Goal: Information Seeking & Learning: Learn about a topic

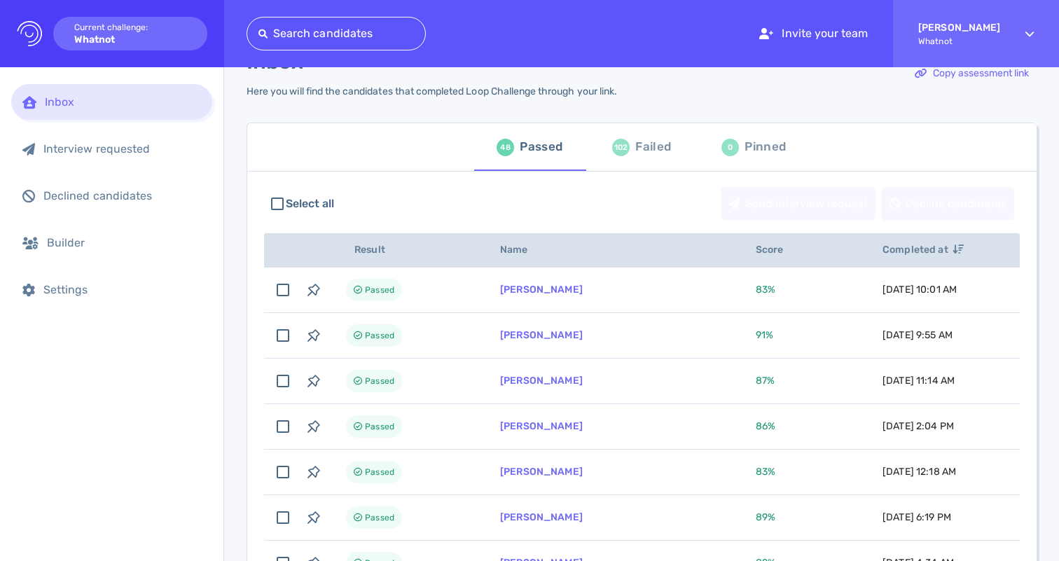
scroll to position [77, 0]
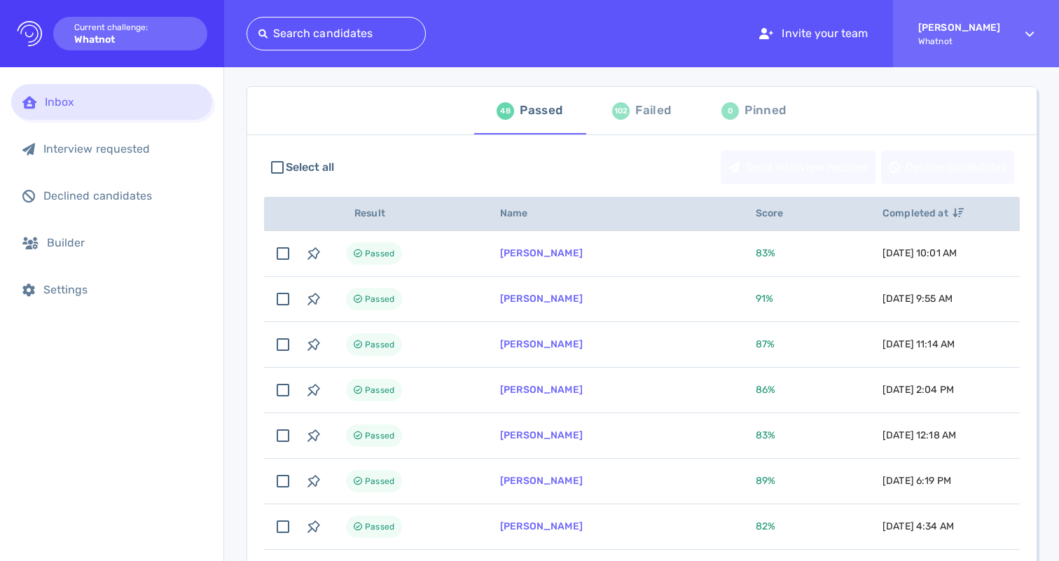
click at [623, 121] on div "102 Failed" at bounding box center [641, 110] width 59 height 39
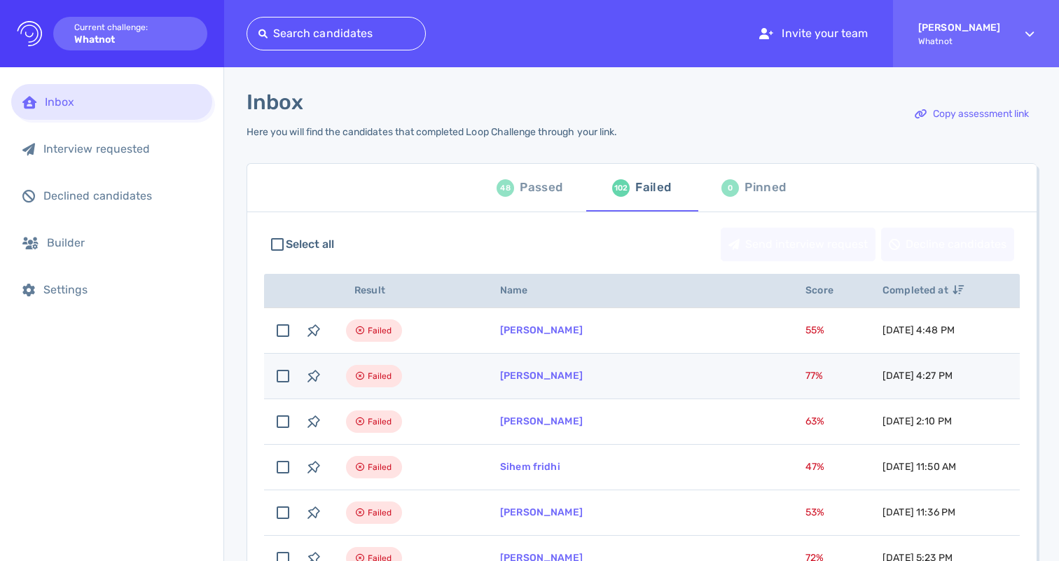
click at [649, 388] on td "[PERSON_NAME]" at bounding box center [635, 377] width 305 height 46
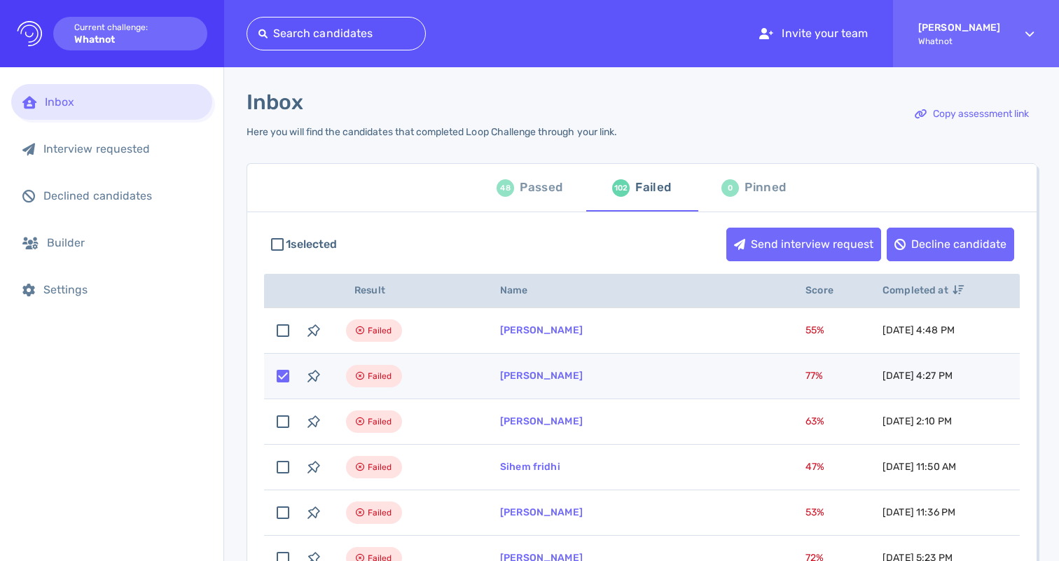
drag, startPoint x: 433, startPoint y: 370, endPoint x: 462, endPoint y: 373, distance: 28.9
click at [433, 370] on td "Failed" at bounding box center [406, 377] width 154 height 46
checkbox input "false"
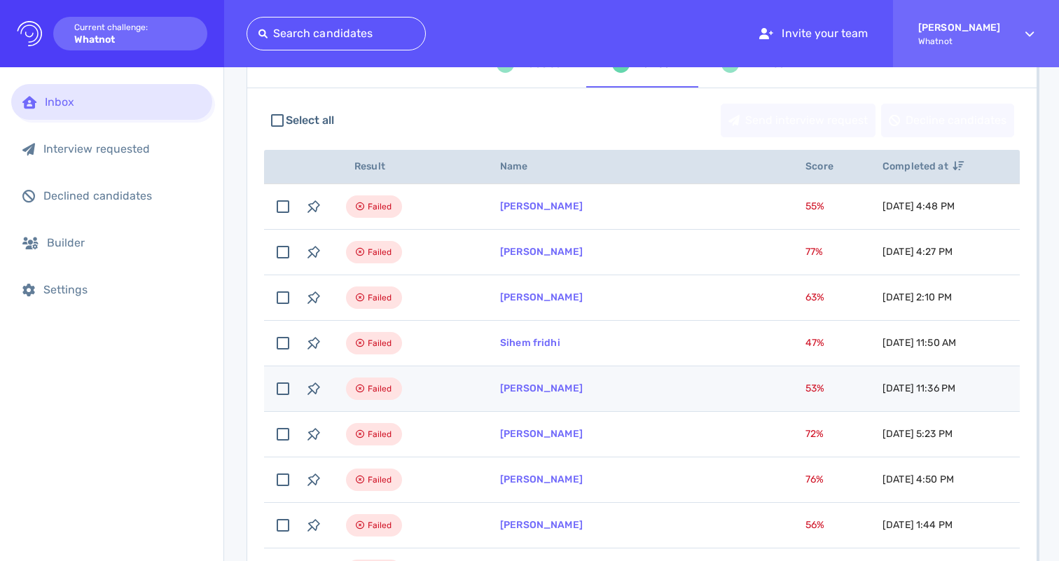
scroll to position [125, 0]
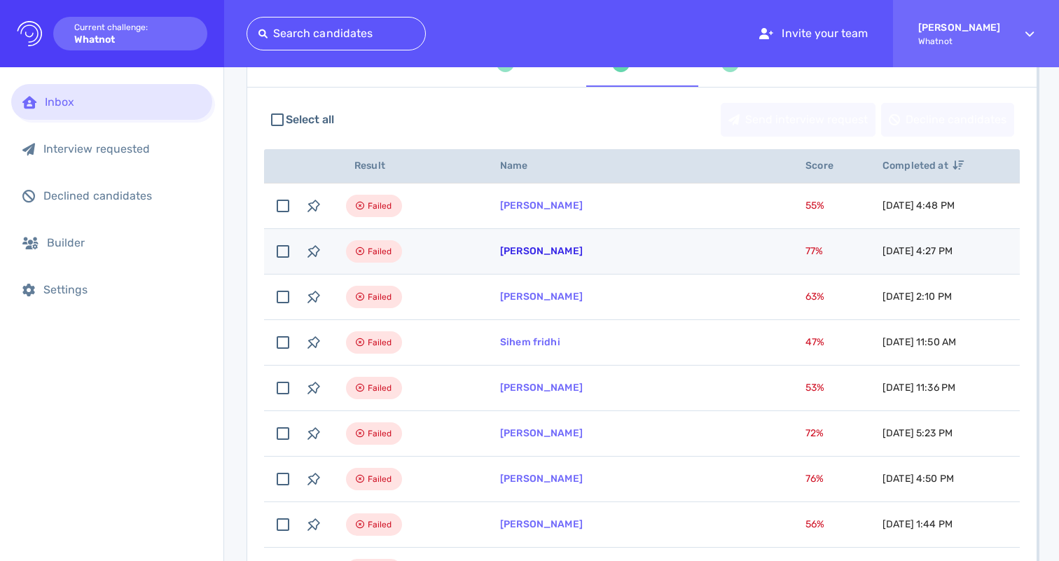
click at [525, 253] on link "[PERSON_NAME]" at bounding box center [541, 251] width 83 height 12
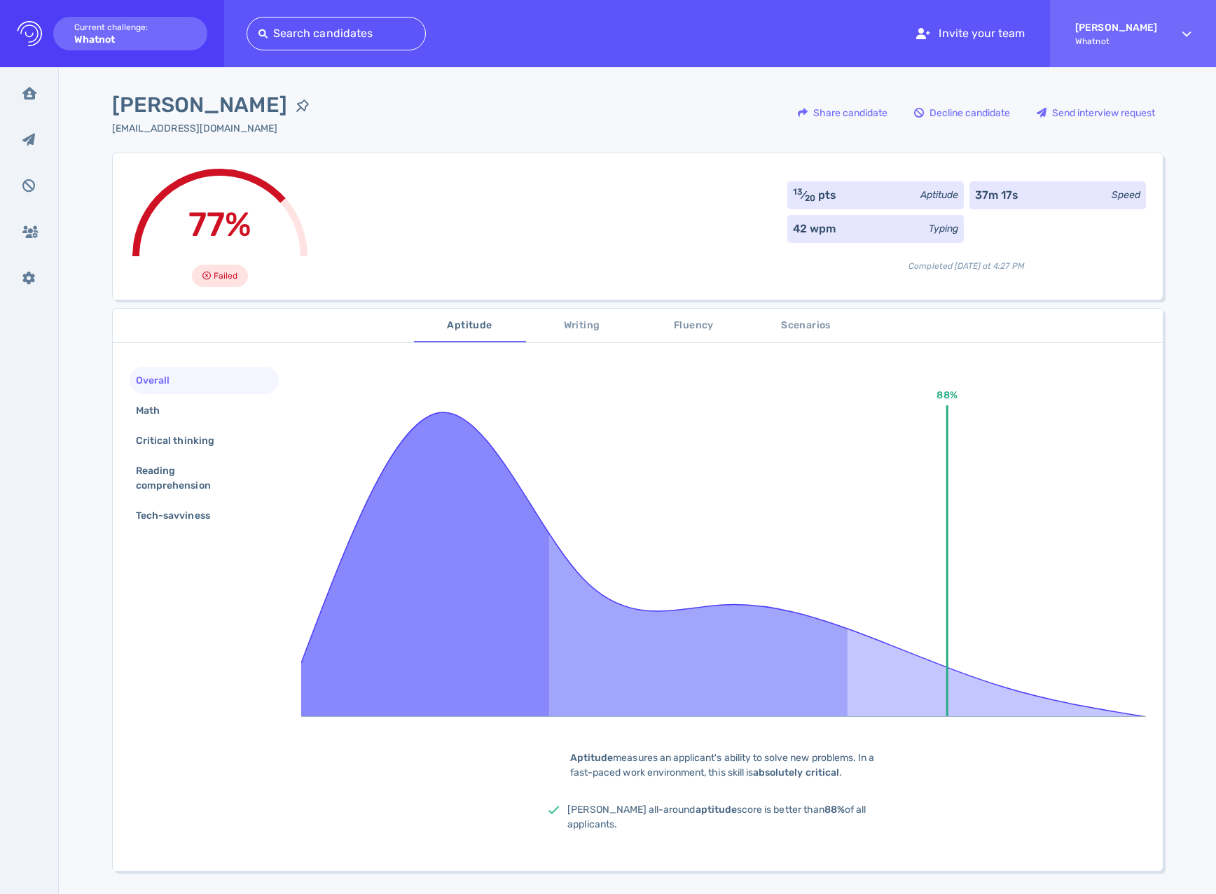
click at [481, 235] on div "77% Failed 13 ⁄ 20 pts Aptitude 37m 17s Speed 42 wpm Typing Completed [DATE] at…" at bounding box center [637, 226] width 1051 height 147
click at [808, 193] on sub "20" at bounding box center [810, 198] width 11 height 10
click at [179, 523] on div "Tech-savviness" at bounding box center [180, 516] width 94 height 20
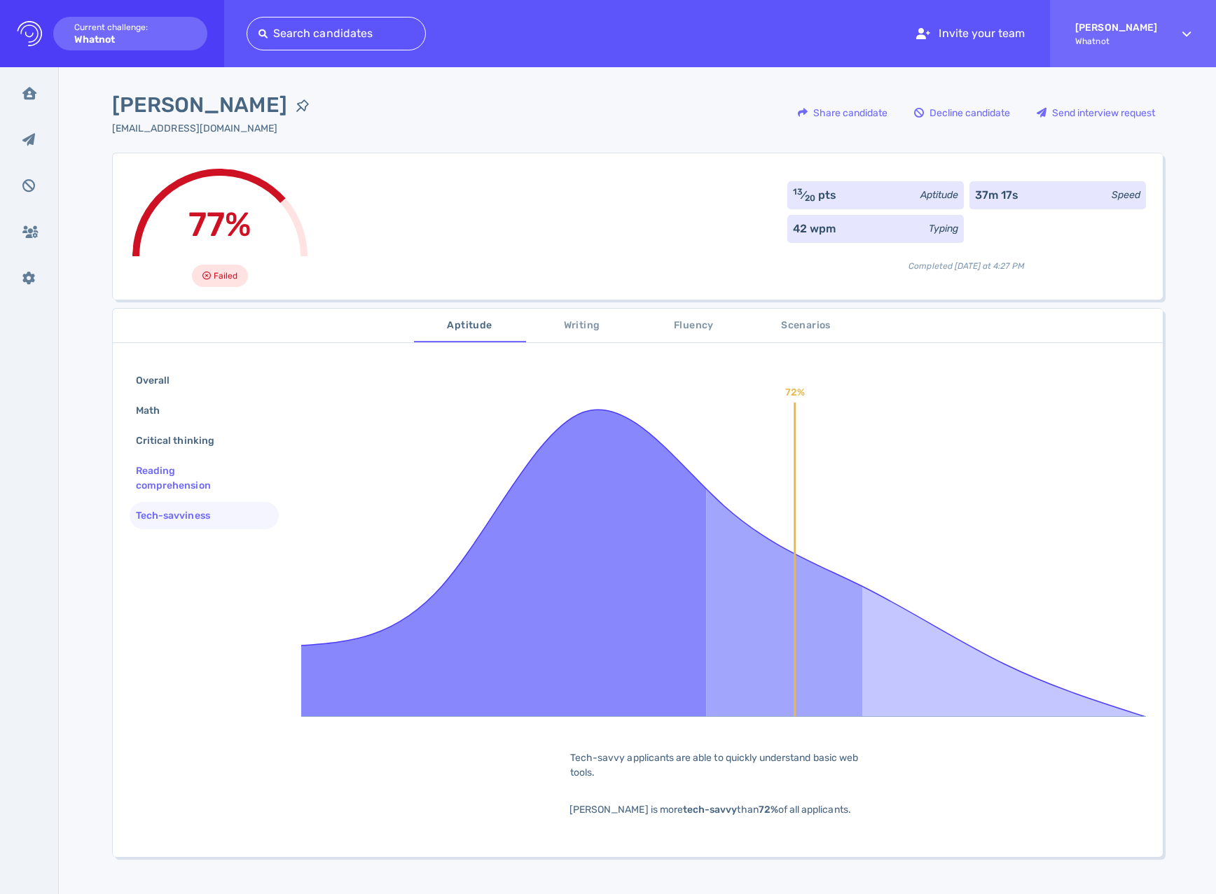
click at [162, 458] on div "Reading comprehension" at bounding box center [204, 478] width 149 height 42
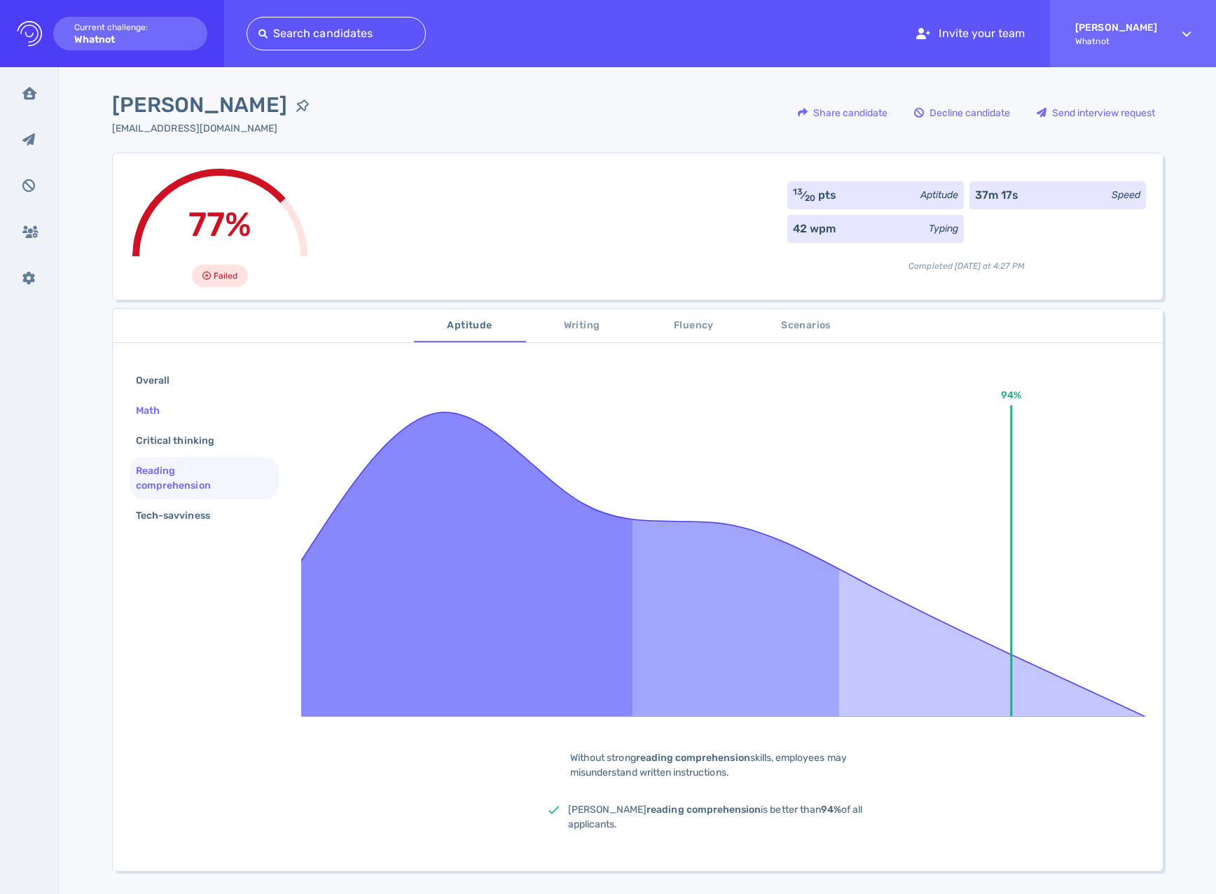
click at [164, 401] on div "Math" at bounding box center [154, 411] width 43 height 20
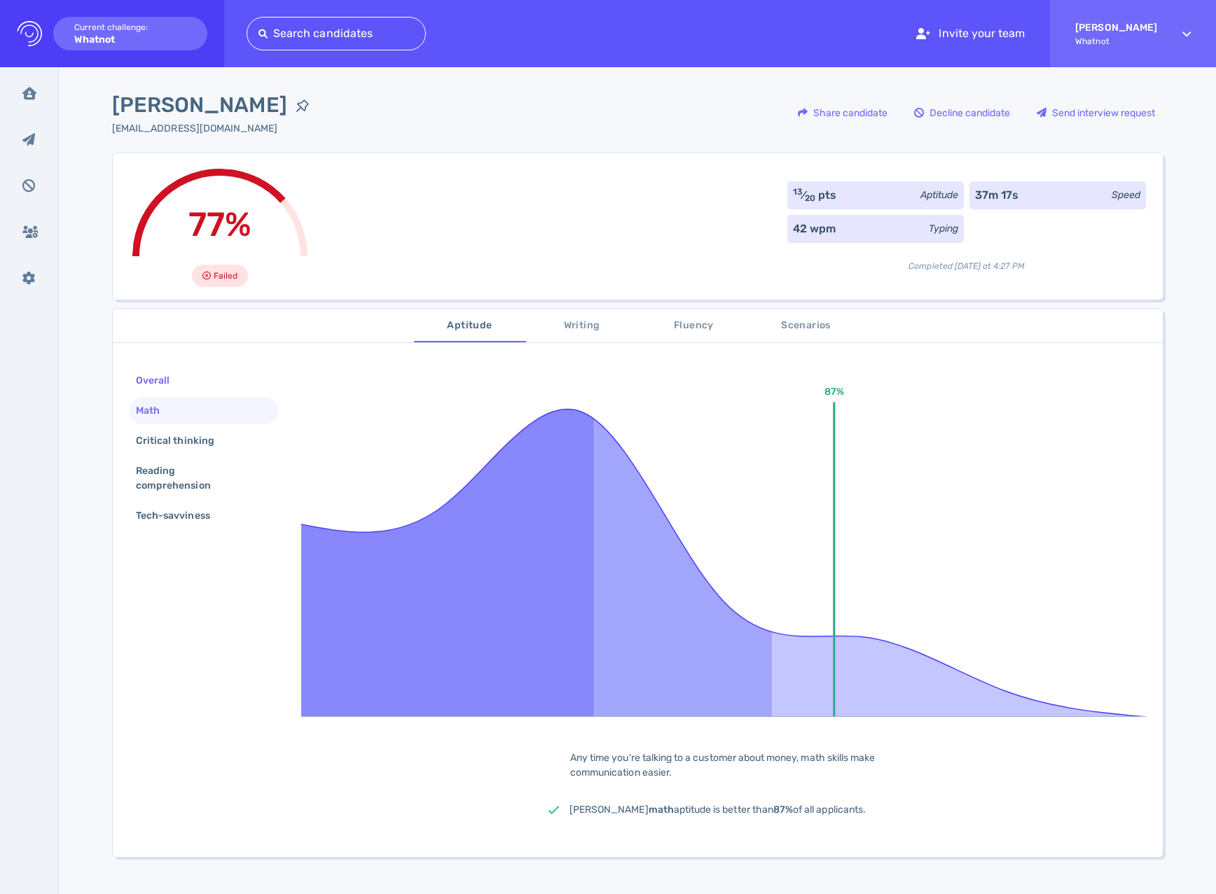
click at [148, 368] on div "Overall" at bounding box center [204, 380] width 149 height 27
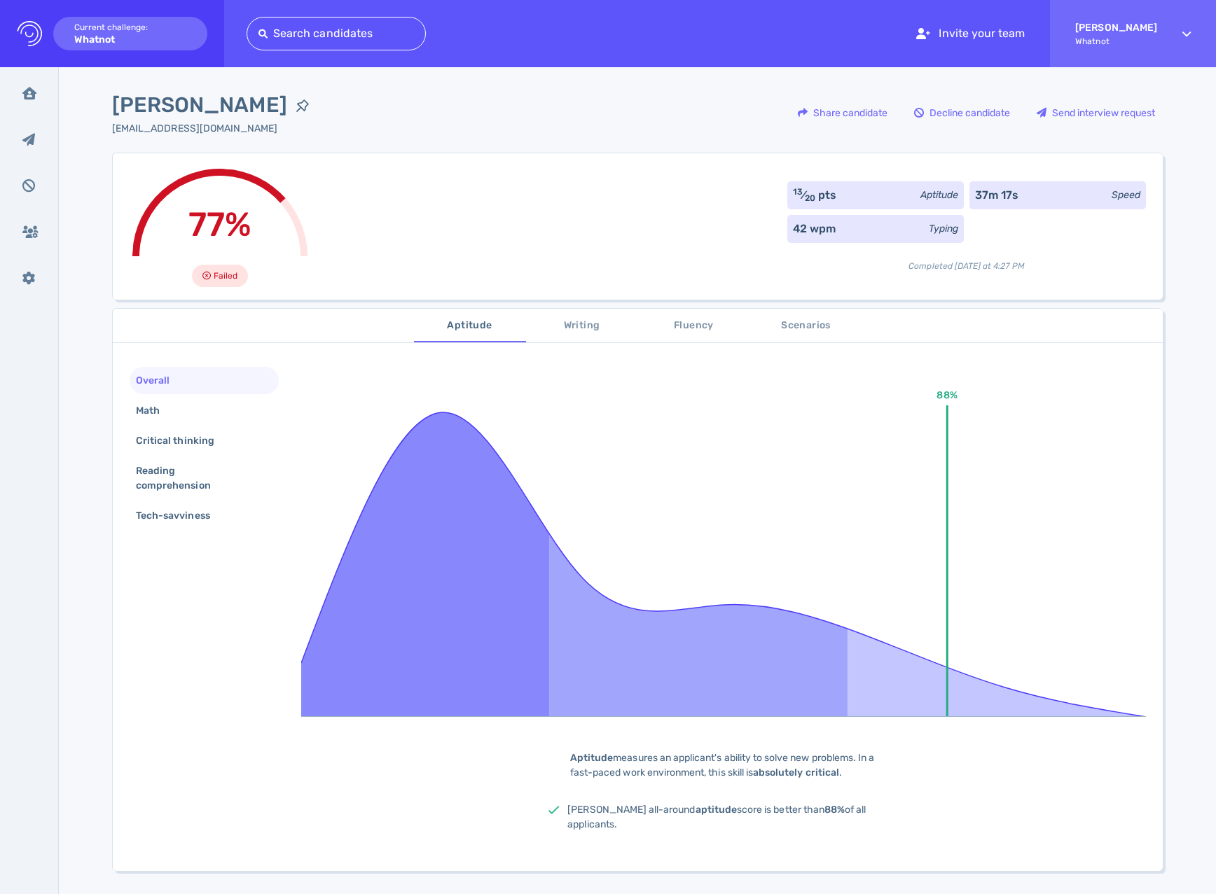
click at [576, 336] on button "Writing" at bounding box center [582, 326] width 112 height 34
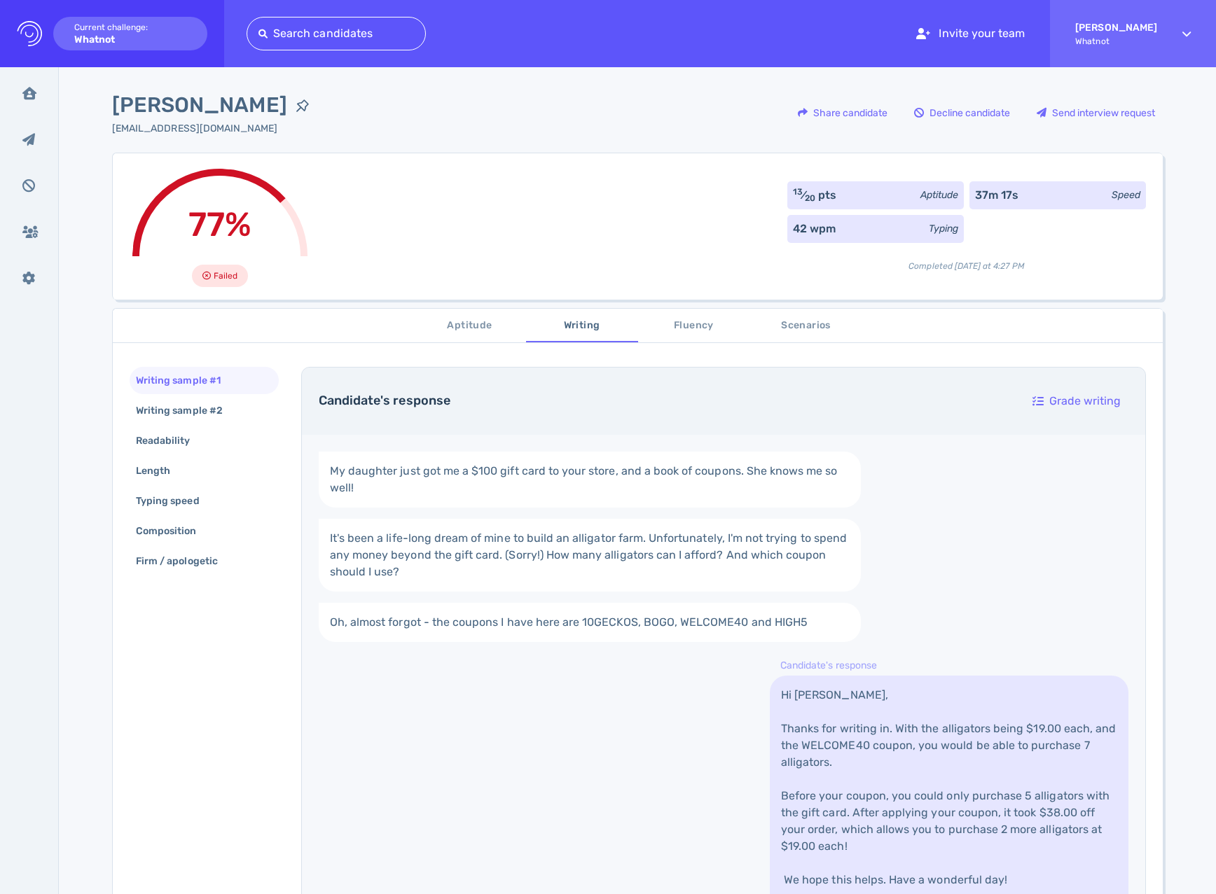
click at [720, 327] on span "Fluency" at bounding box center [694, 326] width 95 height 18
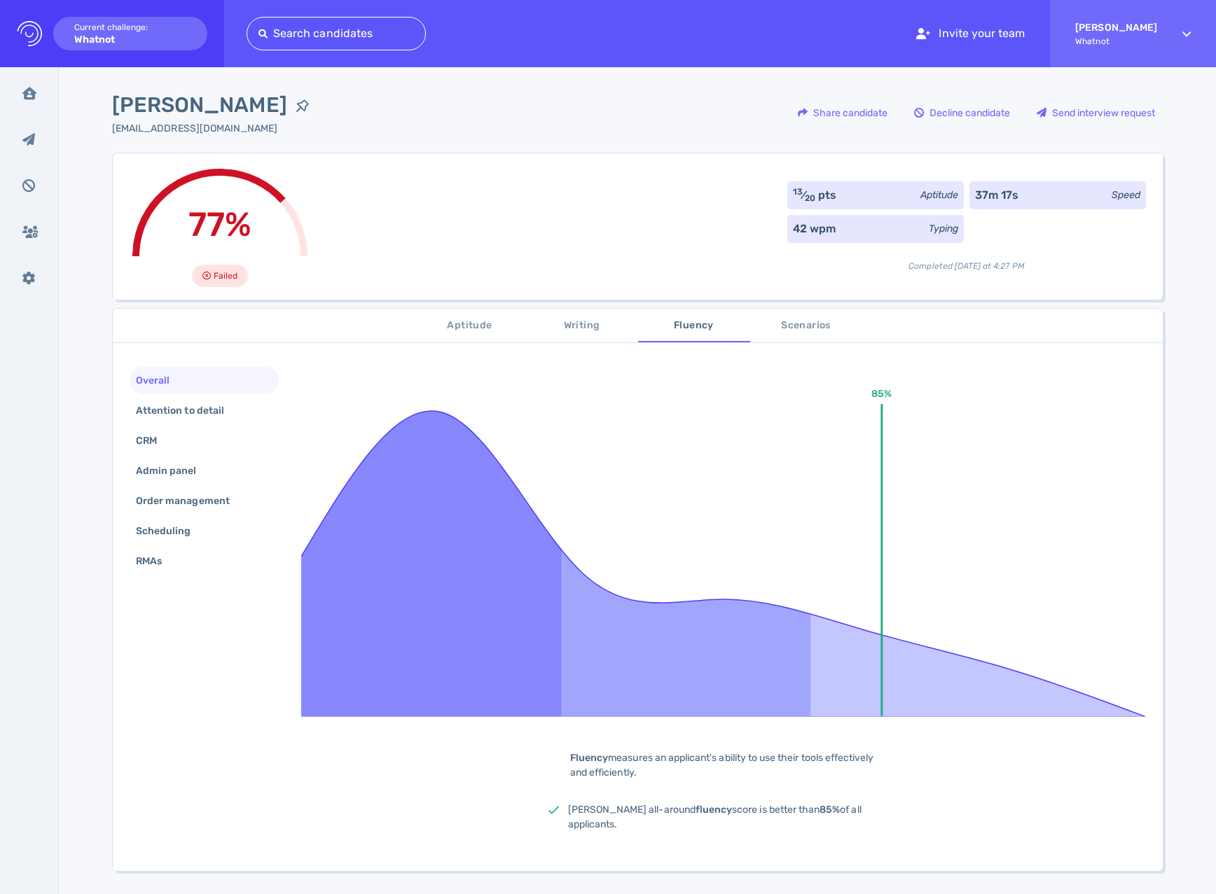
click at [811, 320] on span "Scenarios" at bounding box center [806, 326] width 95 height 18
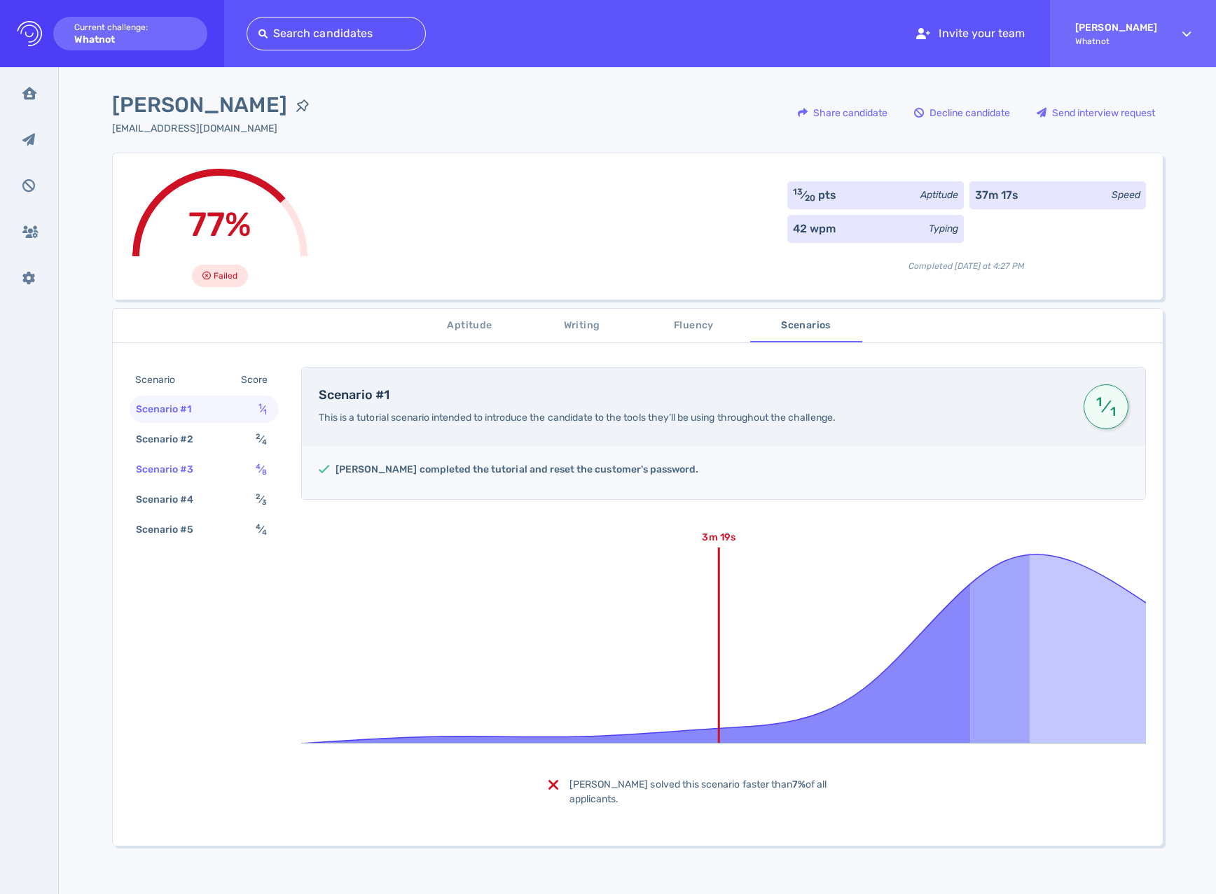
click at [229, 467] on div "Scenario #3 4 ⁄ 8" at bounding box center [204, 469] width 149 height 27
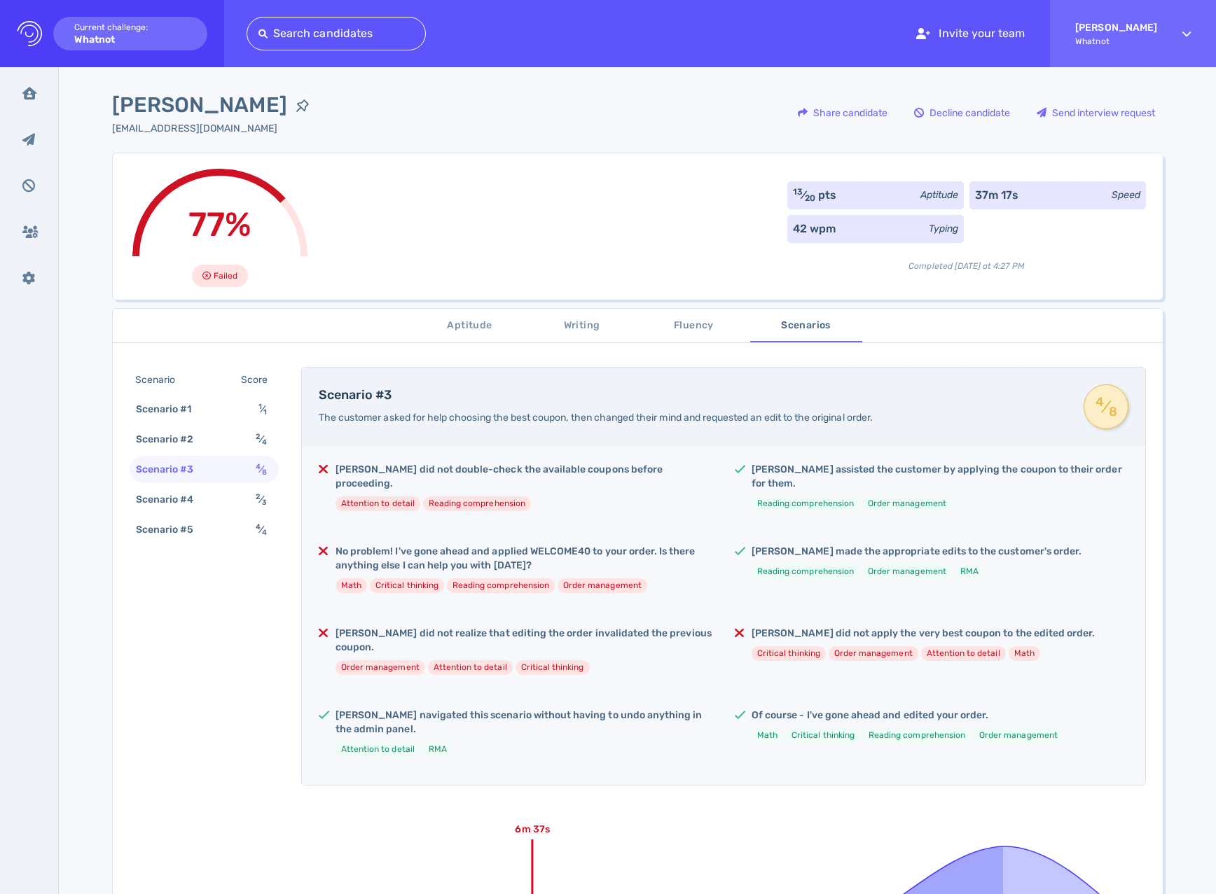
click at [449, 545] on h5 "No problem! I've gone ahead and applied WELCOME40 to your order. Is there anyth…" at bounding box center [524, 559] width 377 height 28
click at [445, 545] on h5 "No problem! I've gone ahead and applied WELCOME40 to your order. Is there anyth…" at bounding box center [524, 559] width 377 height 28
drag, startPoint x: 394, startPoint y: 534, endPoint x: 585, endPoint y: 534, distance: 190.5
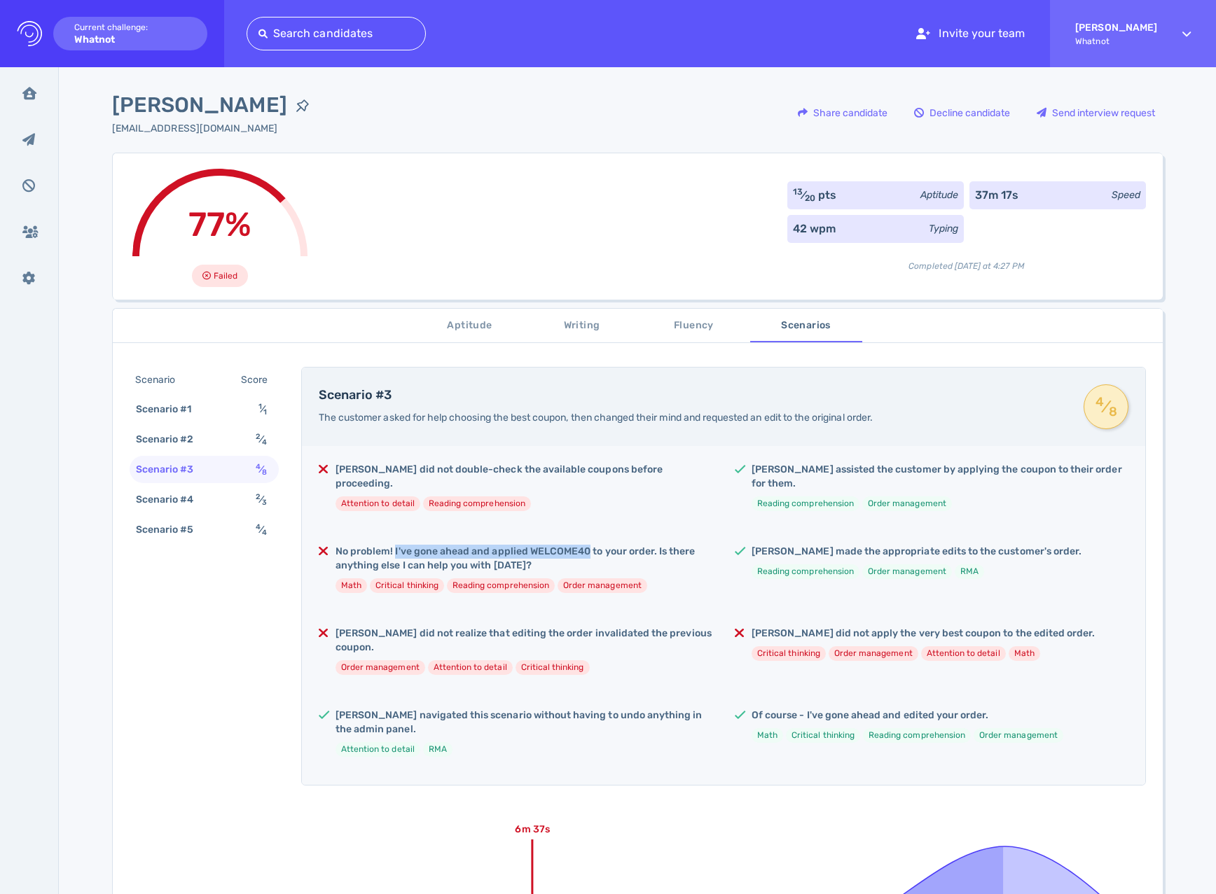
click at [585, 545] on h5 "No problem! I've gone ahead and applied WELCOME40 to your order. Is there anyth…" at bounding box center [524, 559] width 377 height 28
drag, startPoint x: 585, startPoint y: 534, endPoint x: 588, endPoint y: 565, distance: 31.0
click at [585, 545] on h5 "No problem! I've gone ahead and applied WELCOME40 to your order. Is there anyth…" at bounding box center [524, 559] width 377 height 28
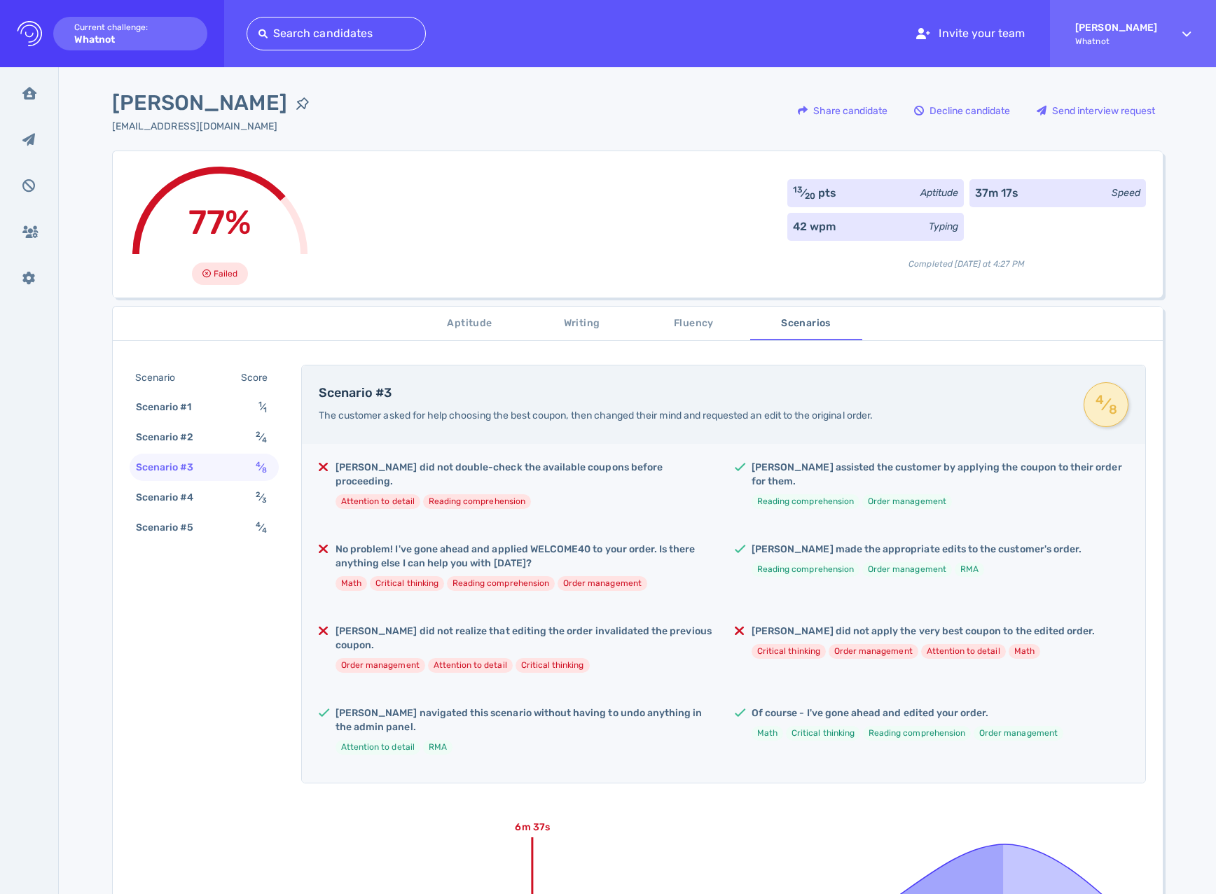
scroll to position [3, 0]
drag, startPoint x: 340, startPoint y: 544, endPoint x: 488, endPoint y: 546, distance: 147.1
click at [488, 546] on h5 "No problem! I've gone ahead and applied WELCOME40 to your order. Is there anyth…" at bounding box center [524, 556] width 377 height 28
drag, startPoint x: 348, startPoint y: 574, endPoint x: 588, endPoint y: 581, distance: 239.7
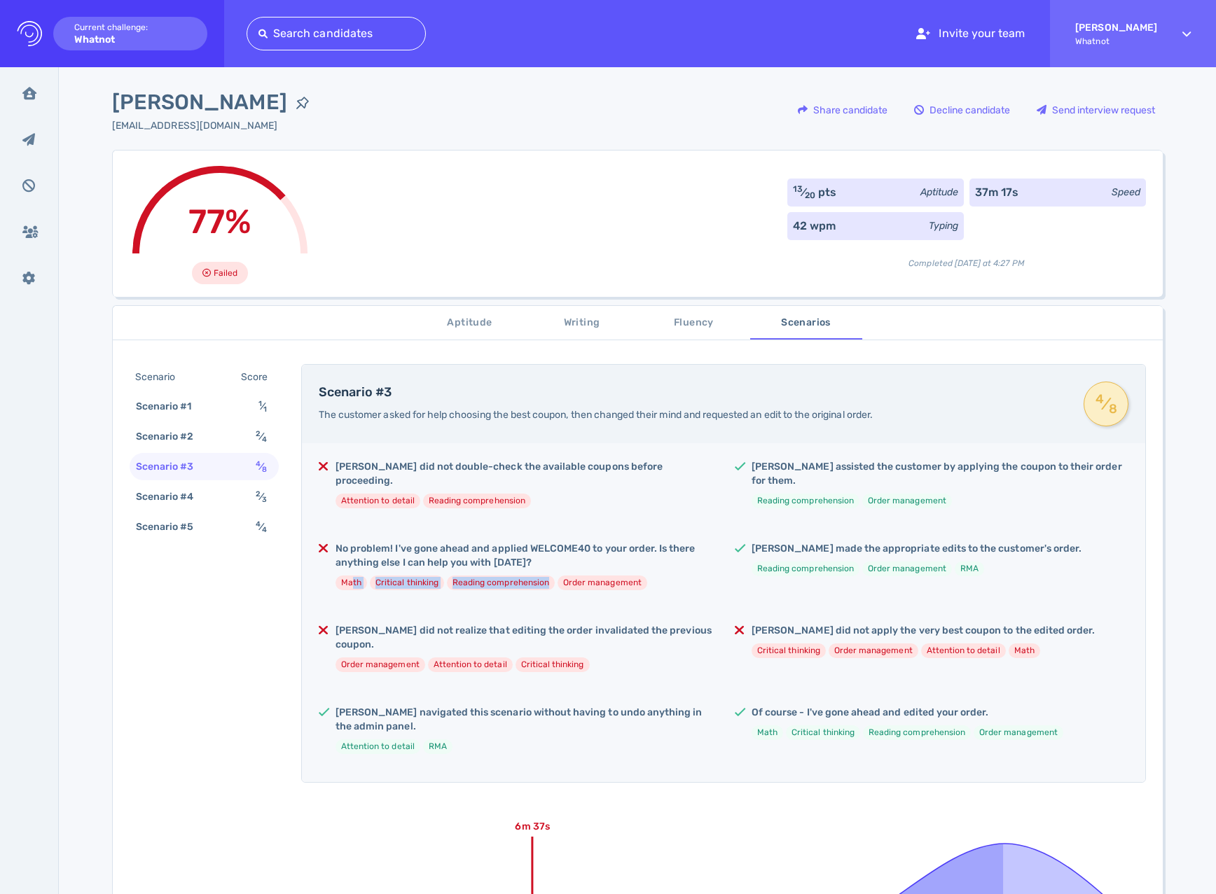
click at [573, 560] on div "No problem! I've gone ahead and applied WELCOME40 to your order. Is there anyth…" at bounding box center [524, 572] width 377 height 60
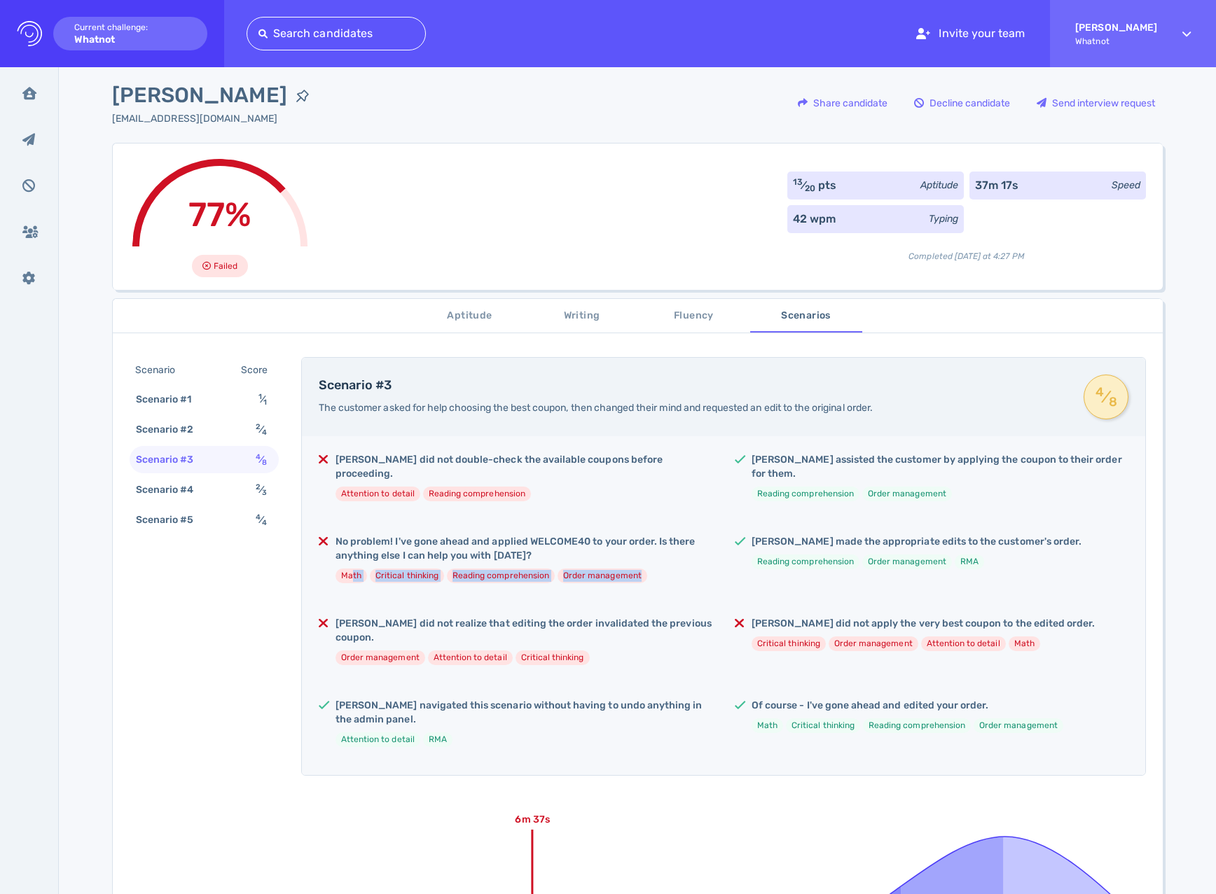
scroll to position [0, 0]
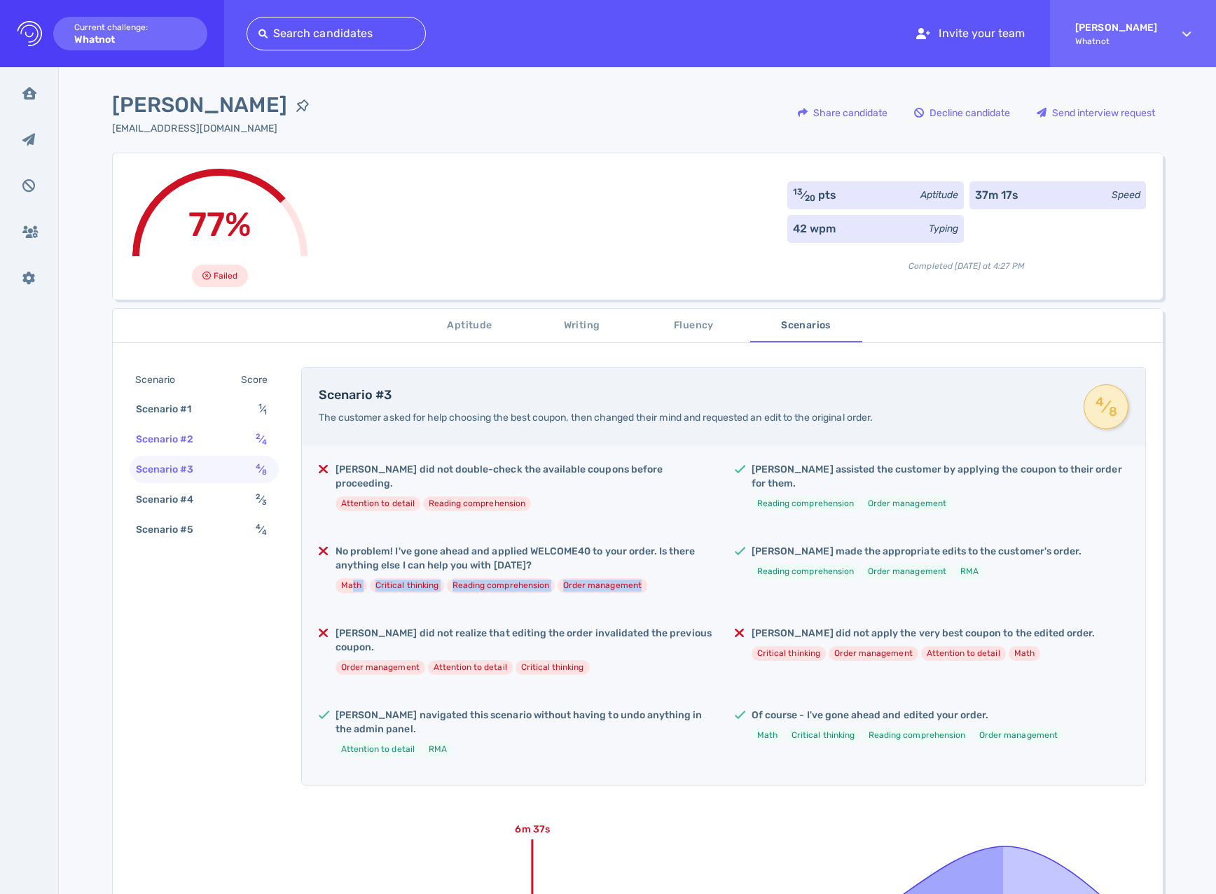
click at [231, 435] on div "Scenario #2 2 ⁄ 4" at bounding box center [204, 439] width 149 height 27
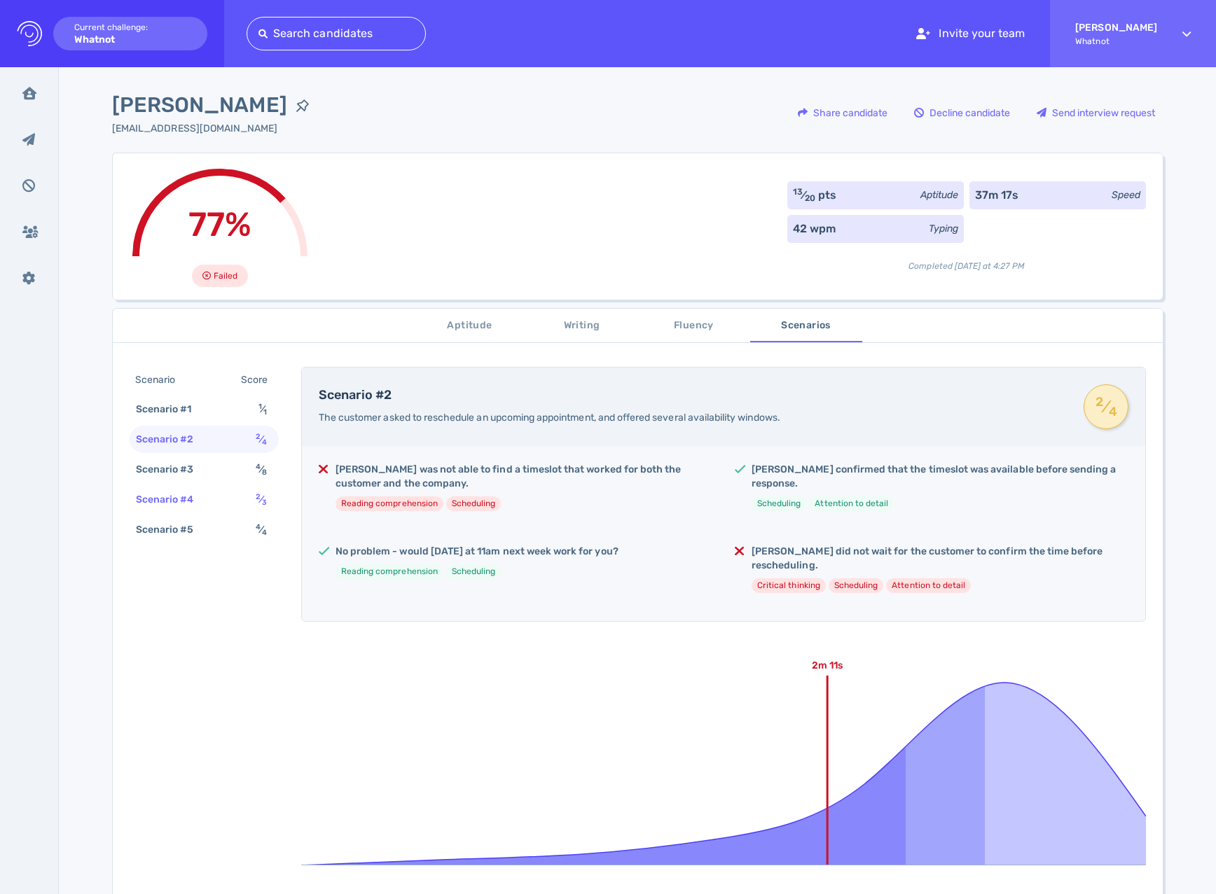
click at [249, 503] on div "Scenario #4 2 ⁄ 3" at bounding box center [204, 499] width 149 height 27
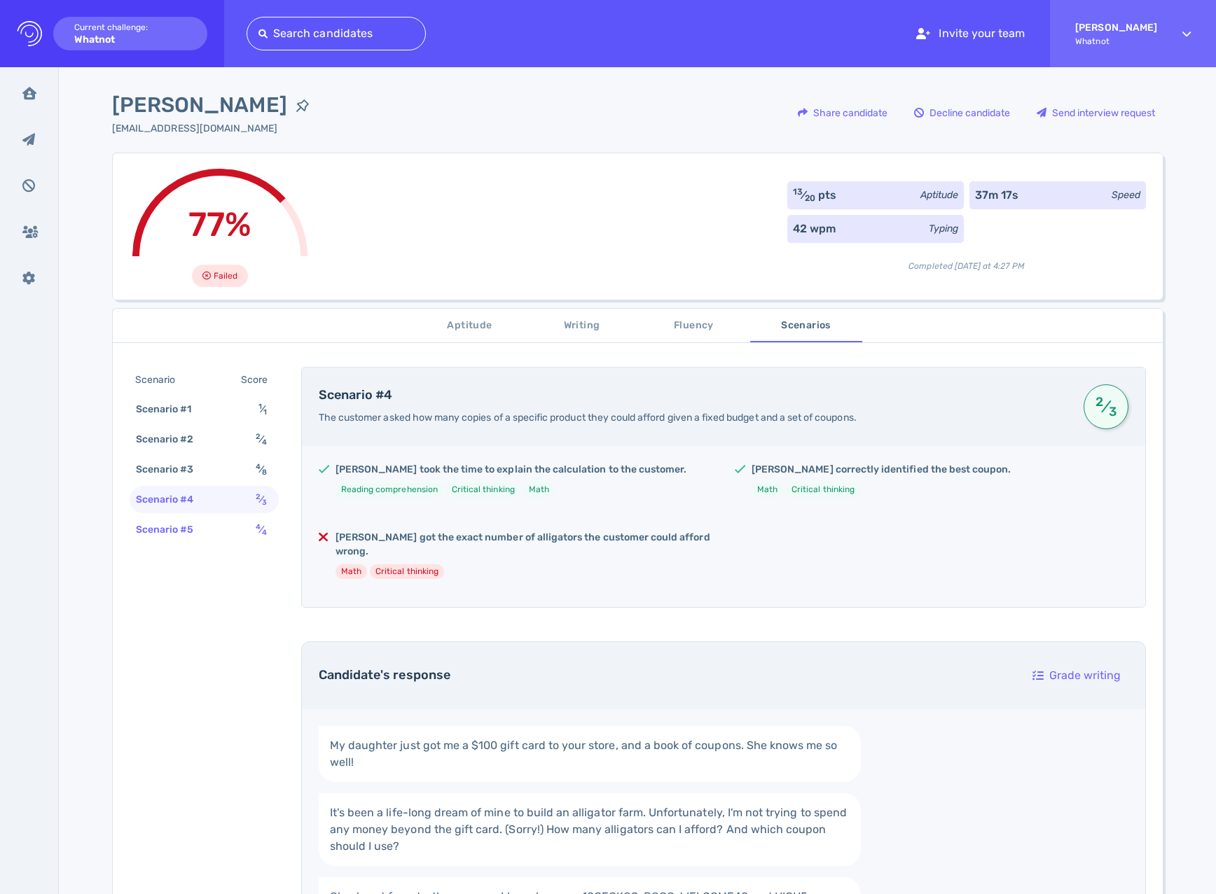
click at [239, 533] on div "Scenario #5 4 ⁄ 4" at bounding box center [204, 529] width 149 height 27
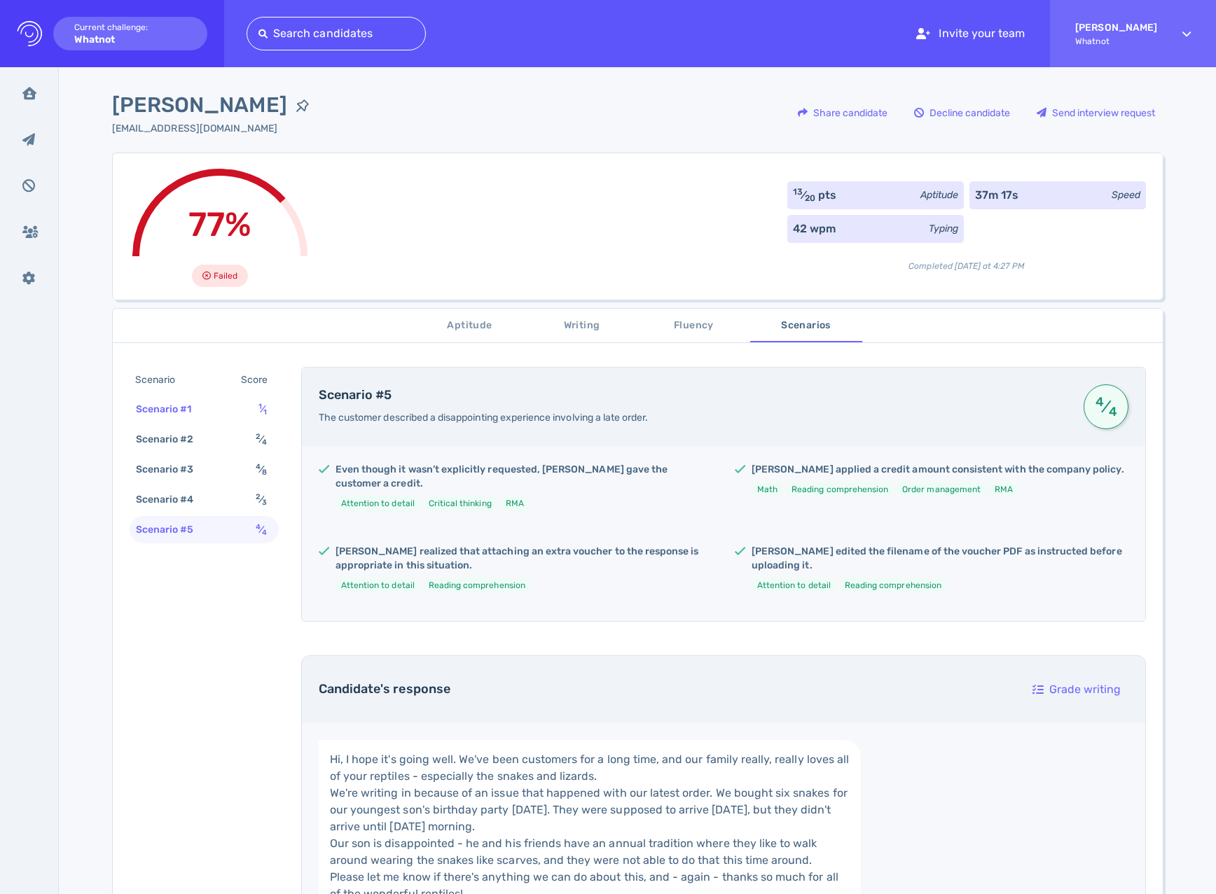
click at [228, 403] on div "Scenario #1 1 ⁄ 1" at bounding box center [204, 409] width 149 height 27
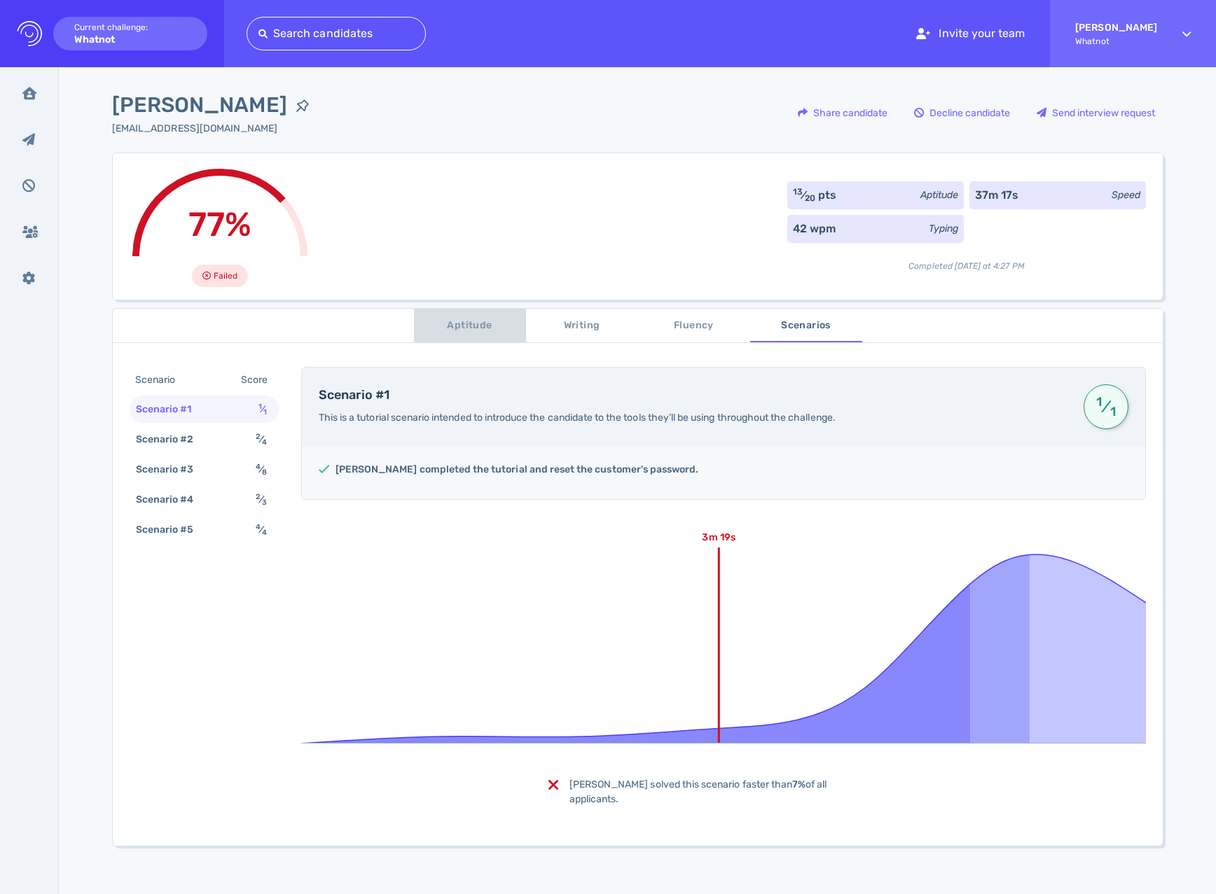
drag, startPoint x: 478, startPoint y: 312, endPoint x: 463, endPoint y: 337, distance: 29.0
click at [478, 313] on button "Aptitude" at bounding box center [470, 326] width 112 height 34
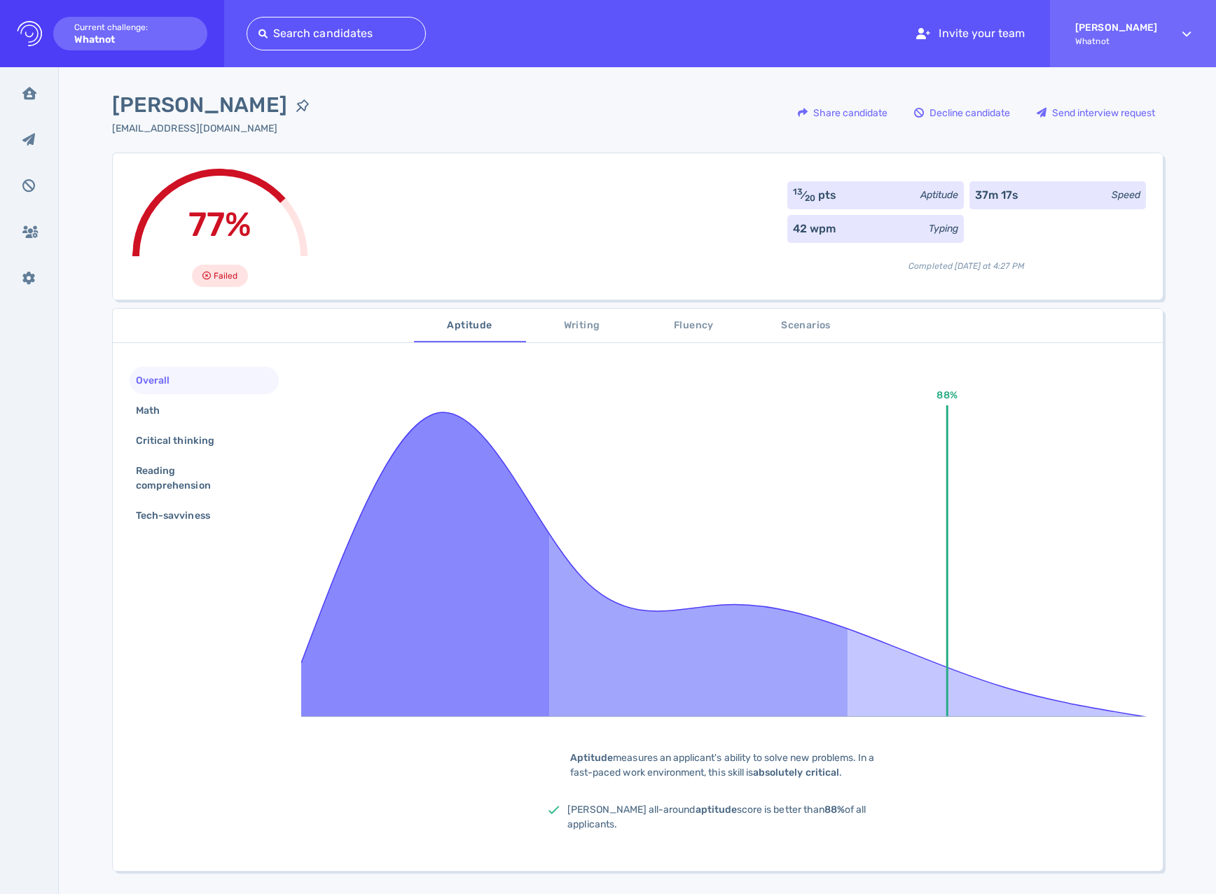
click at [561, 322] on span "Writing" at bounding box center [581, 326] width 95 height 18
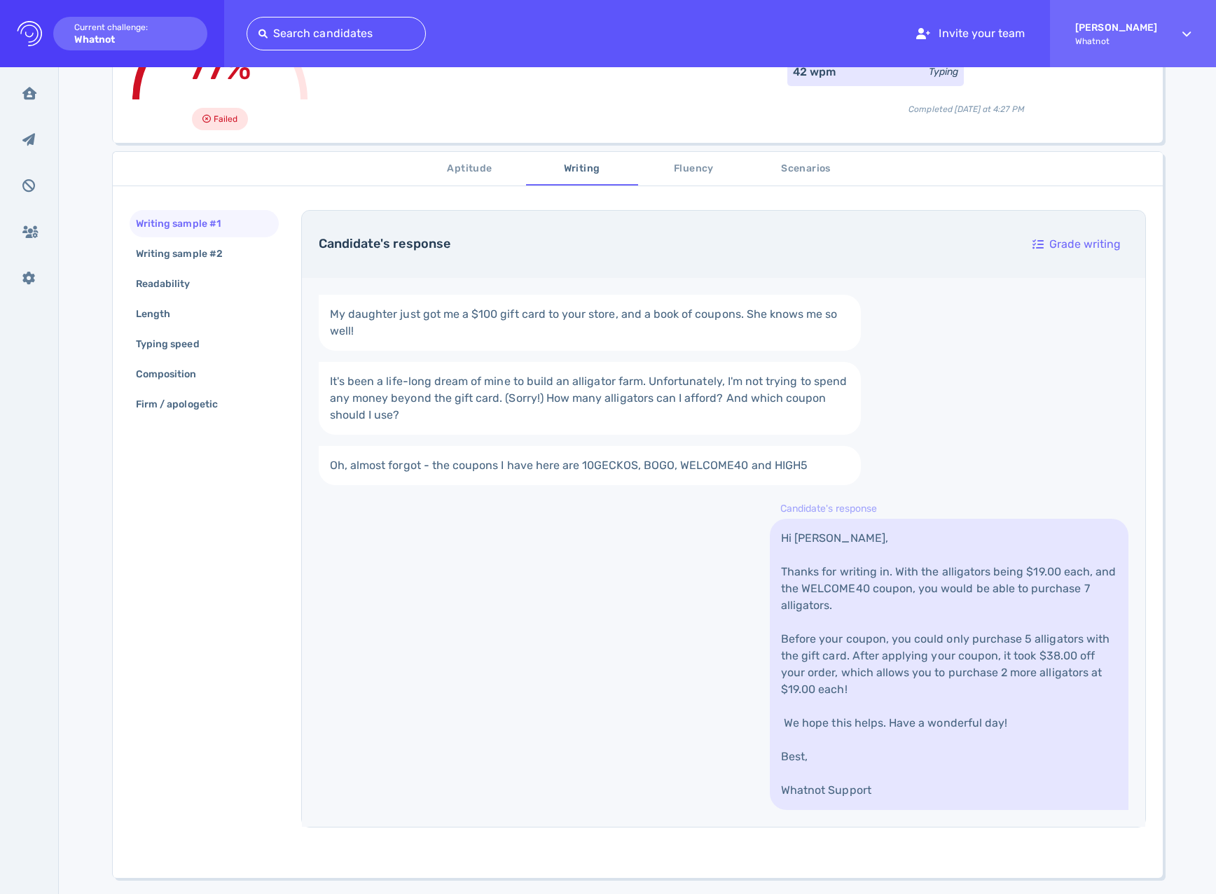
scroll to position [217, 0]
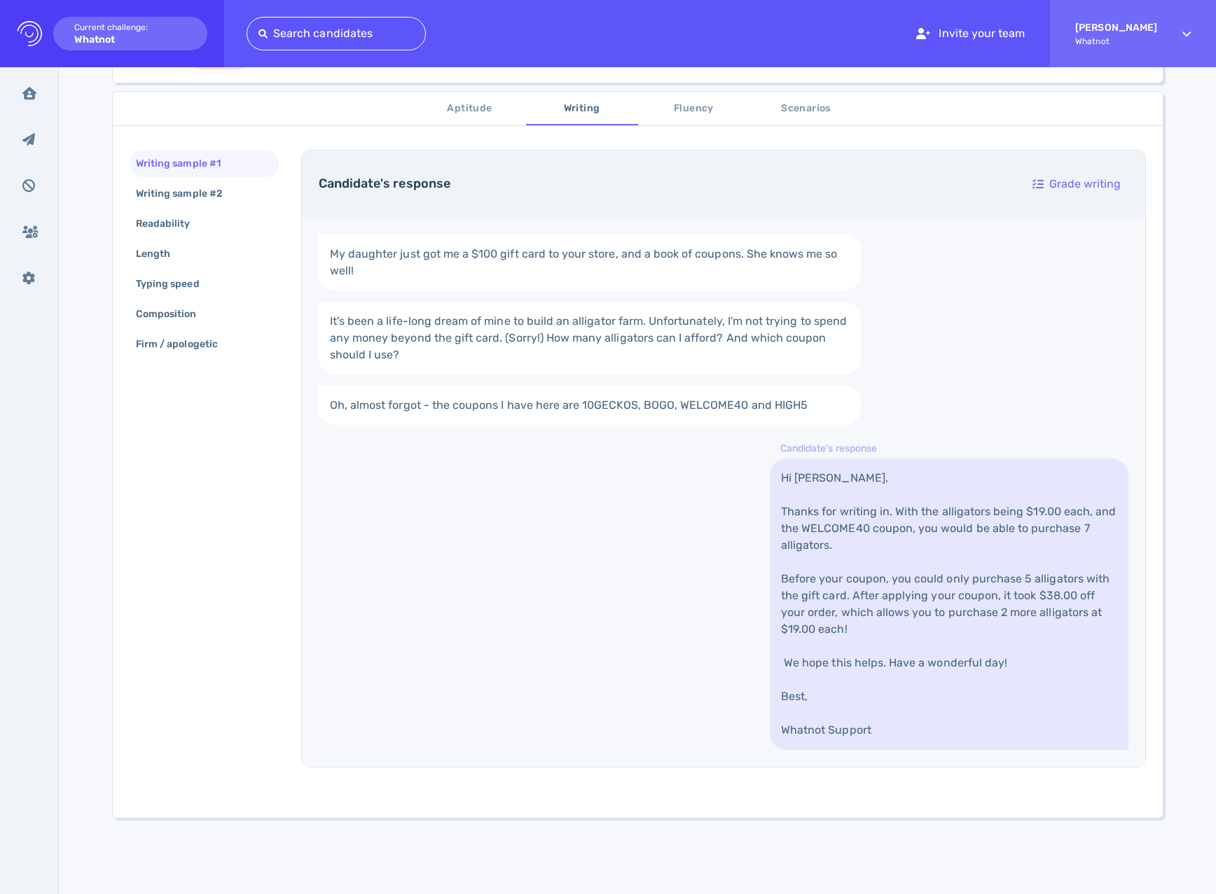
click at [789, 560] on link "Hi Gianna, Thanks for writing in. With the alligators being $19.00 each, and th…" at bounding box center [949, 604] width 359 height 291
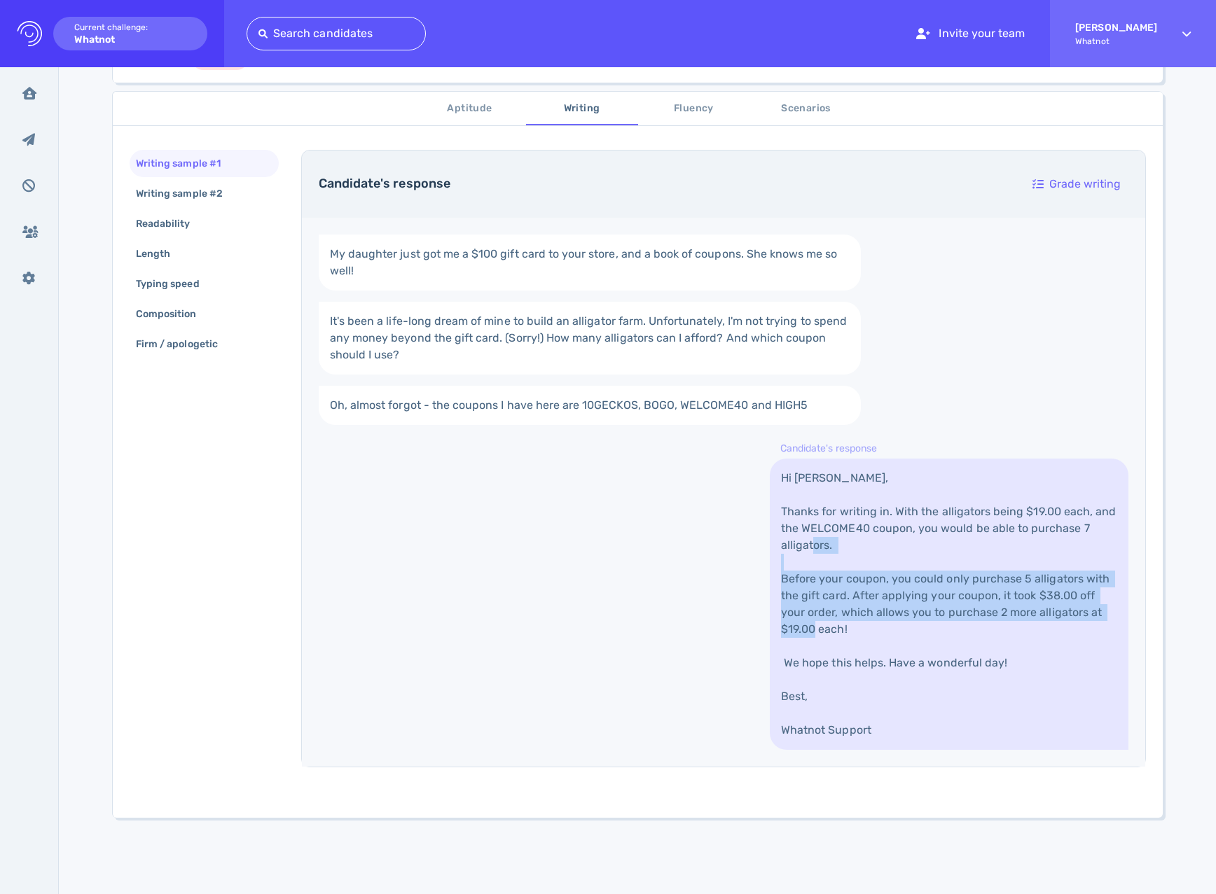
click at [789, 560] on link "Hi Gianna, Thanks for writing in. With the alligators being $19.00 each, and th…" at bounding box center [949, 604] width 359 height 291
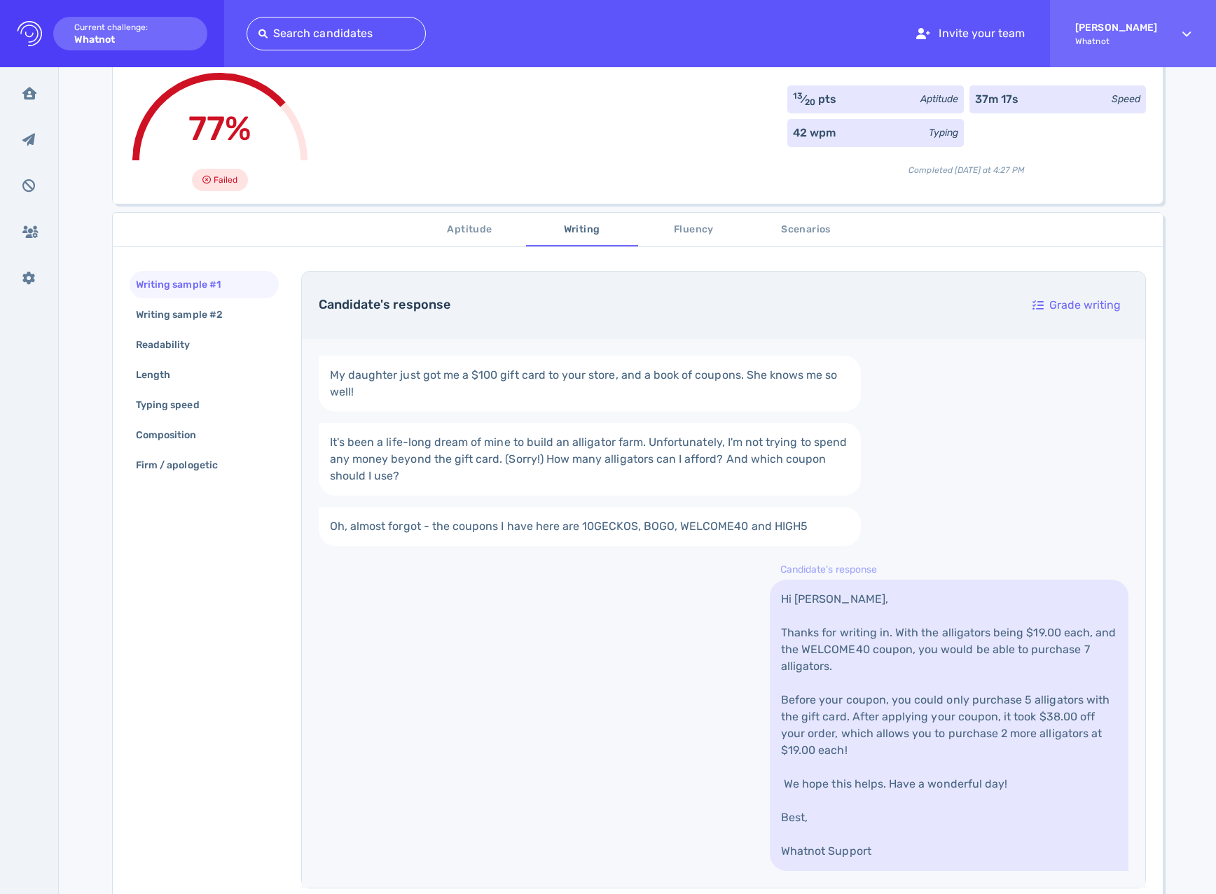
click at [707, 560] on div "My daughter just got me a $100 gift card to your store, and a book of coupons. …" at bounding box center [723, 613] width 843 height 549
click at [682, 235] on span "Fluency" at bounding box center [694, 230] width 95 height 18
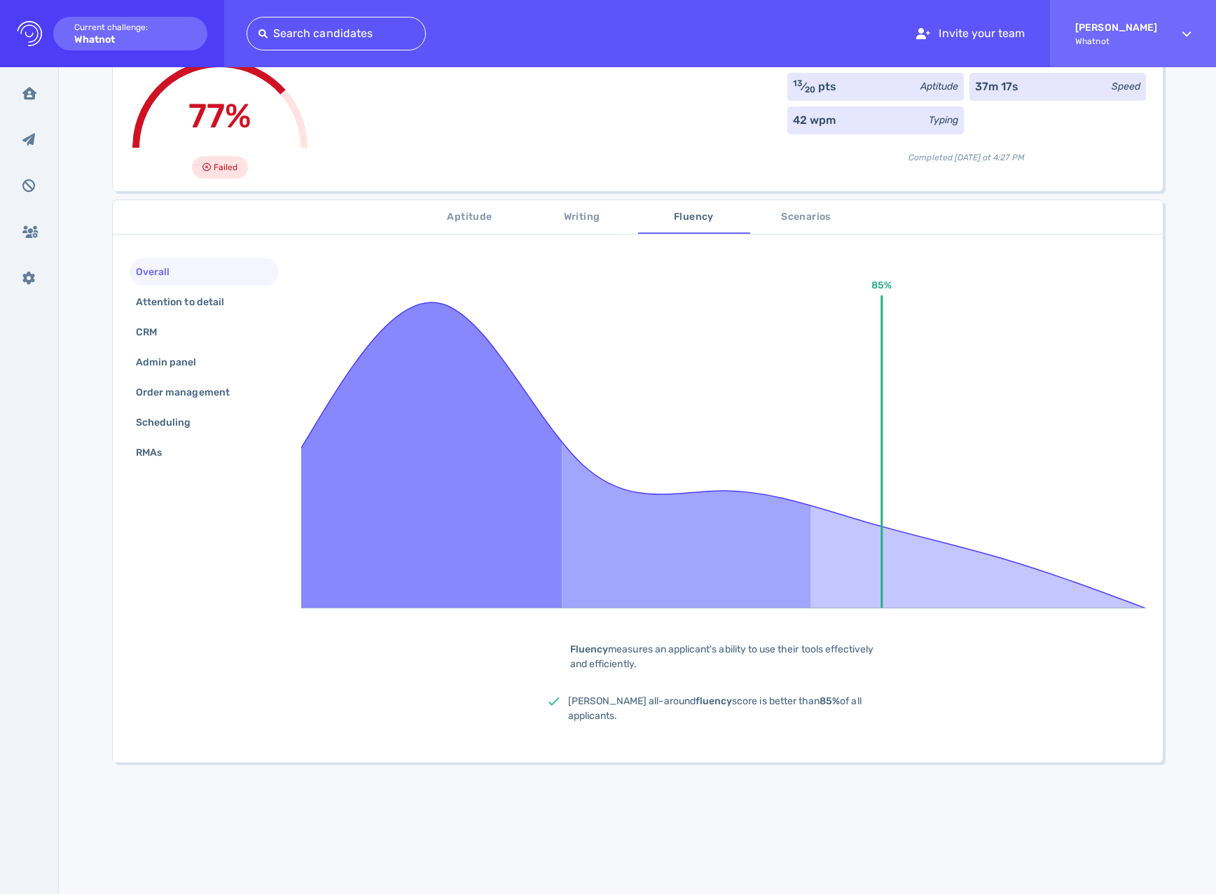
scroll to position [123, 0]
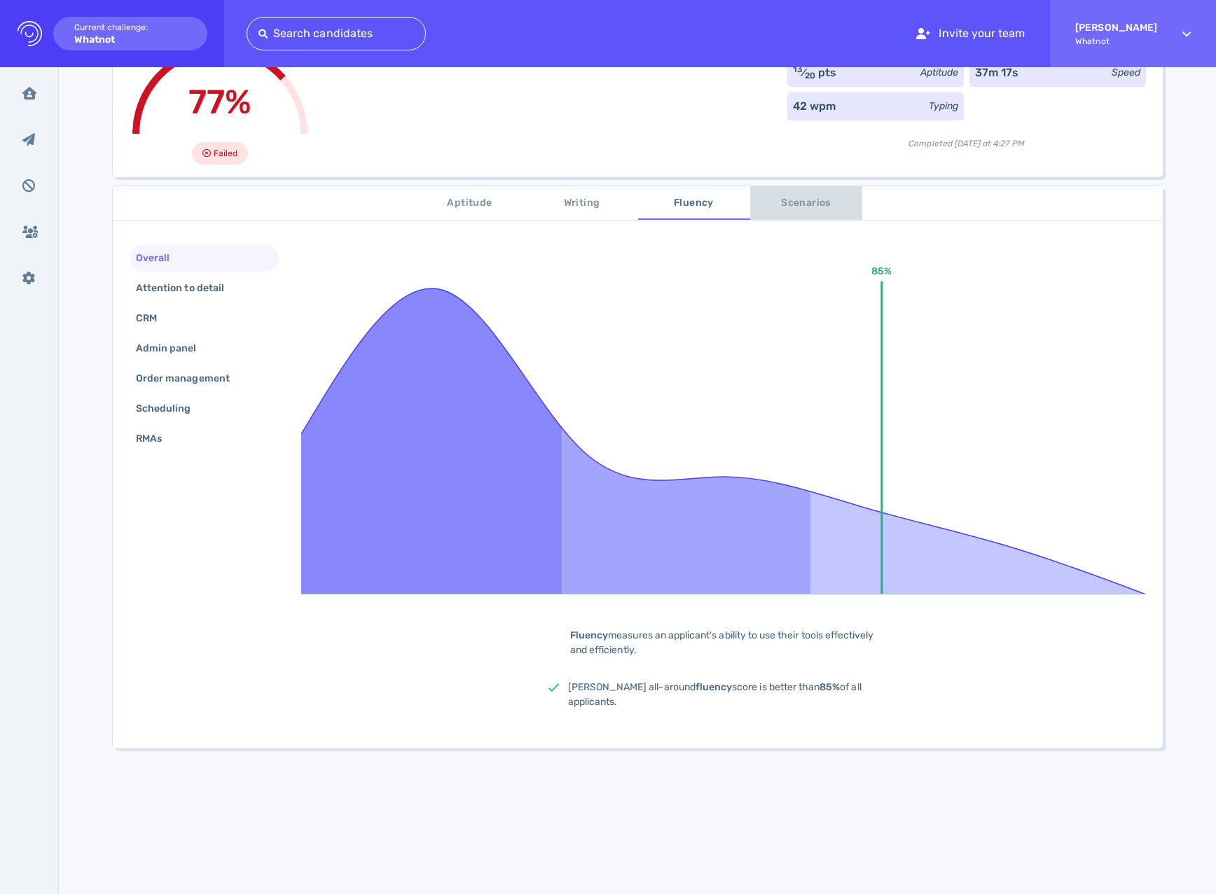
click at [809, 208] on span "Scenarios" at bounding box center [806, 204] width 95 height 18
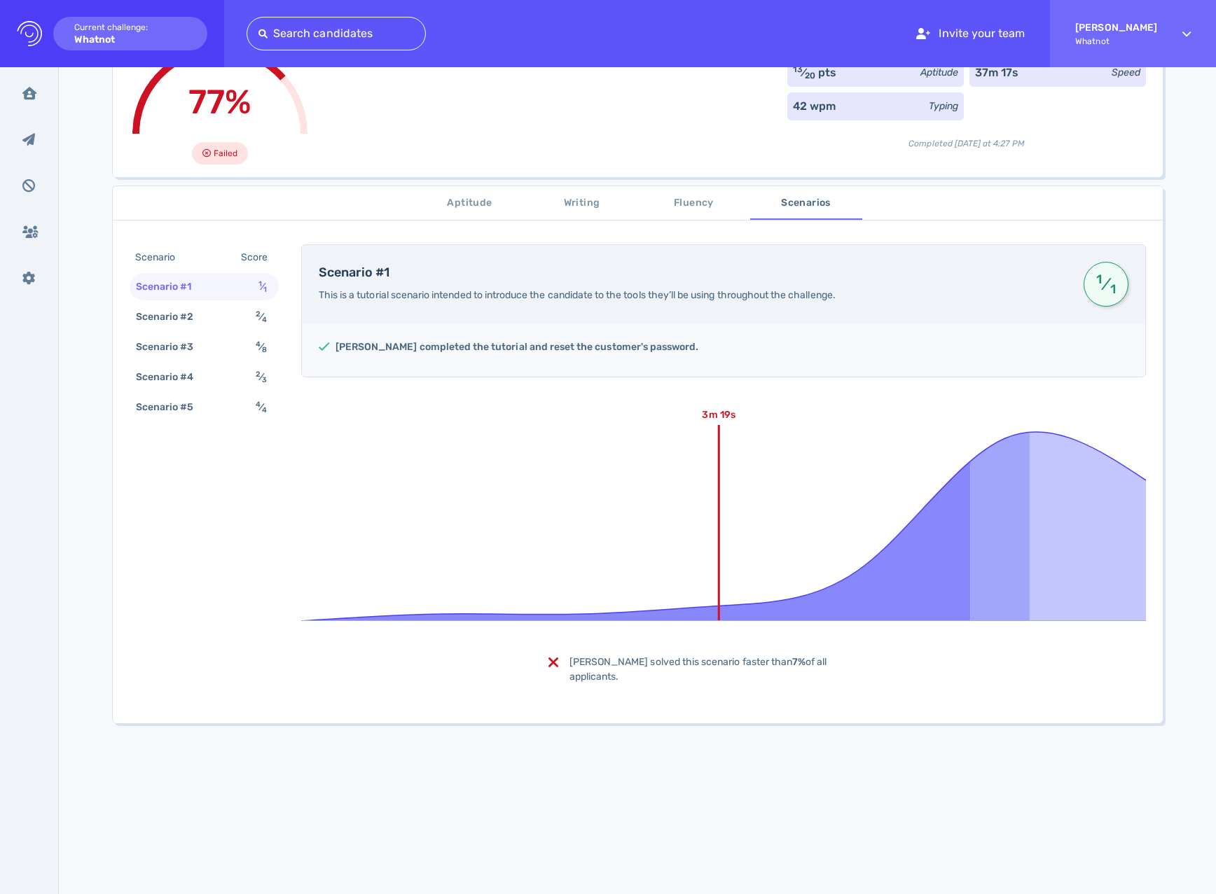
click at [562, 203] on span "Writing" at bounding box center [581, 204] width 95 height 18
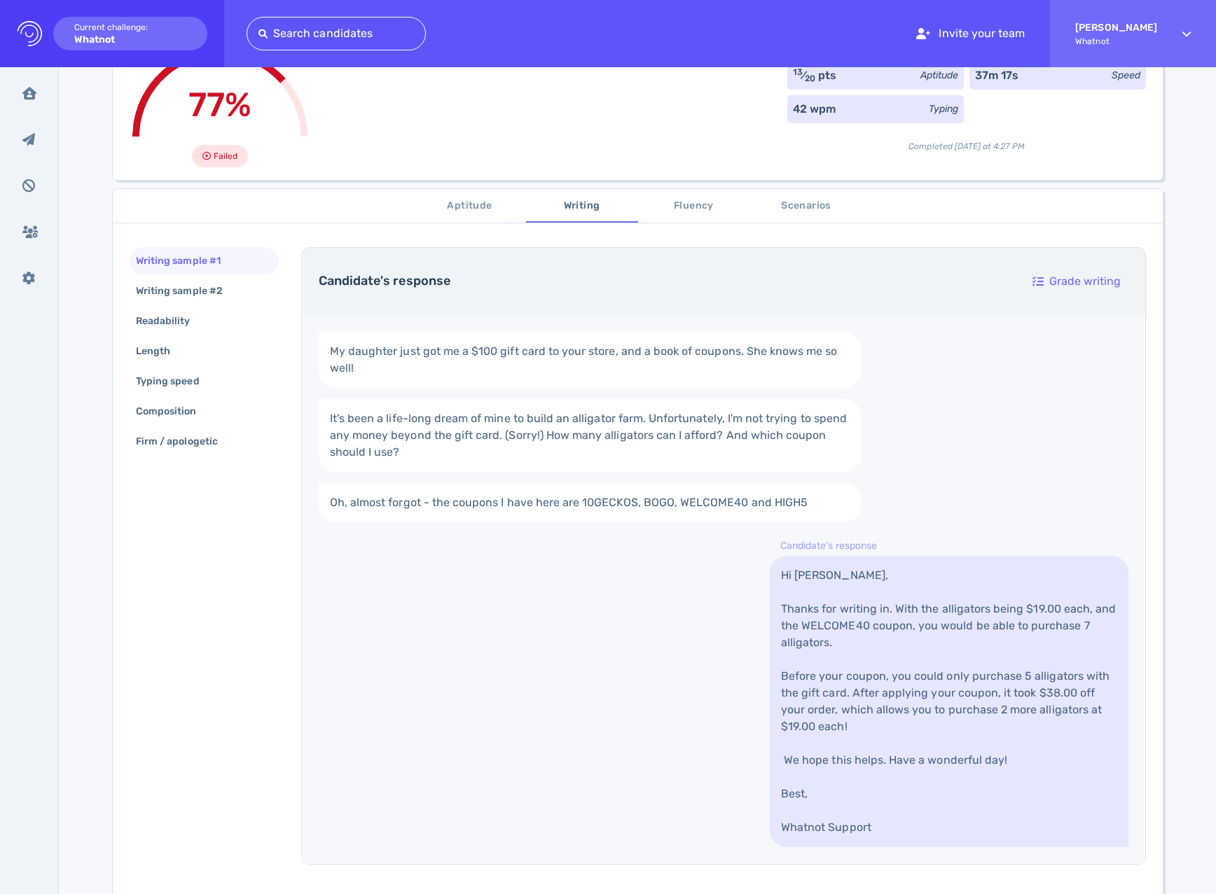
scroll to position [0, 0]
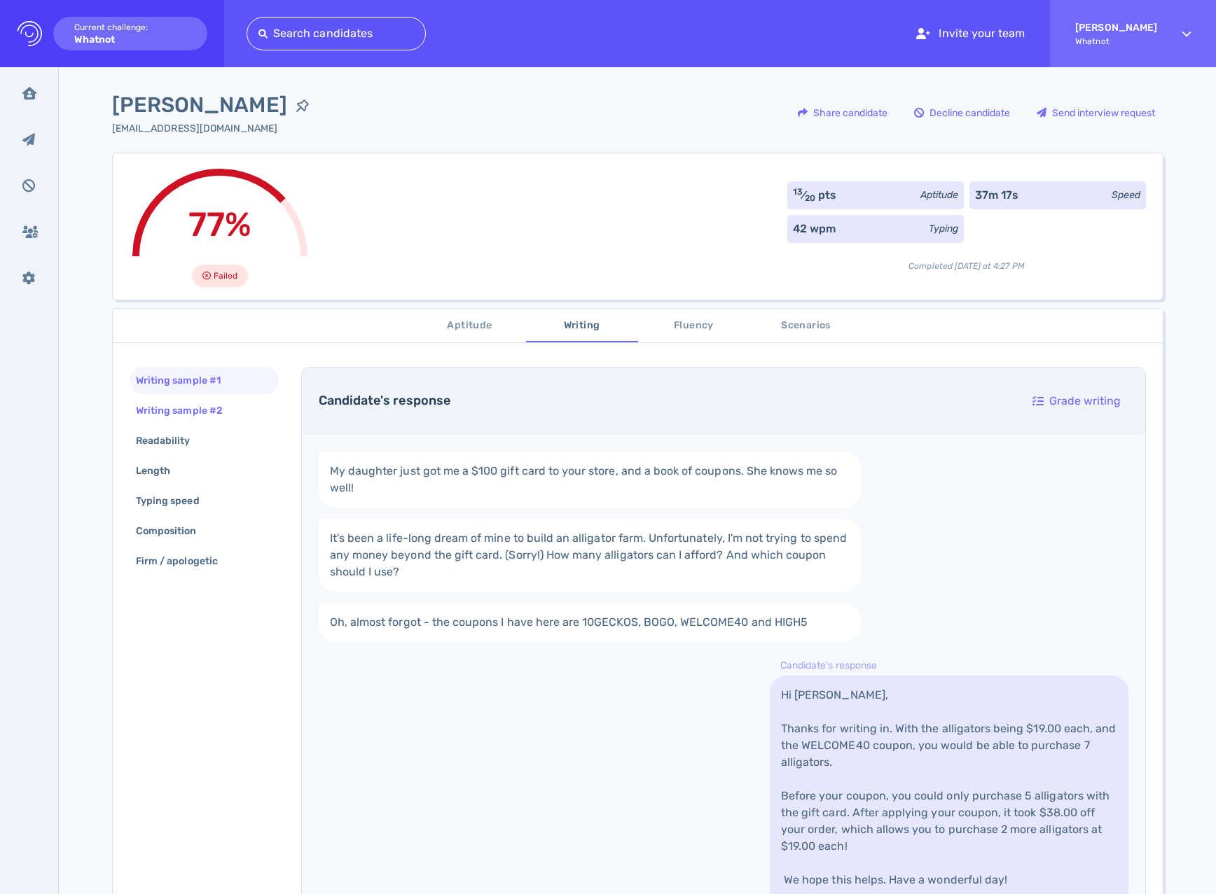
click at [192, 408] on div "Writing sample #2" at bounding box center [186, 411] width 106 height 20
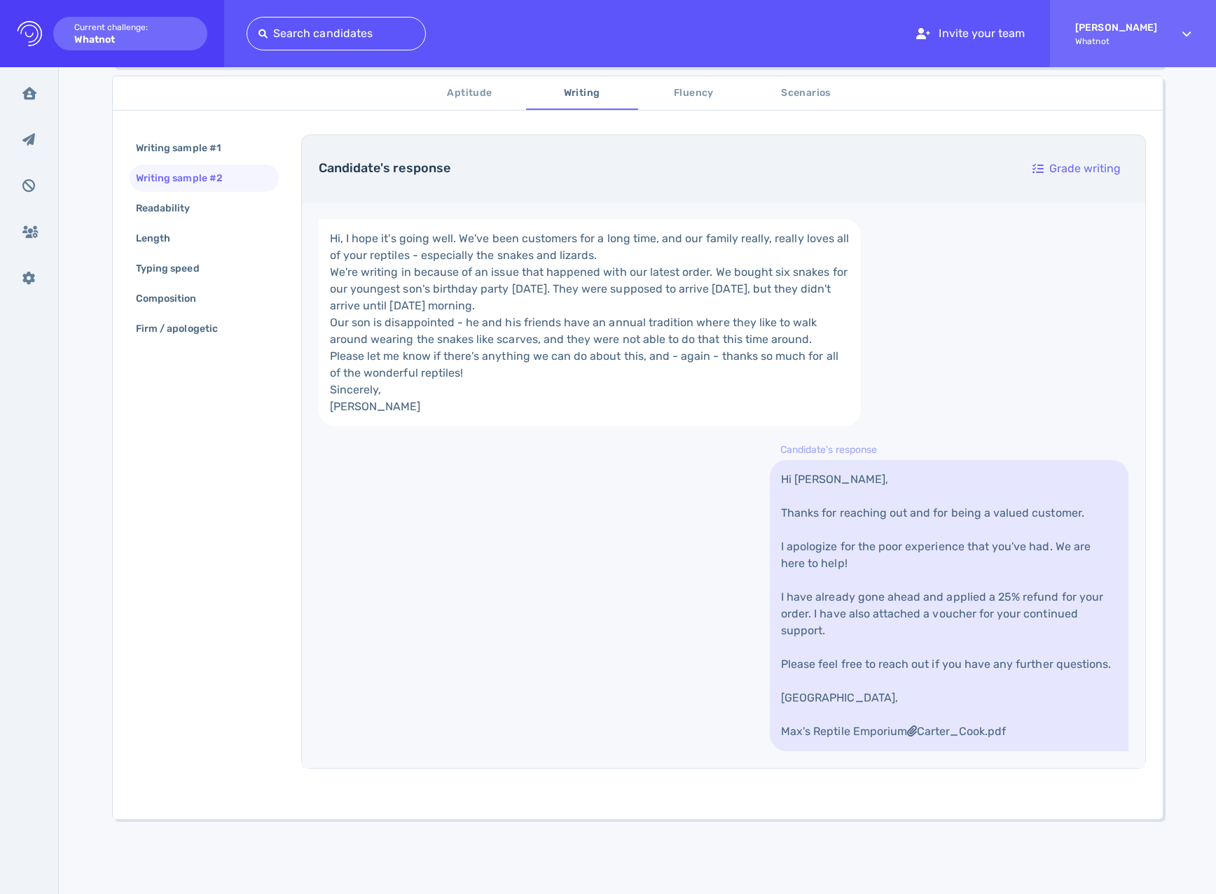
scroll to position [415, 0]
drag, startPoint x: 813, startPoint y: 600, endPoint x: 976, endPoint y: 605, distance: 163.3
click at [976, 560] on link "Hi Carter, Thanks for reaching out and for being a valued customer. I apologize…" at bounding box center [949, 605] width 359 height 291
drag, startPoint x: 969, startPoint y: 628, endPoint x: 862, endPoint y: 621, distance: 106.7
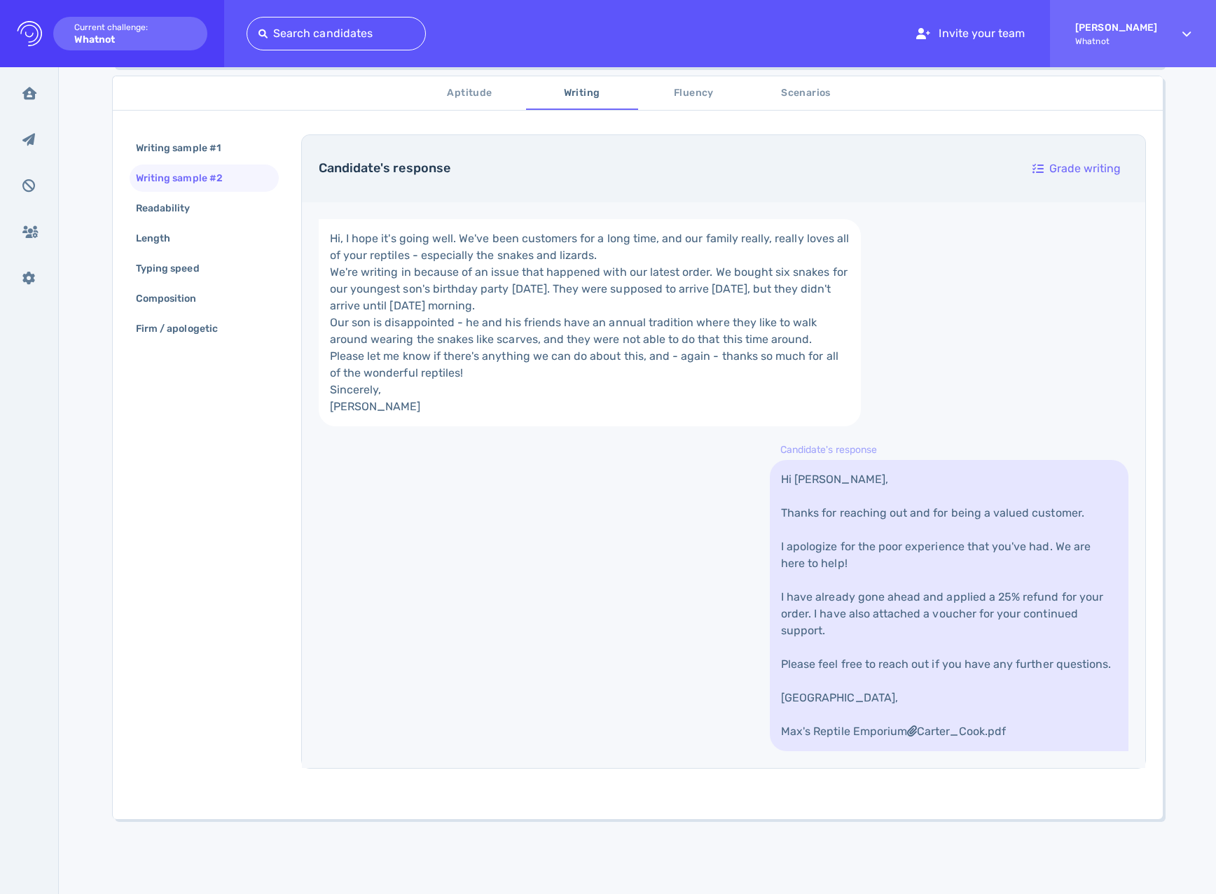
click at [968, 560] on link "Hi Carter, Thanks for reaching out and for being a valued customer. I apologize…" at bounding box center [949, 605] width 359 height 291
click at [787, 560] on link "Hi Carter, Thanks for reaching out and for being a valued customer. I apologize…" at bounding box center [949, 605] width 359 height 291
click at [788, 560] on link "Hi Carter, Thanks for reaching out and for being a valued customer. I apologize…" at bounding box center [949, 605] width 359 height 291
click at [789, 560] on link "Hi Carter, Thanks for reaching out and for being a valued customer. I apologize…" at bounding box center [949, 605] width 359 height 291
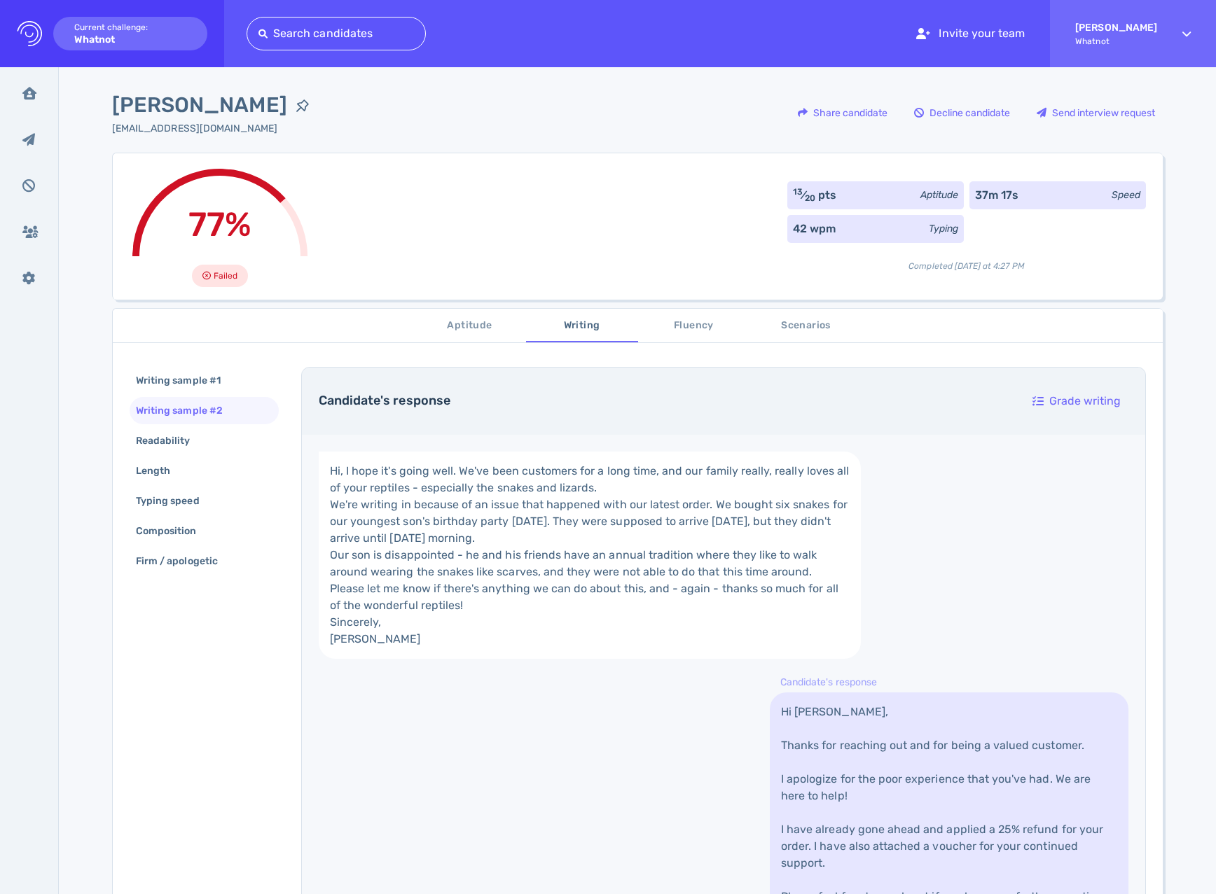
drag, startPoint x: 602, startPoint y: 628, endPoint x: 442, endPoint y: 543, distance: 180.8
click at [601, 560] on link "Hi, I hope it's going well. We've been customers for a long time, and our famil…" at bounding box center [590, 555] width 543 height 207
click at [455, 326] on span "Aptitude" at bounding box center [469, 326] width 95 height 18
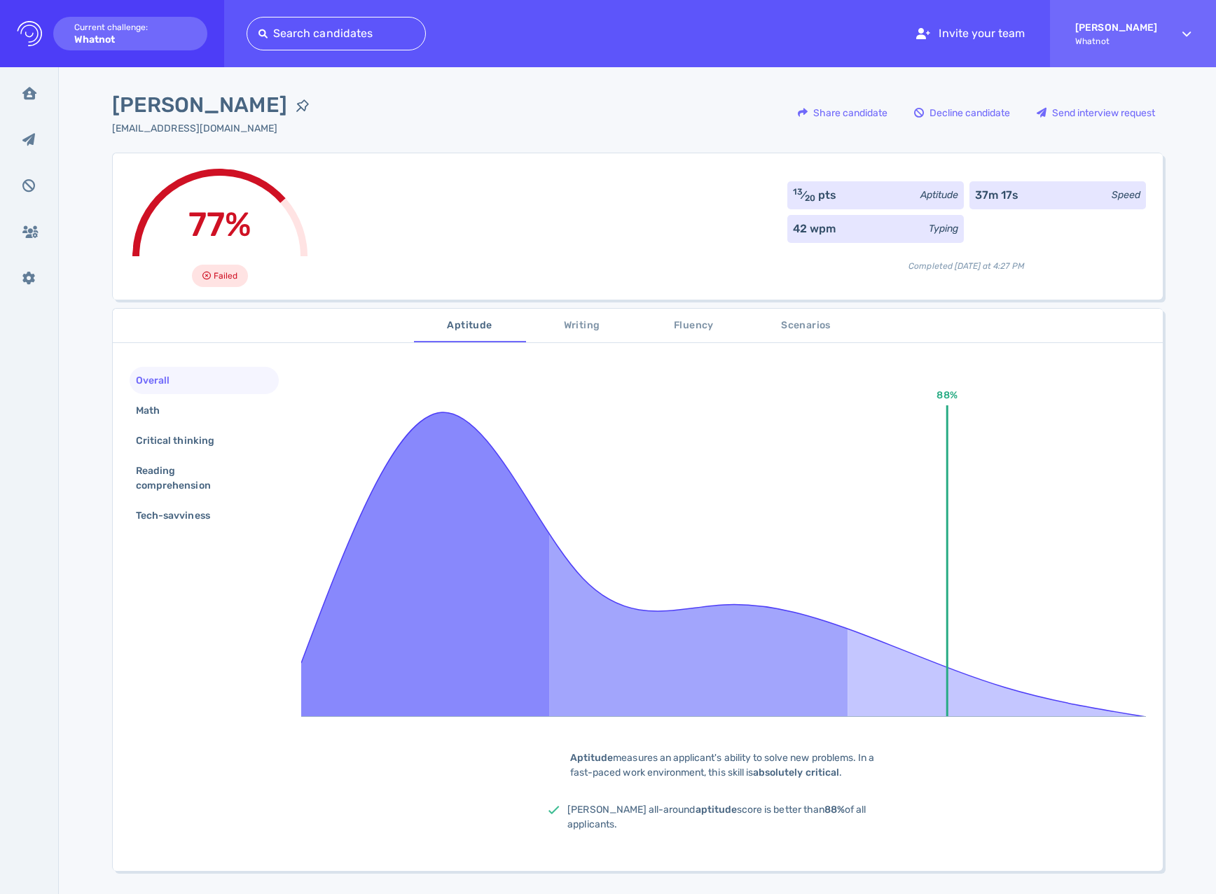
click at [822, 333] on span "Scenarios" at bounding box center [806, 326] width 95 height 18
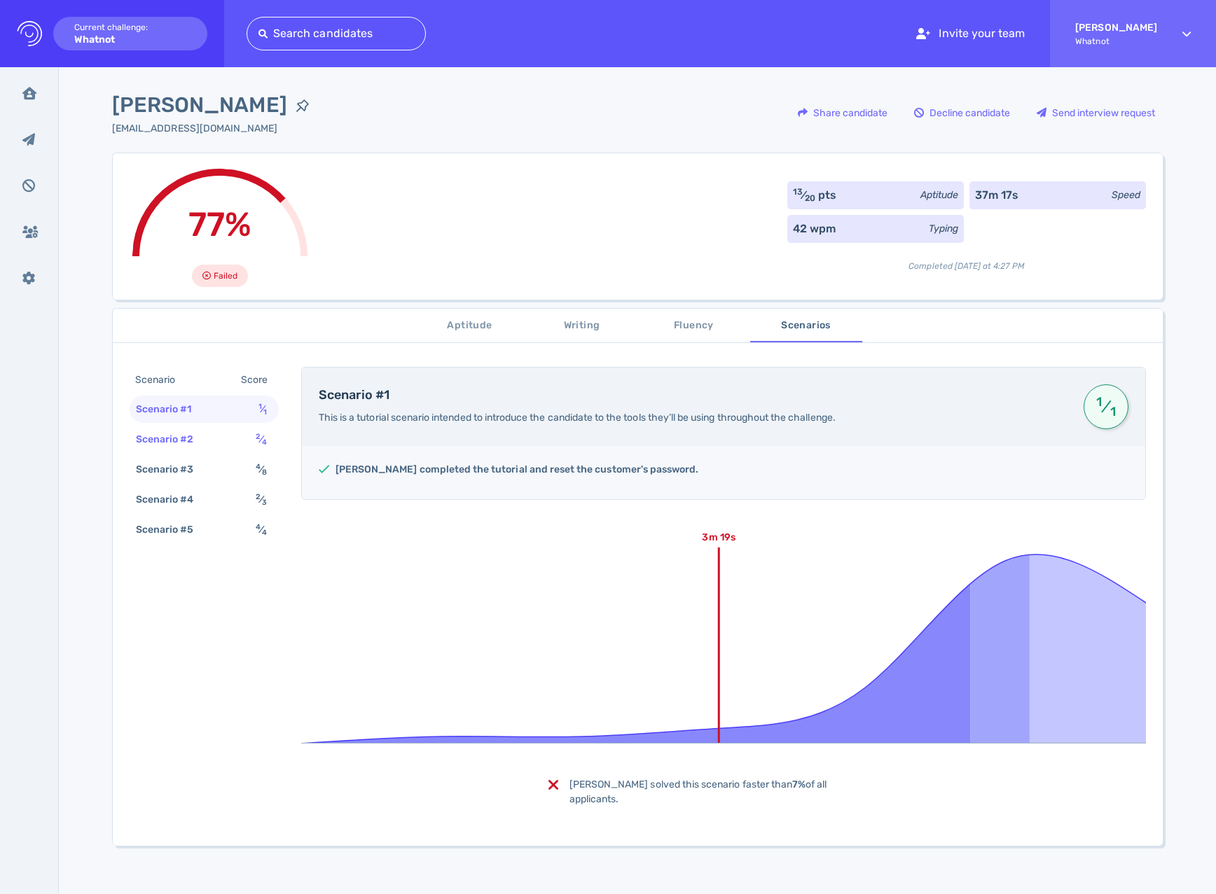
click at [222, 443] on div "Scenario #2 2 ⁄ 4" at bounding box center [204, 439] width 149 height 27
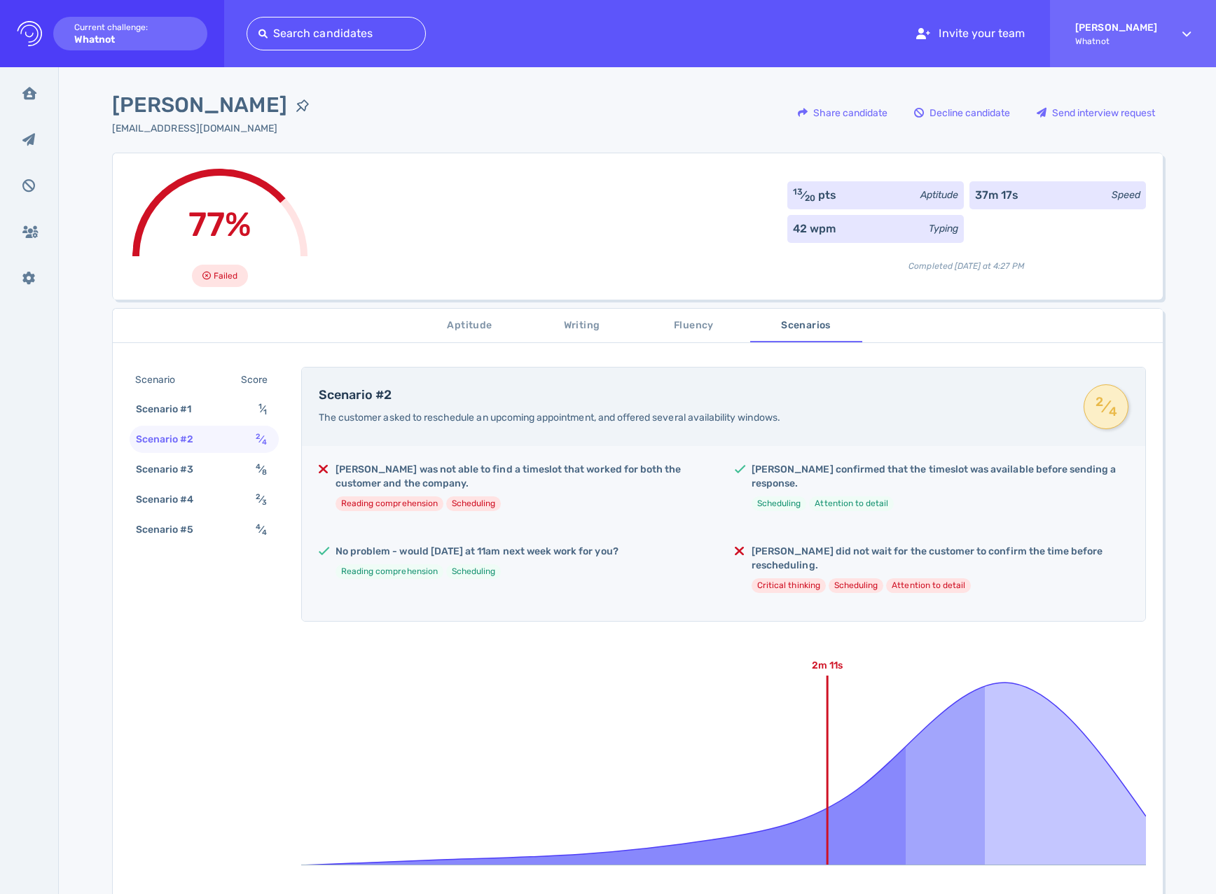
click at [767, 513] on div "Kendall was not able to find a timeslot that worked for both the customer and t…" at bounding box center [723, 533] width 843 height 175
drag, startPoint x: 766, startPoint y: 553, endPoint x: 950, endPoint y: 553, distance: 183.5
click at [950, 553] on h5 "Kendall did not wait for the customer to confirm the time before rescheduling." at bounding box center [940, 559] width 377 height 28
drag, startPoint x: 516, startPoint y: 468, endPoint x: 607, endPoint y: 474, distance: 90.6
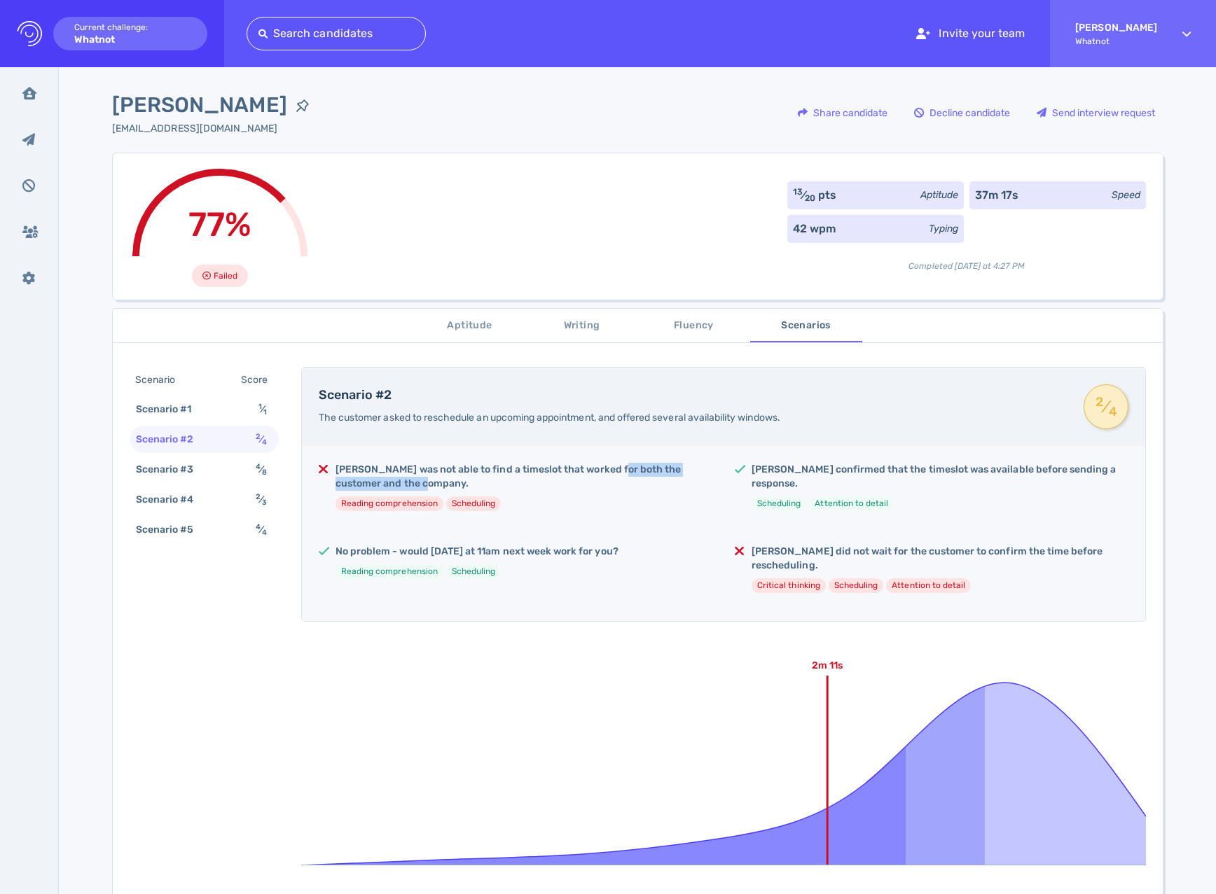
click at [607, 474] on h5 "Kendall was not able to find a timeslot that worked for both the customer and t…" at bounding box center [524, 477] width 377 height 28
drag, startPoint x: 607, startPoint y: 474, endPoint x: 446, endPoint y: 527, distance: 168.8
click at [607, 474] on h5 "Kendall was not able to find a timeslot that worked for both the customer and t…" at bounding box center [524, 477] width 377 height 28
click at [193, 476] on div "Scenario #3" at bounding box center [172, 470] width 78 height 20
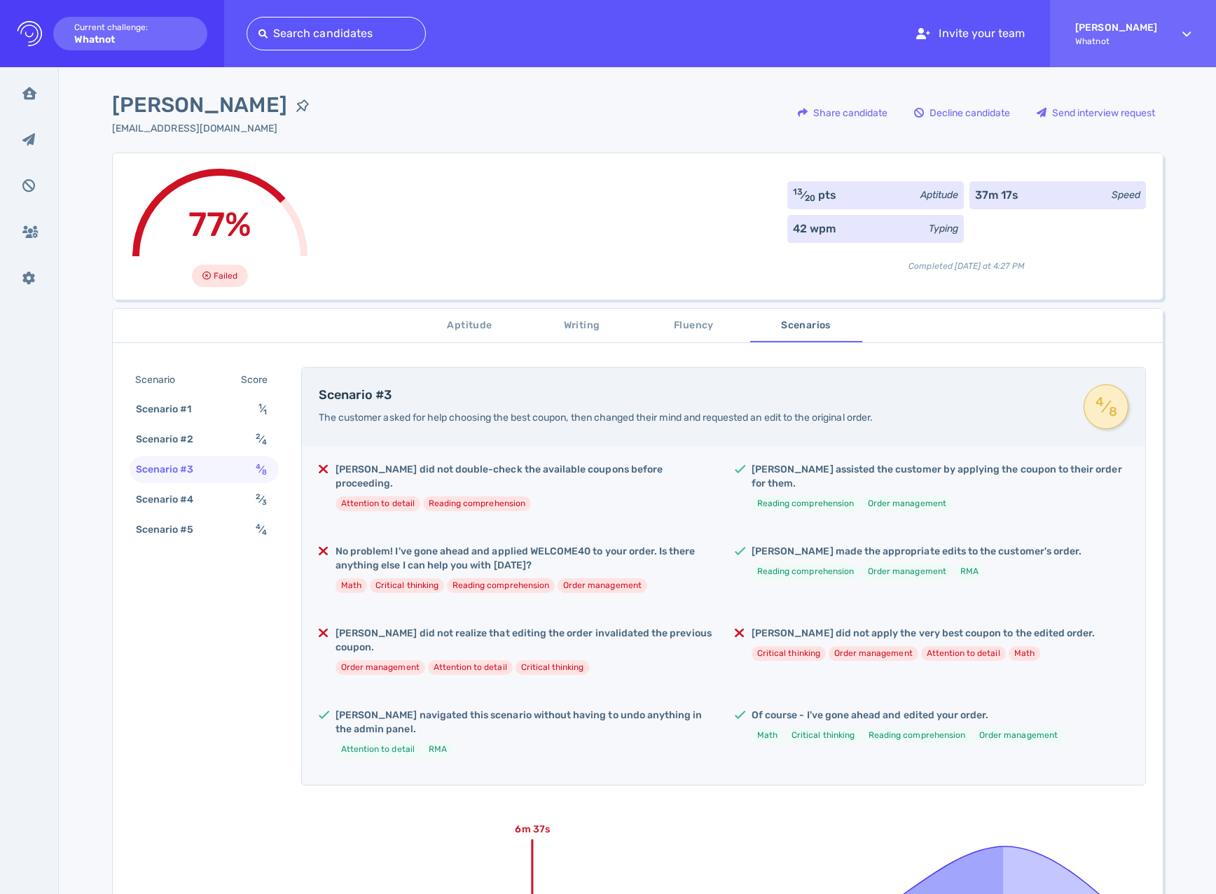
click at [455, 322] on span "Aptitude" at bounding box center [469, 326] width 95 height 18
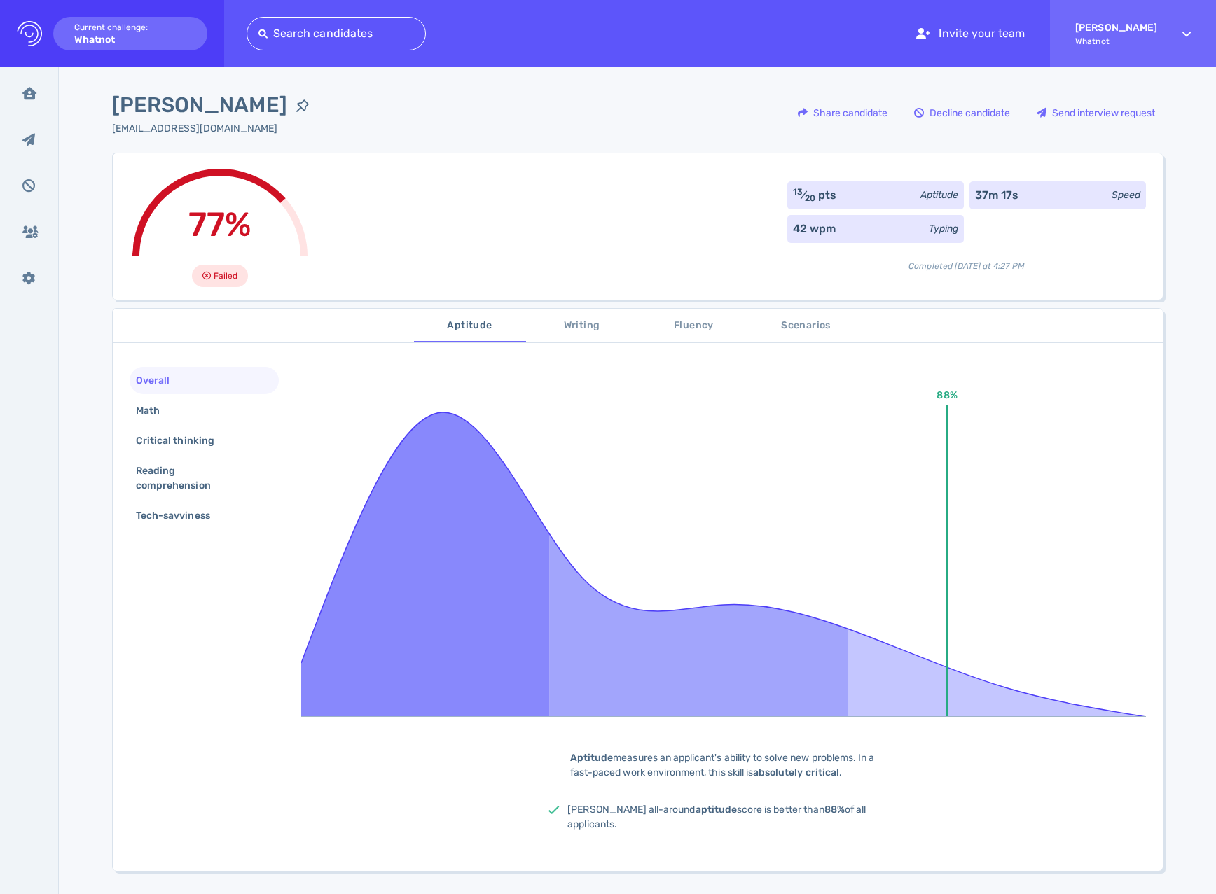
click at [590, 320] on span "Writing" at bounding box center [581, 326] width 95 height 18
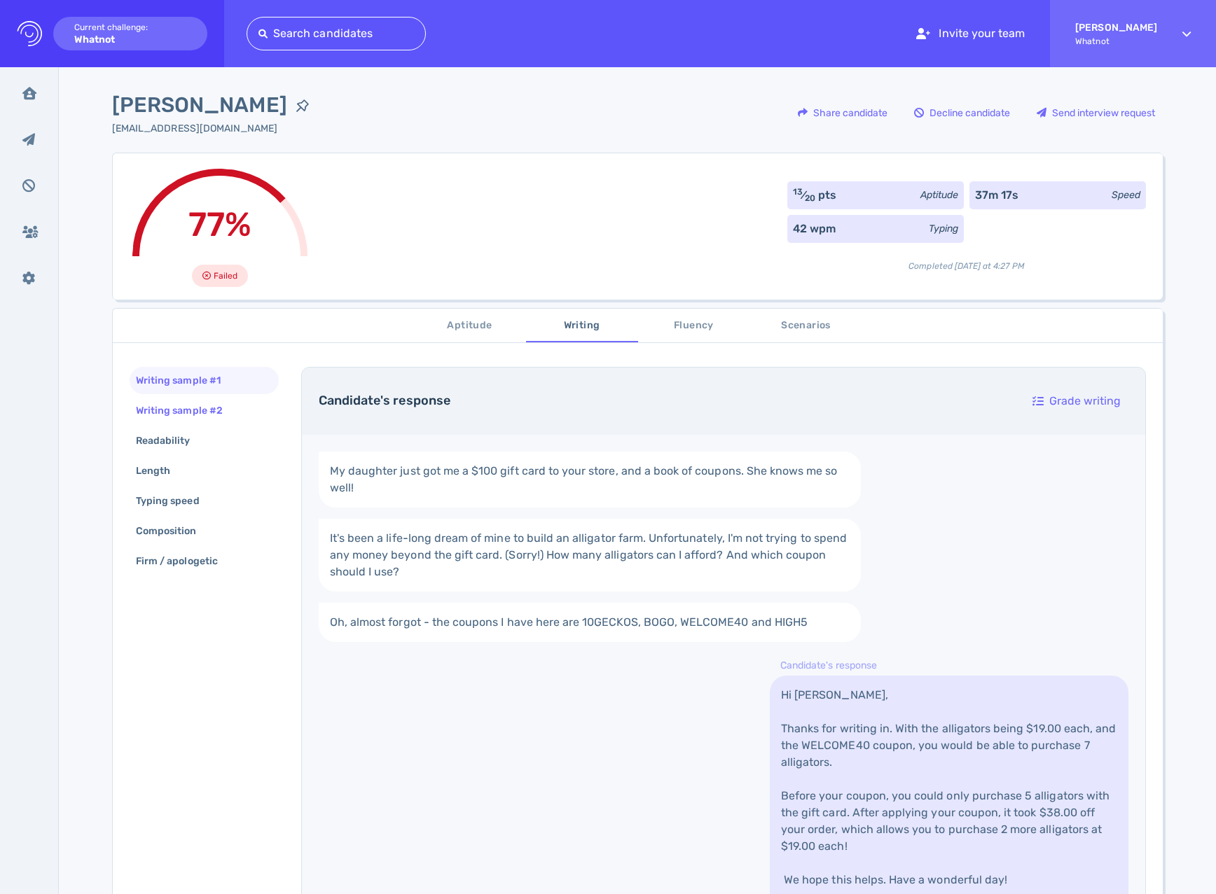
click at [169, 414] on div "Writing sample #2" at bounding box center [186, 411] width 106 height 20
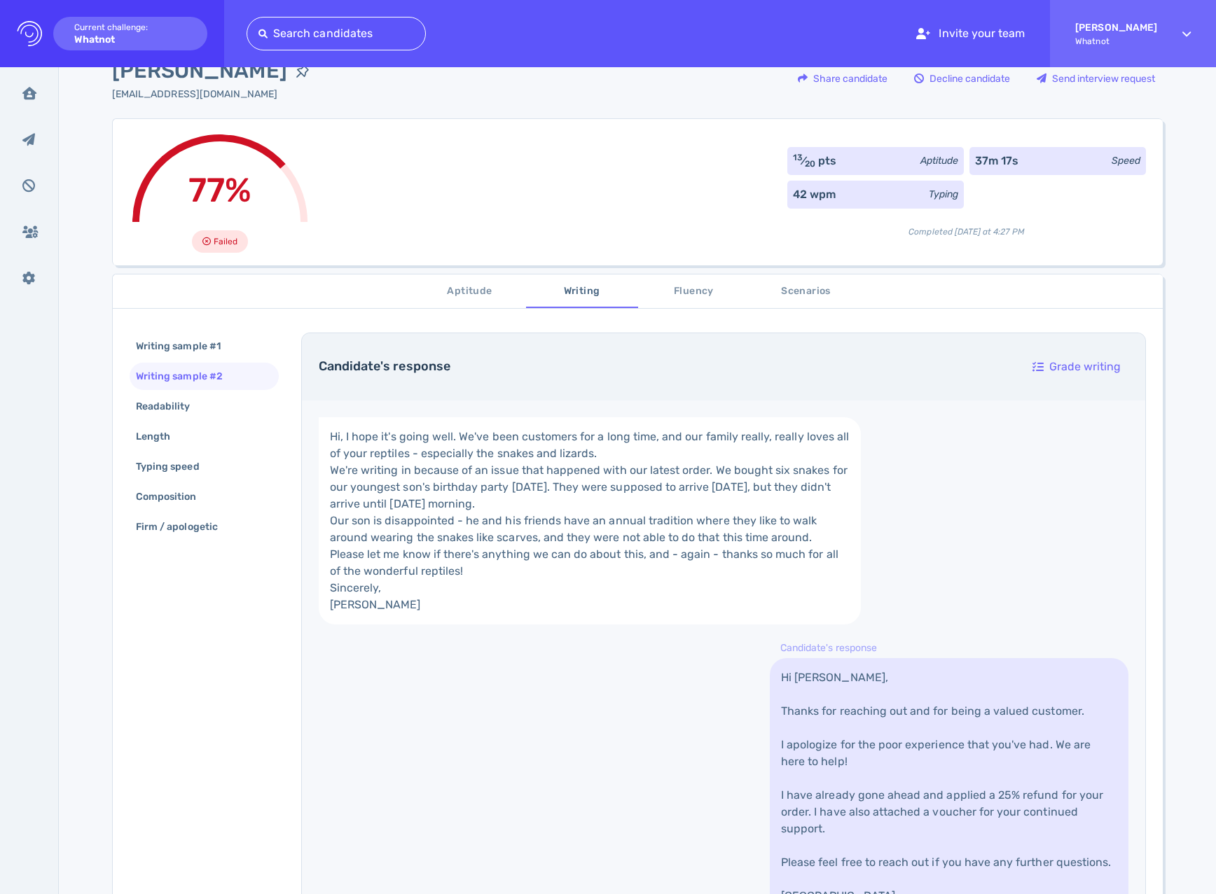
scroll to position [111, 0]
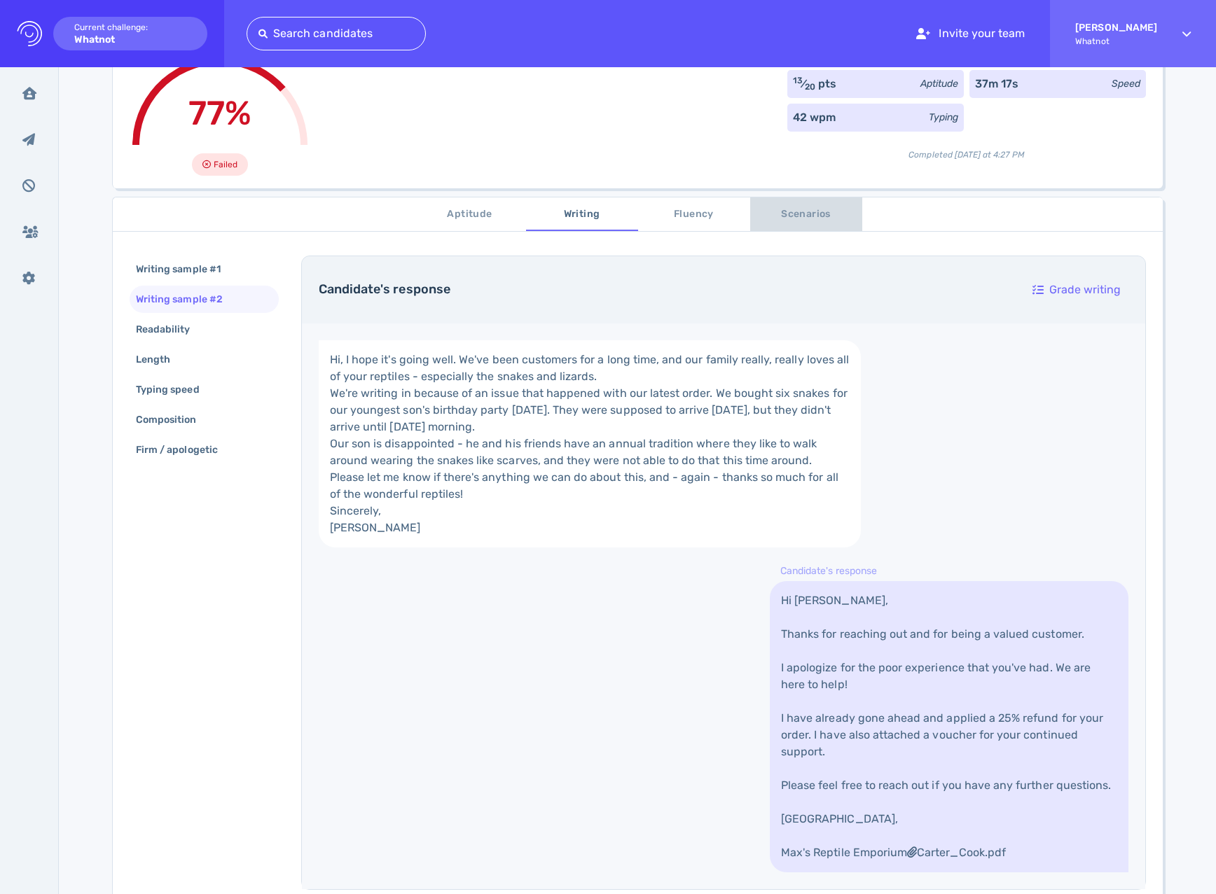
click at [792, 212] on span "Scenarios" at bounding box center [806, 215] width 95 height 18
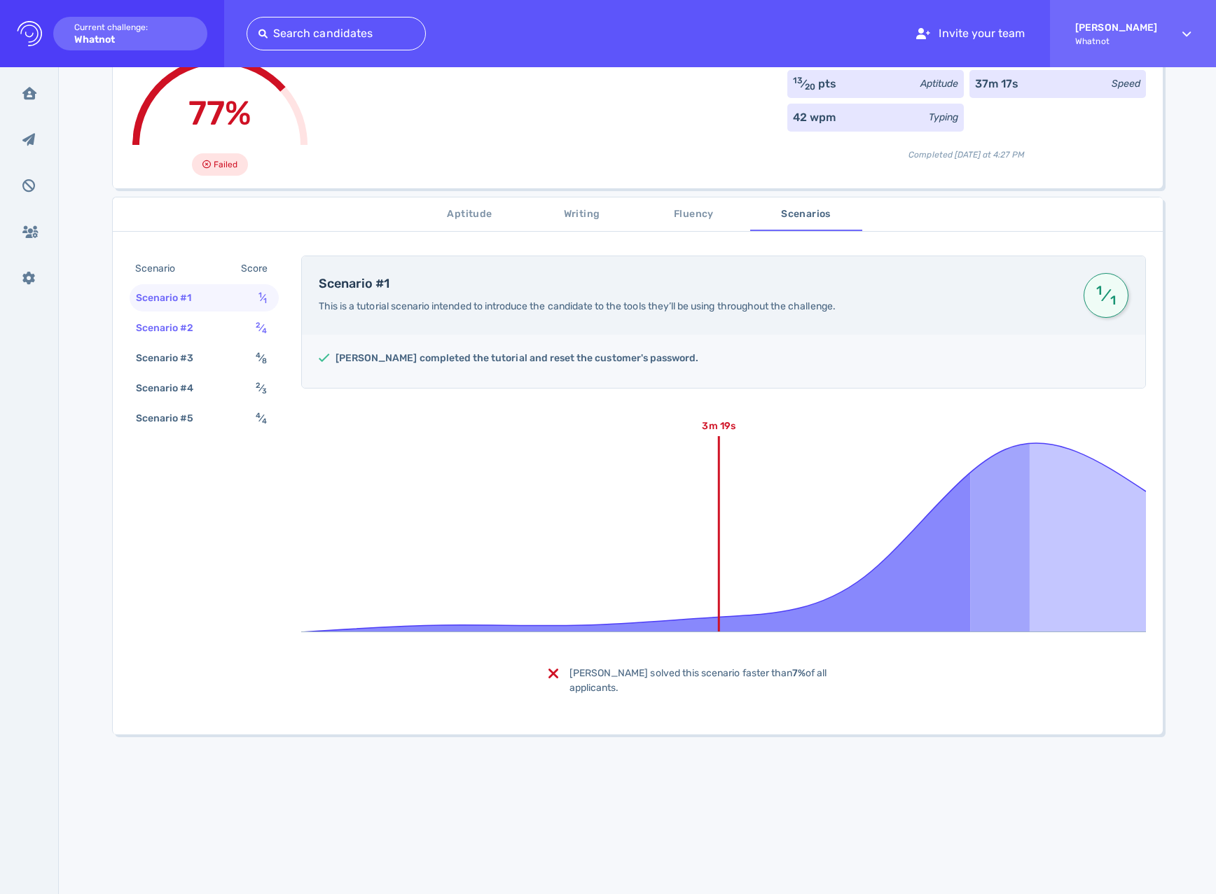
click at [184, 322] on div "Scenario #2" at bounding box center [172, 328] width 78 height 20
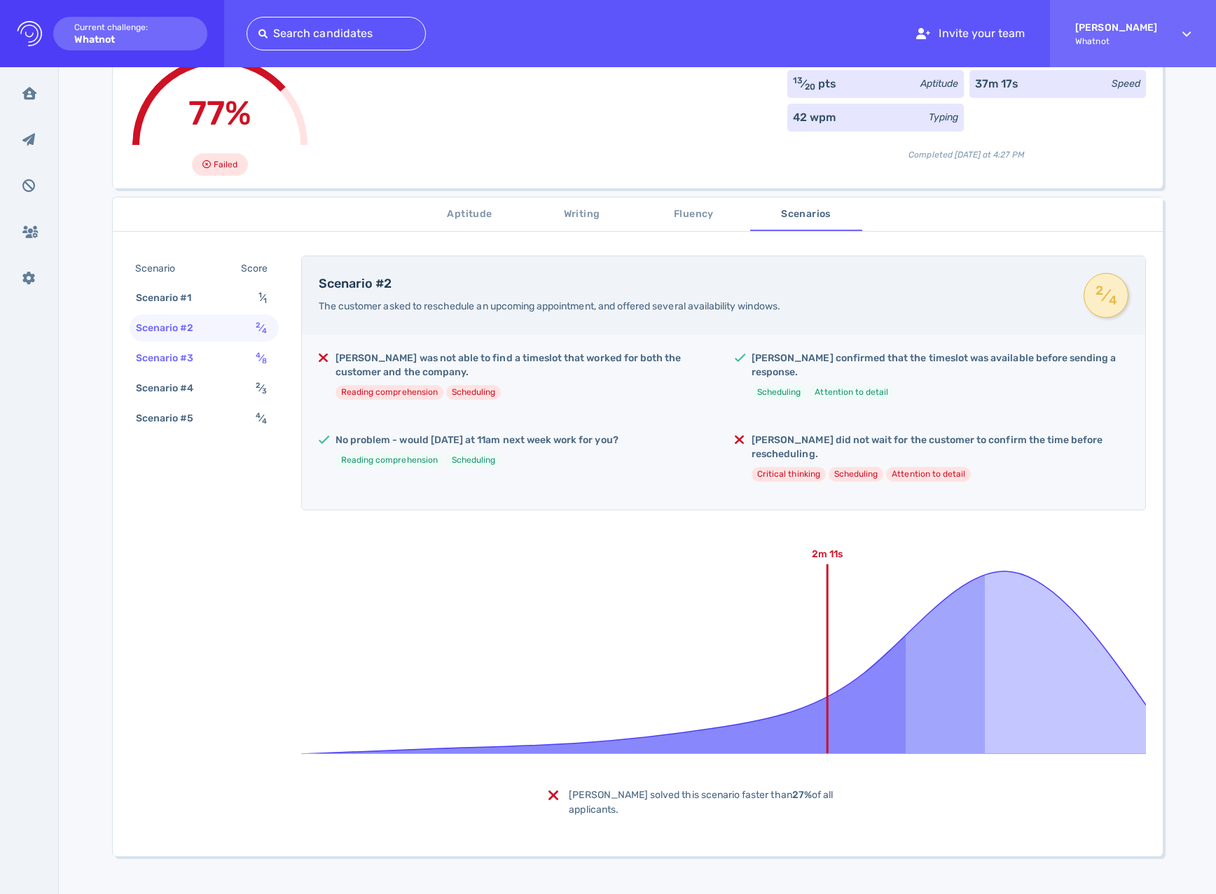
click at [181, 354] on div "Scenario #3" at bounding box center [172, 358] width 78 height 20
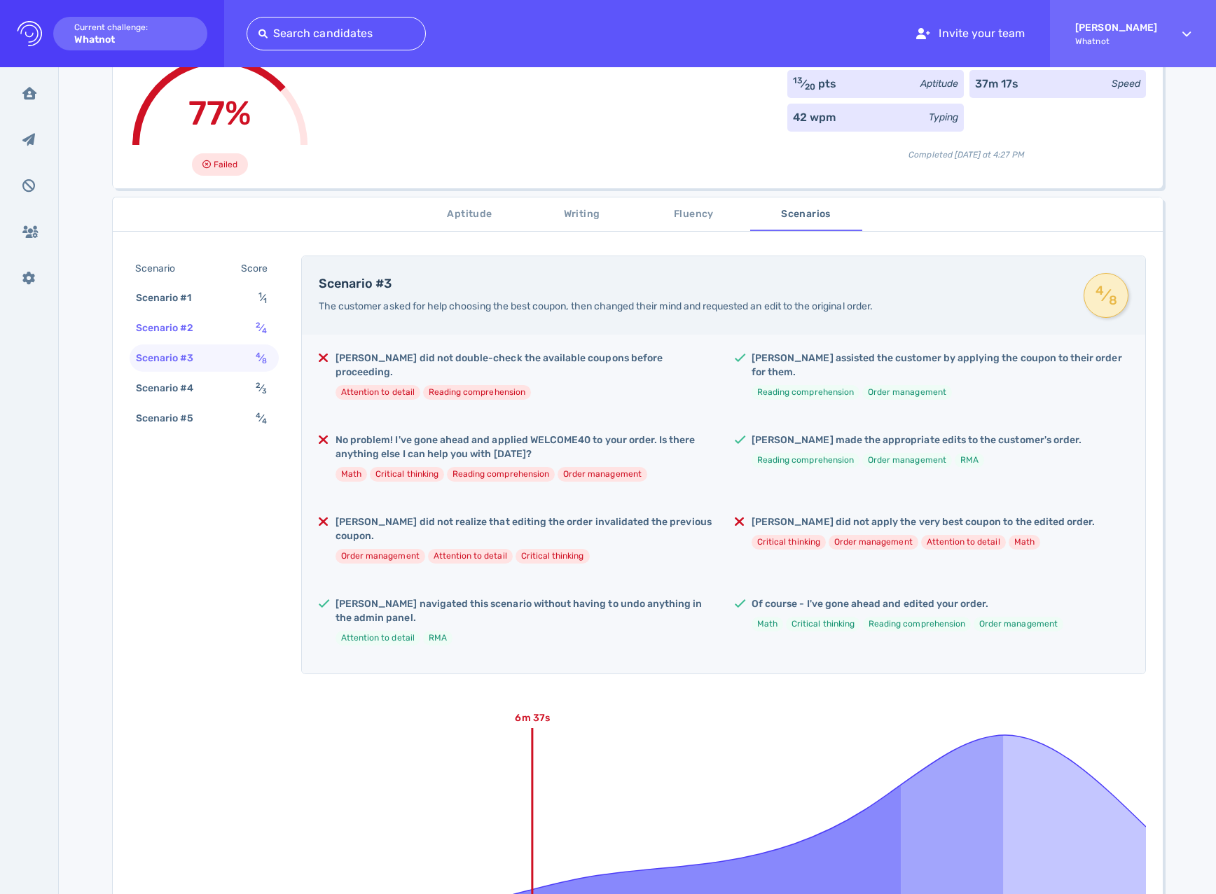
click at [194, 319] on div "Scenario #2" at bounding box center [172, 328] width 78 height 20
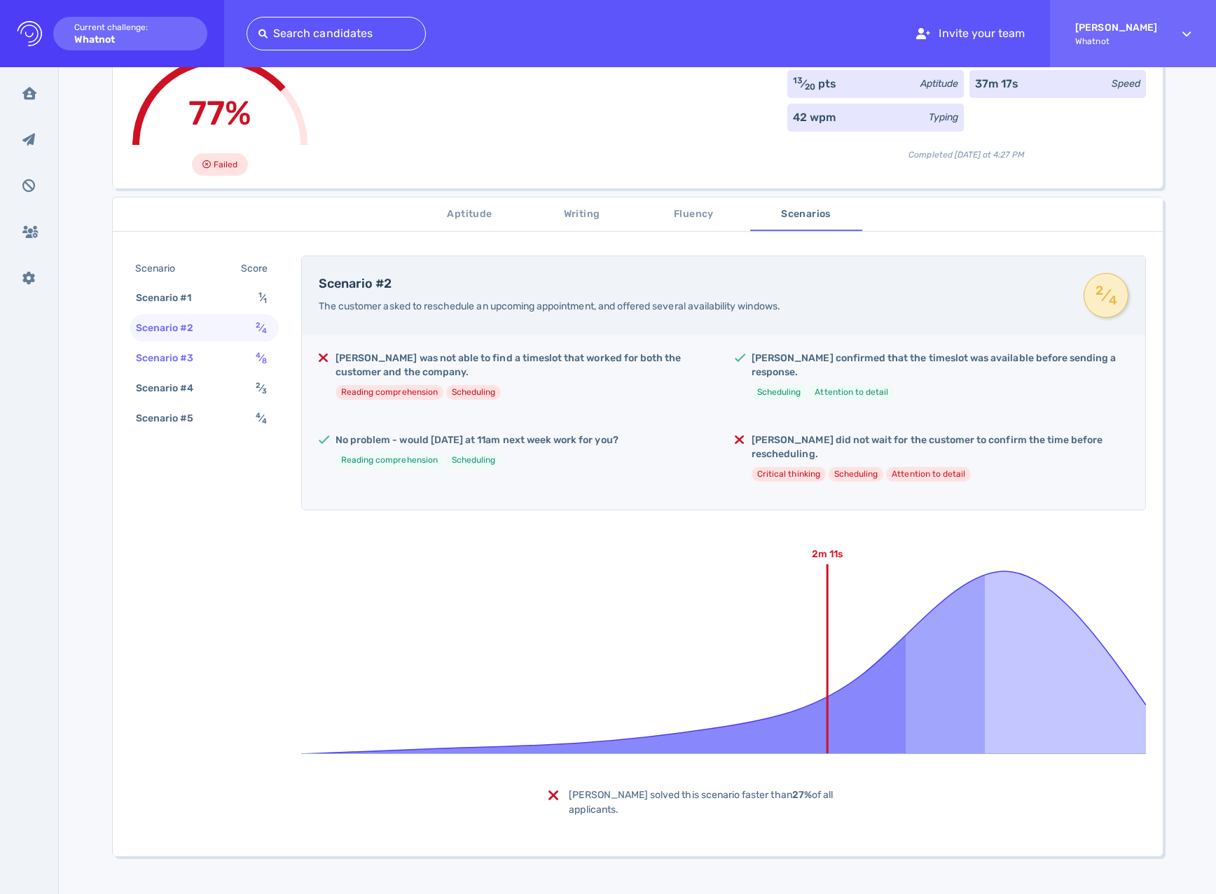
click at [186, 350] on div "Scenario #3" at bounding box center [172, 358] width 78 height 20
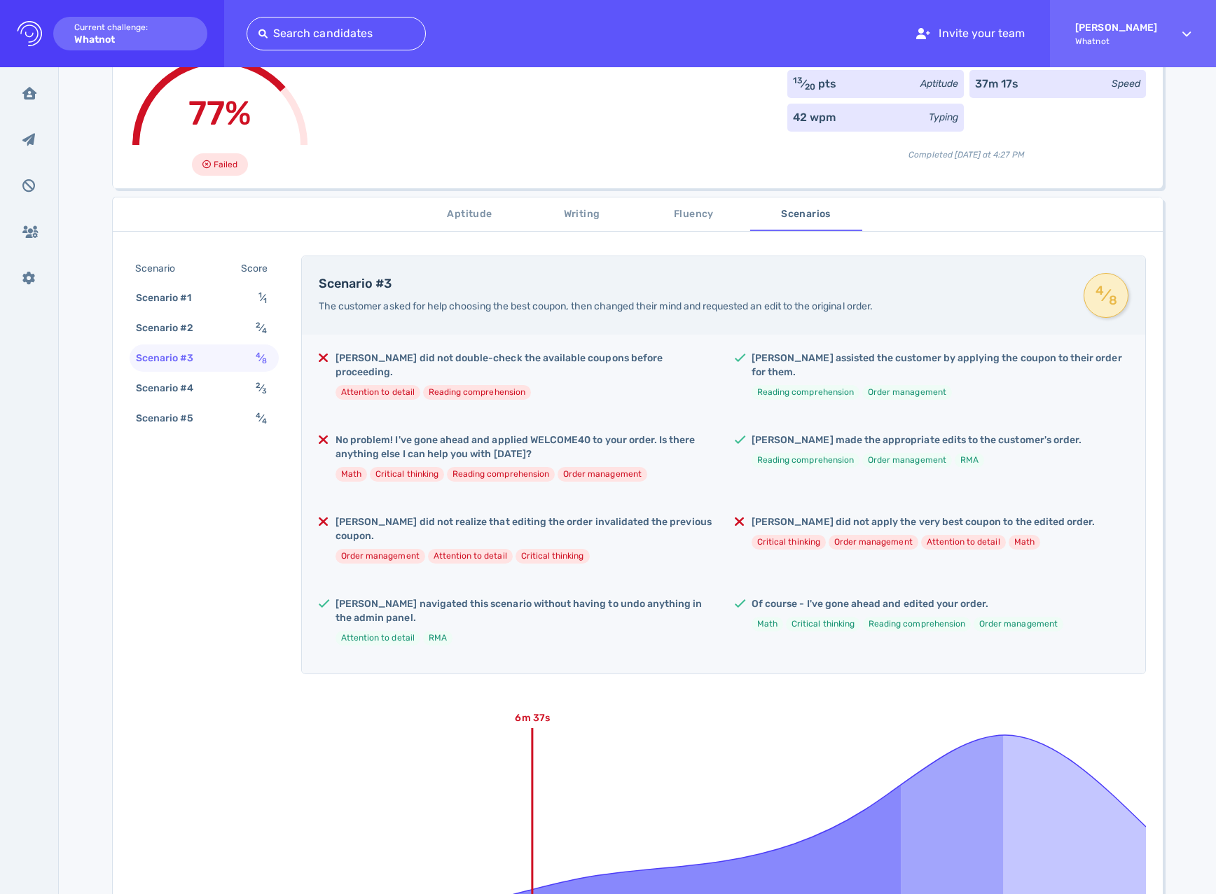
click at [384, 301] on span "The customer asked for help choosing the best coupon, then changed their mind a…" at bounding box center [596, 307] width 554 height 12
click at [607, 221] on span "Writing" at bounding box center [581, 215] width 95 height 18
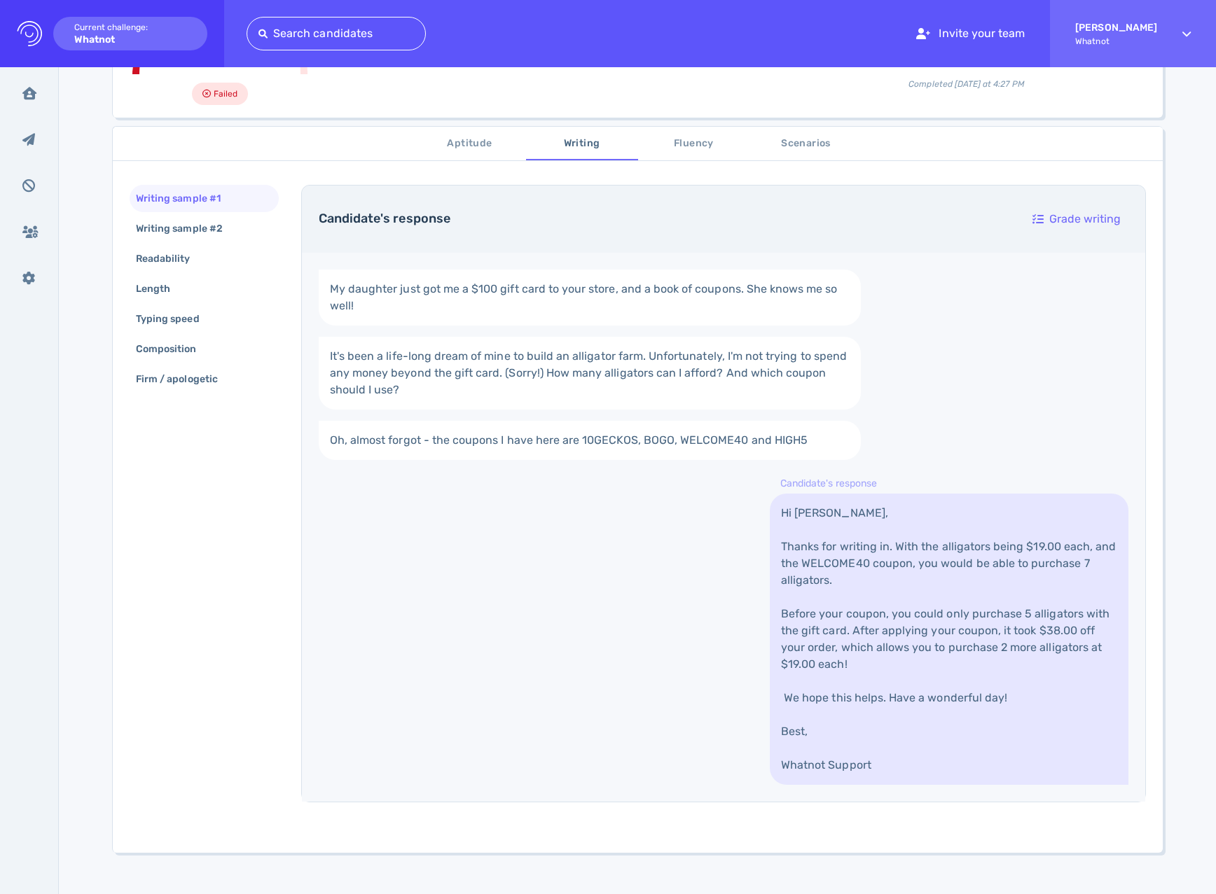
scroll to position [233, 0]
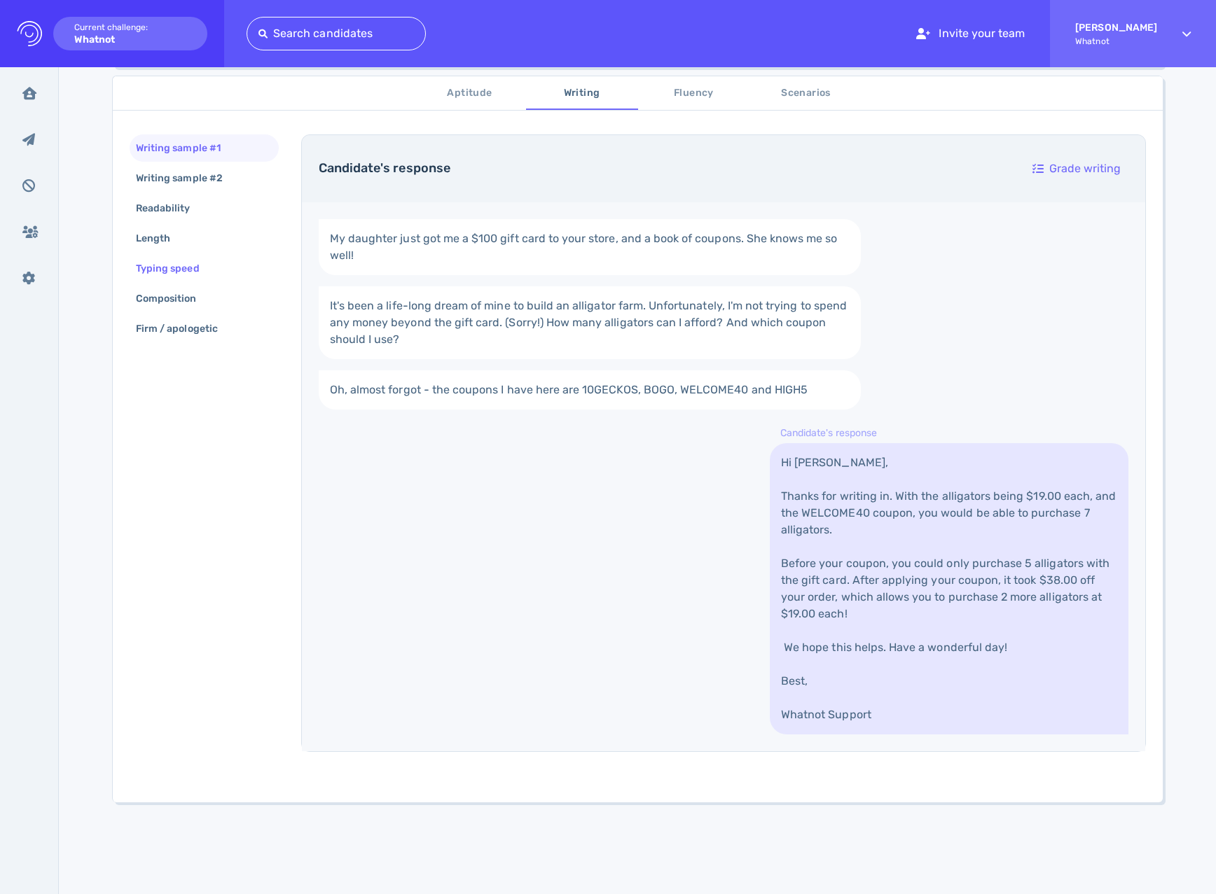
click at [137, 260] on div "Typing speed" at bounding box center [174, 268] width 83 height 20
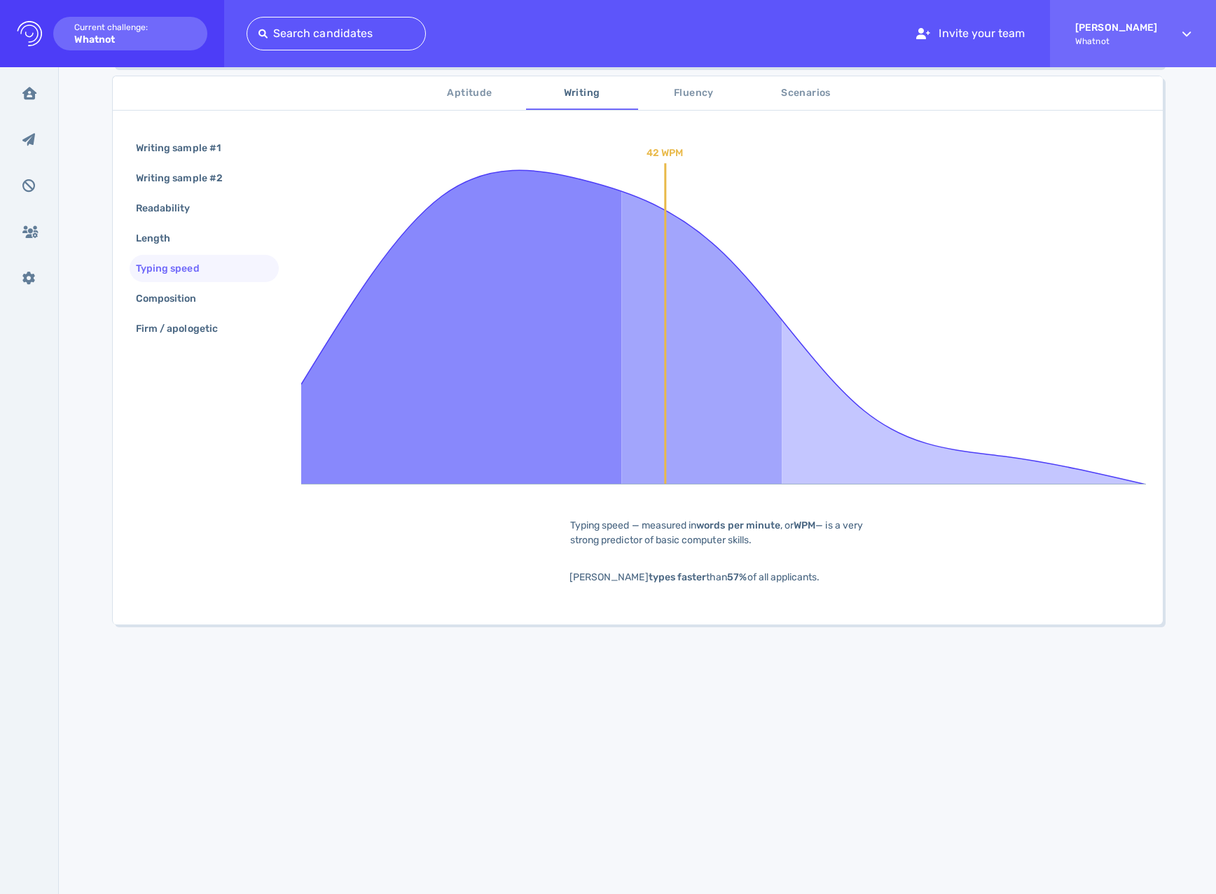
click at [141, 262] on div "Typing speed" at bounding box center [174, 268] width 83 height 20
click at [183, 188] on div "Writing sample #2" at bounding box center [204, 178] width 149 height 27
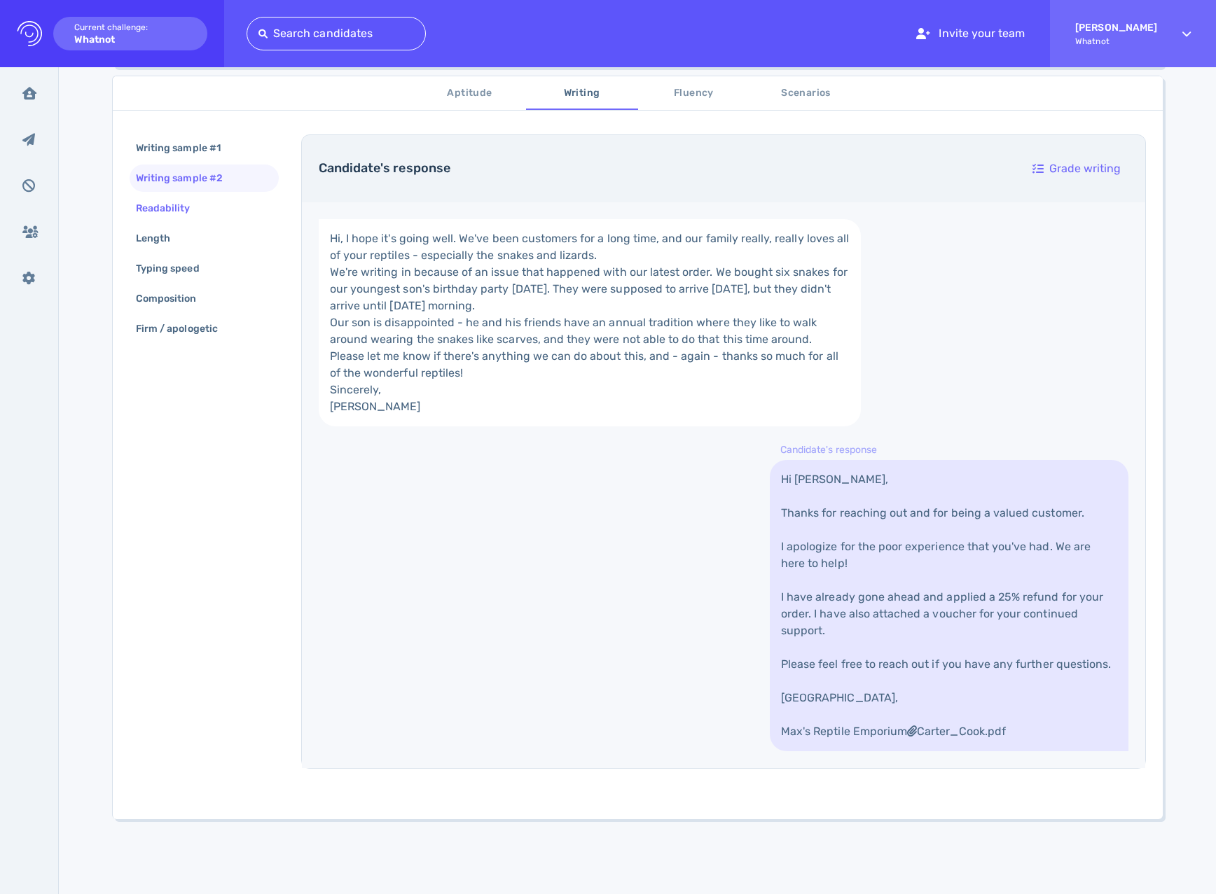
click at [172, 215] on div "Readability" at bounding box center [170, 208] width 74 height 20
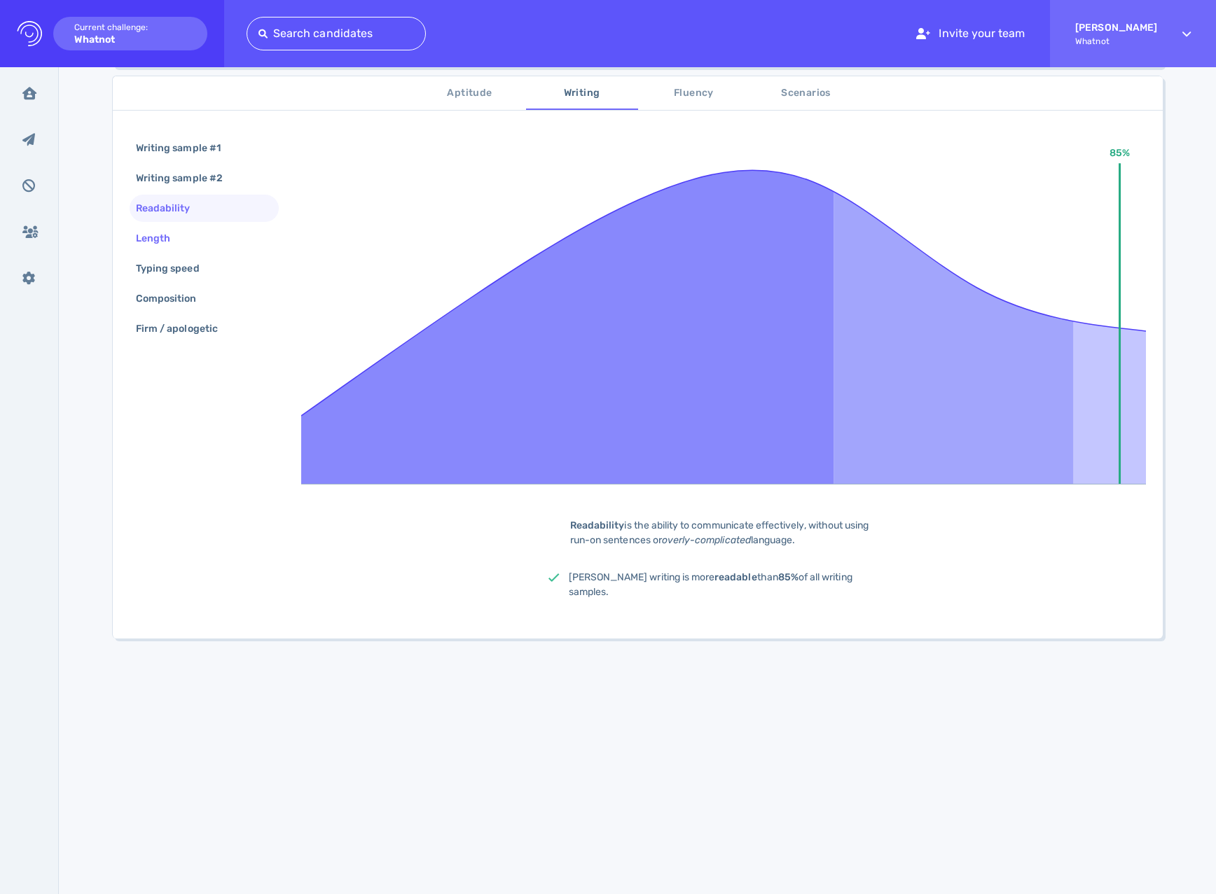
click at [152, 235] on div "Length" at bounding box center [160, 238] width 54 height 20
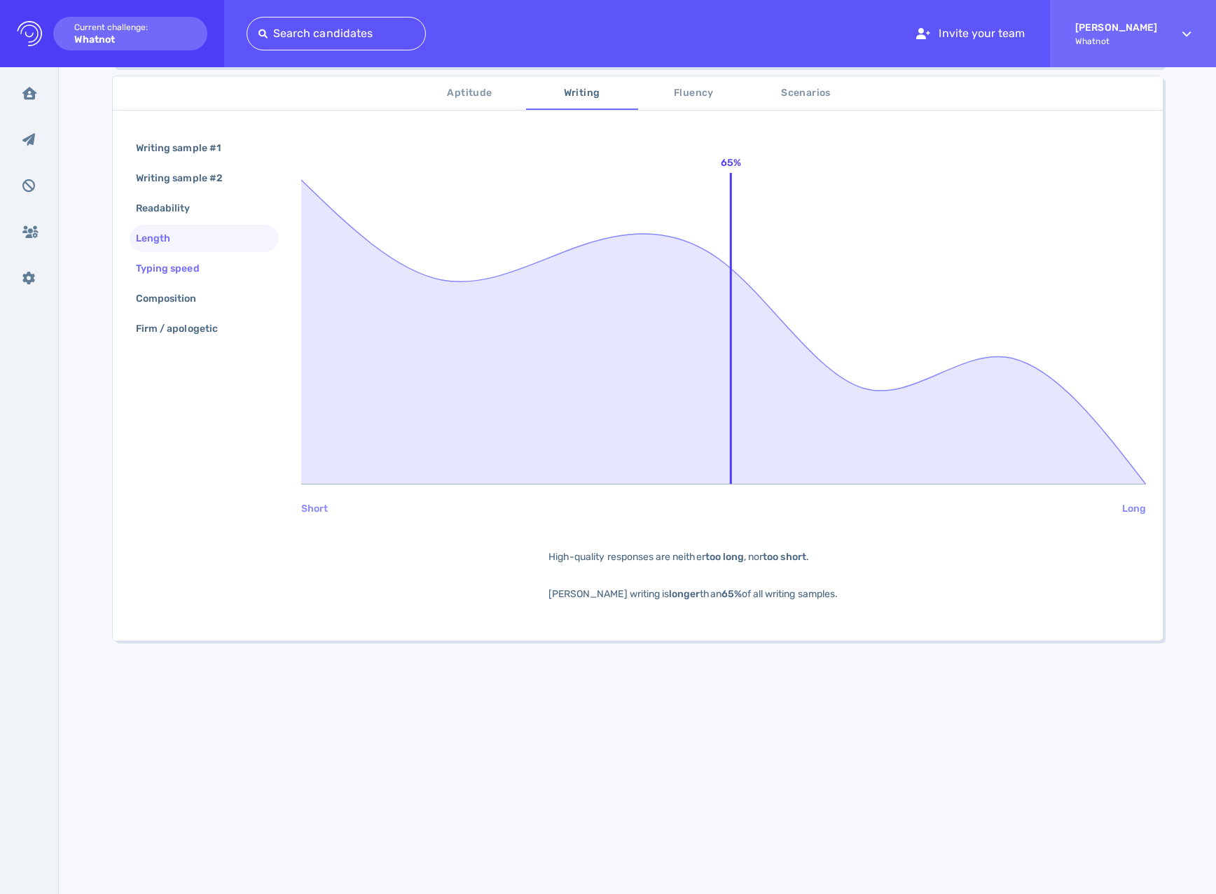
click at [139, 268] on div "Typing speed" at bounding box center [174, 268] width 83 height 20
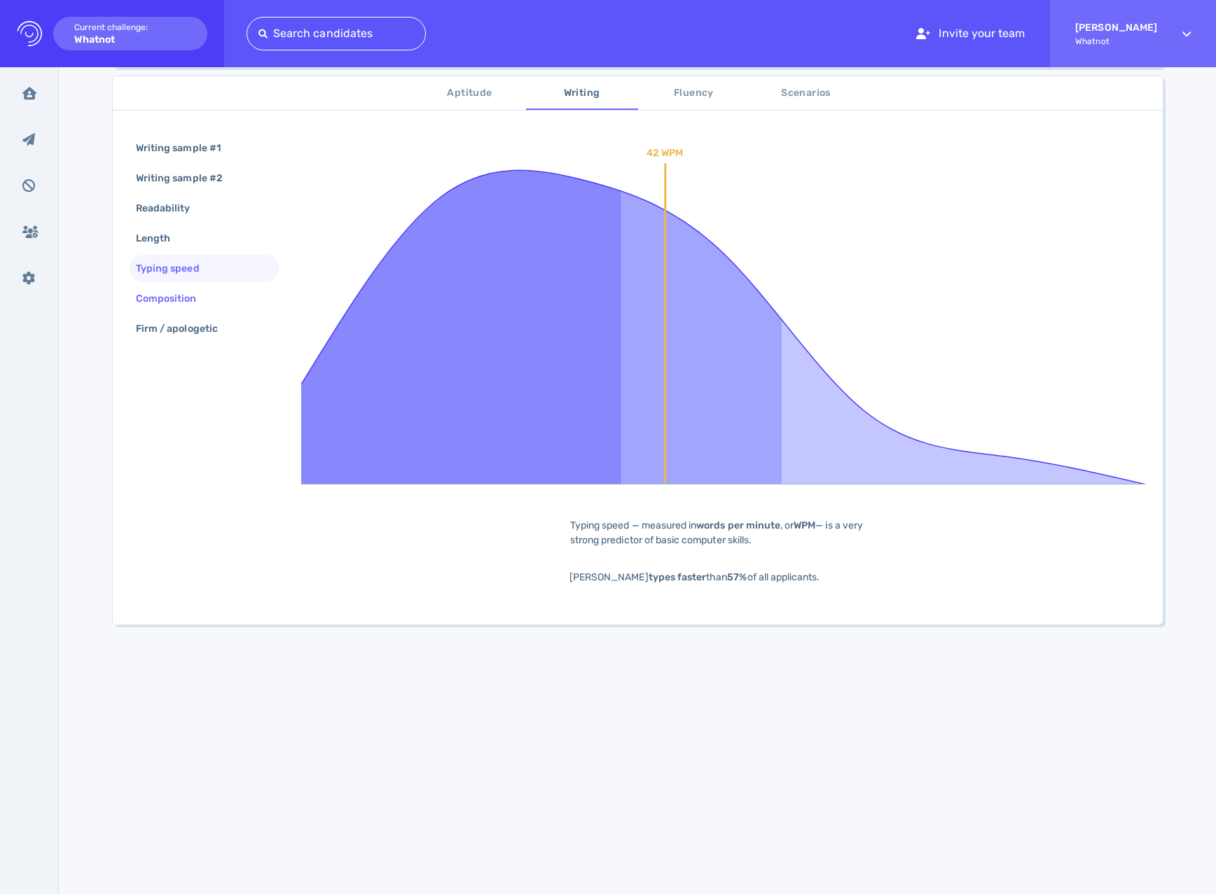
click at [177, 299] on div "Composition" at bounding box center [173, 299] width 81 height 20
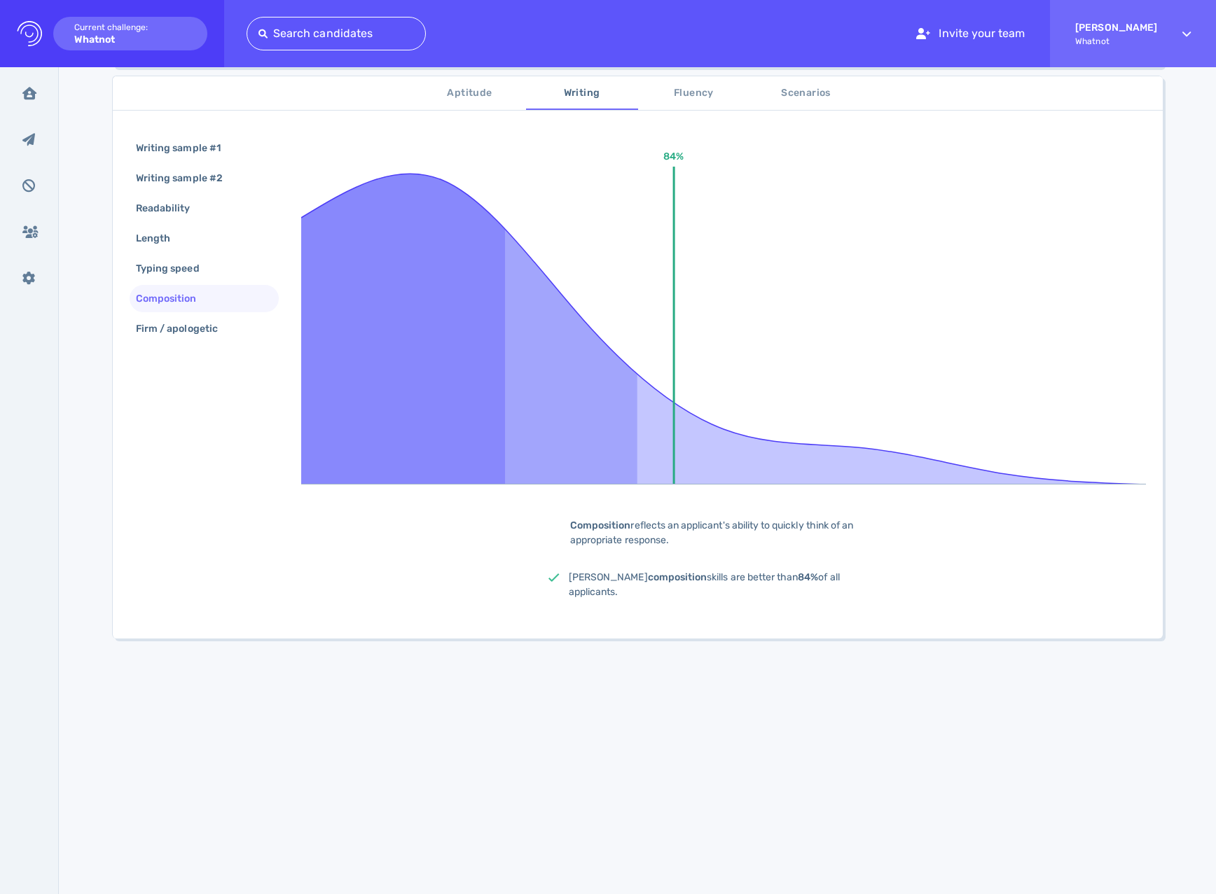
click at [183, 343] on div "Writing sample #1 Writing sample #2 Readability Length Typing speed Composition…" at bounding box center [204, 239] width 149 height 211
click at [183, 336] on div "Firm / apologetic" at bounding box center [184, 329] width 102 height 20
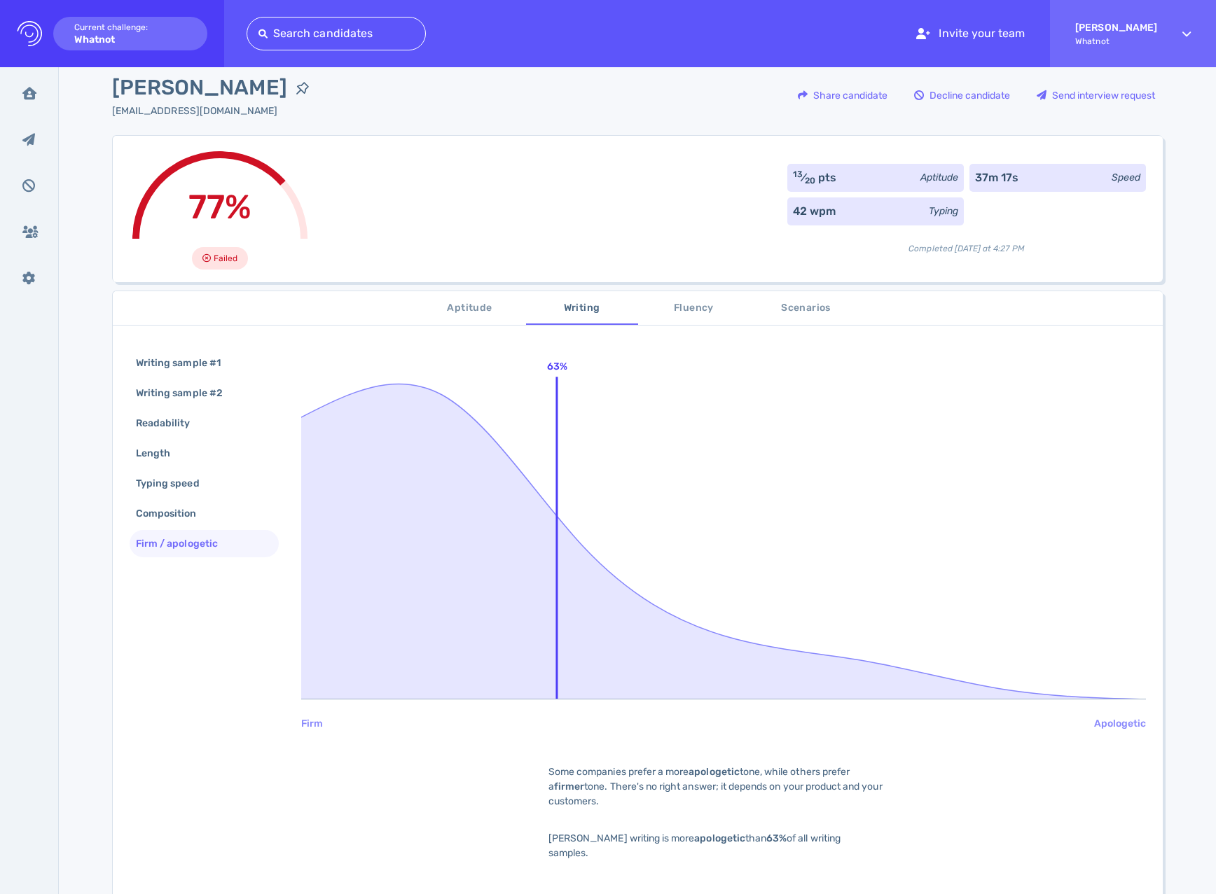
scroll to position [93, 0]
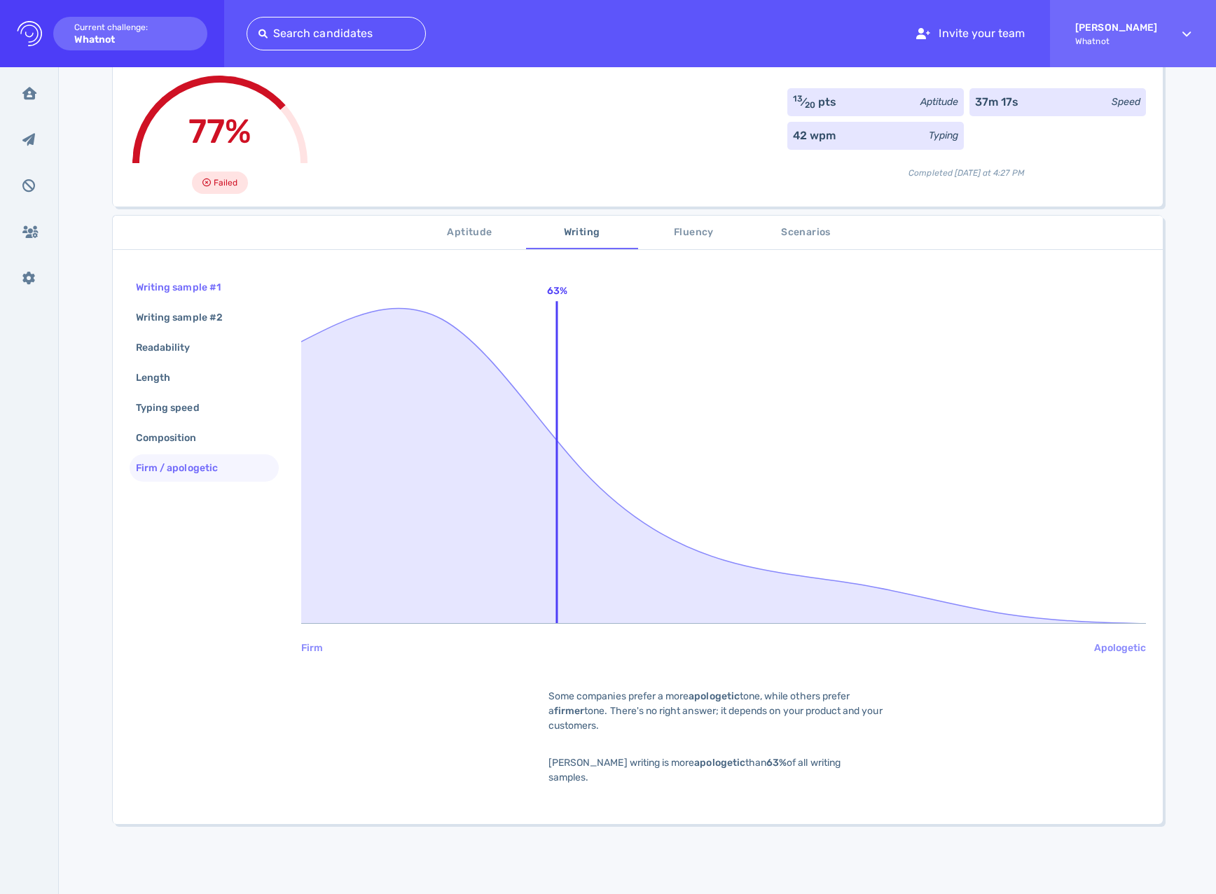
click at [205, 289] on div "Writing sample #1" at bounding box center [185, 287] width 104 height 20
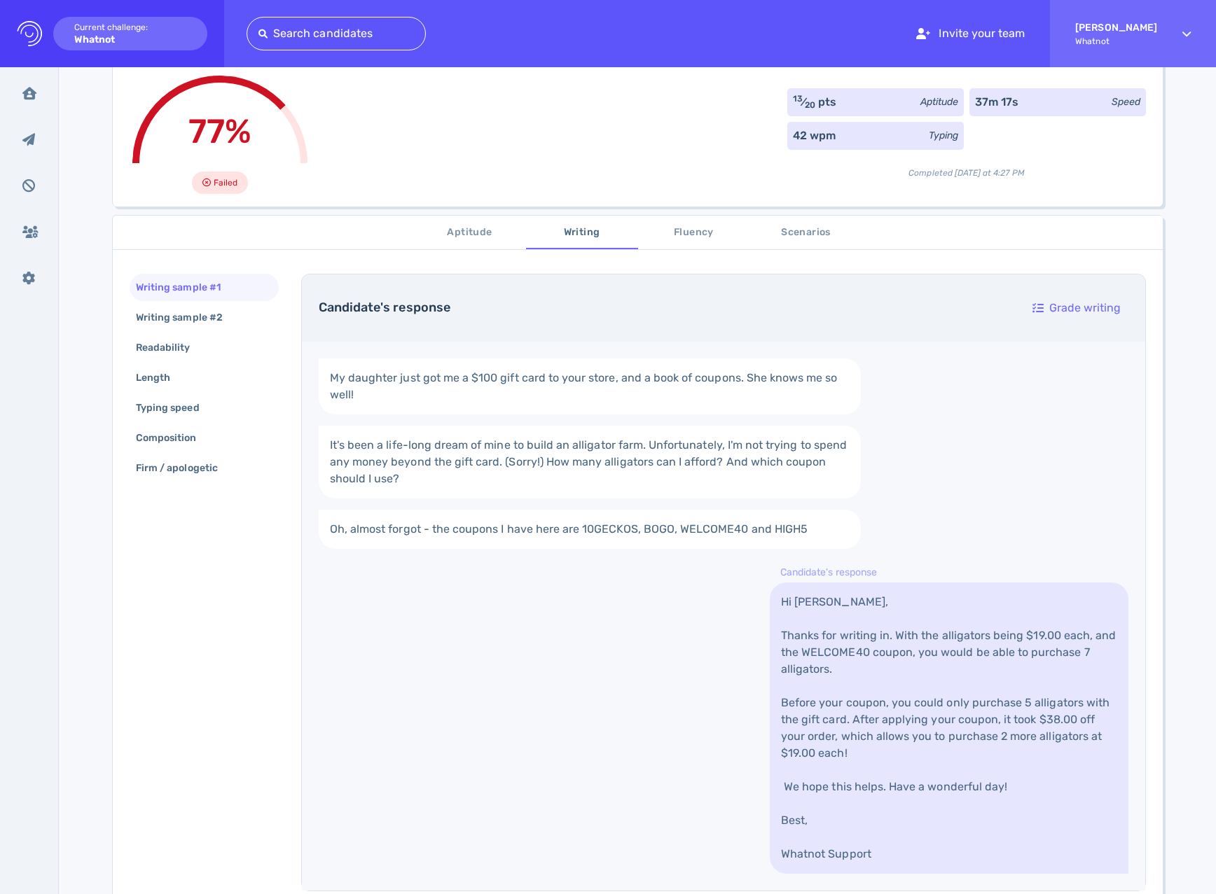
click at [453, 232] on span "Aptitude" at bounding box center [469, 233] width 95 height 18
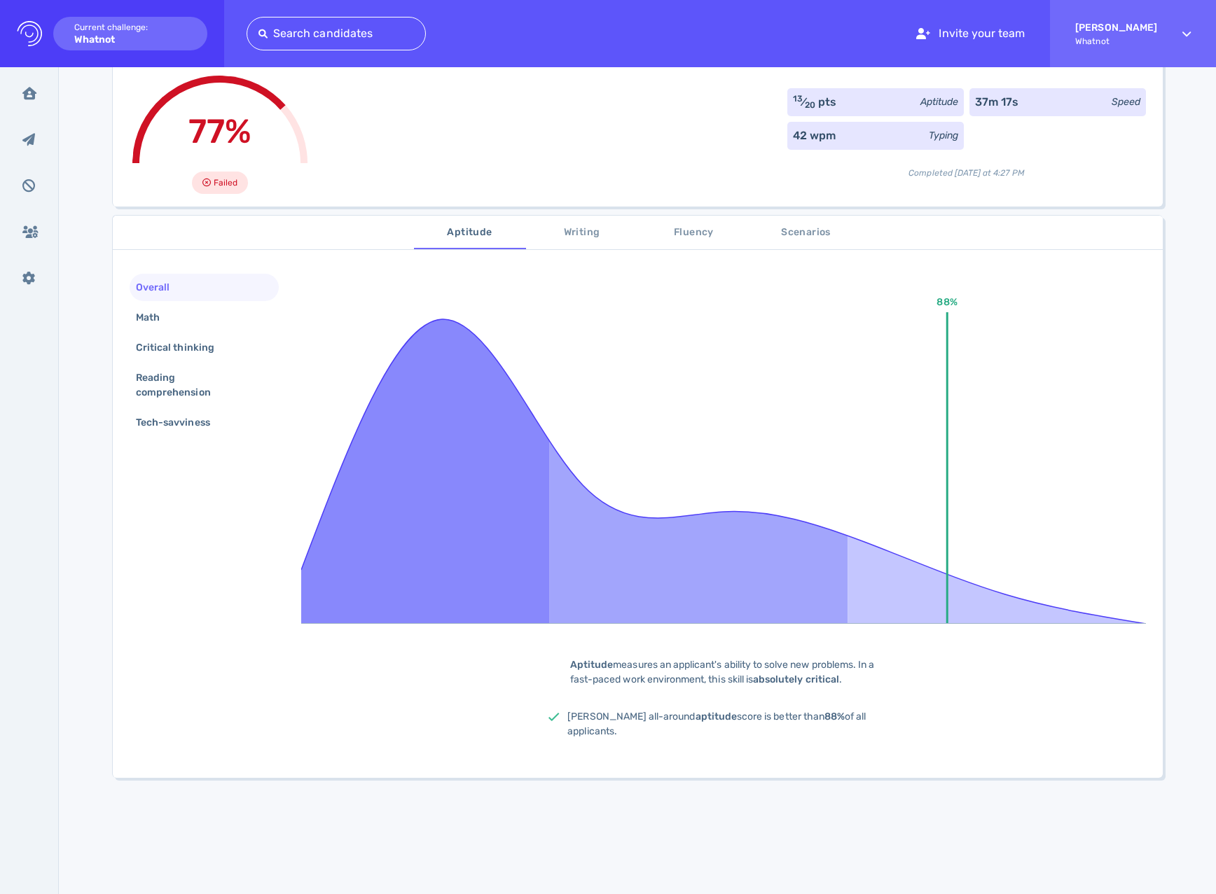
click at [810, 230] on span "Scenarios" at bounding box center [806, 233] width 95 height 18
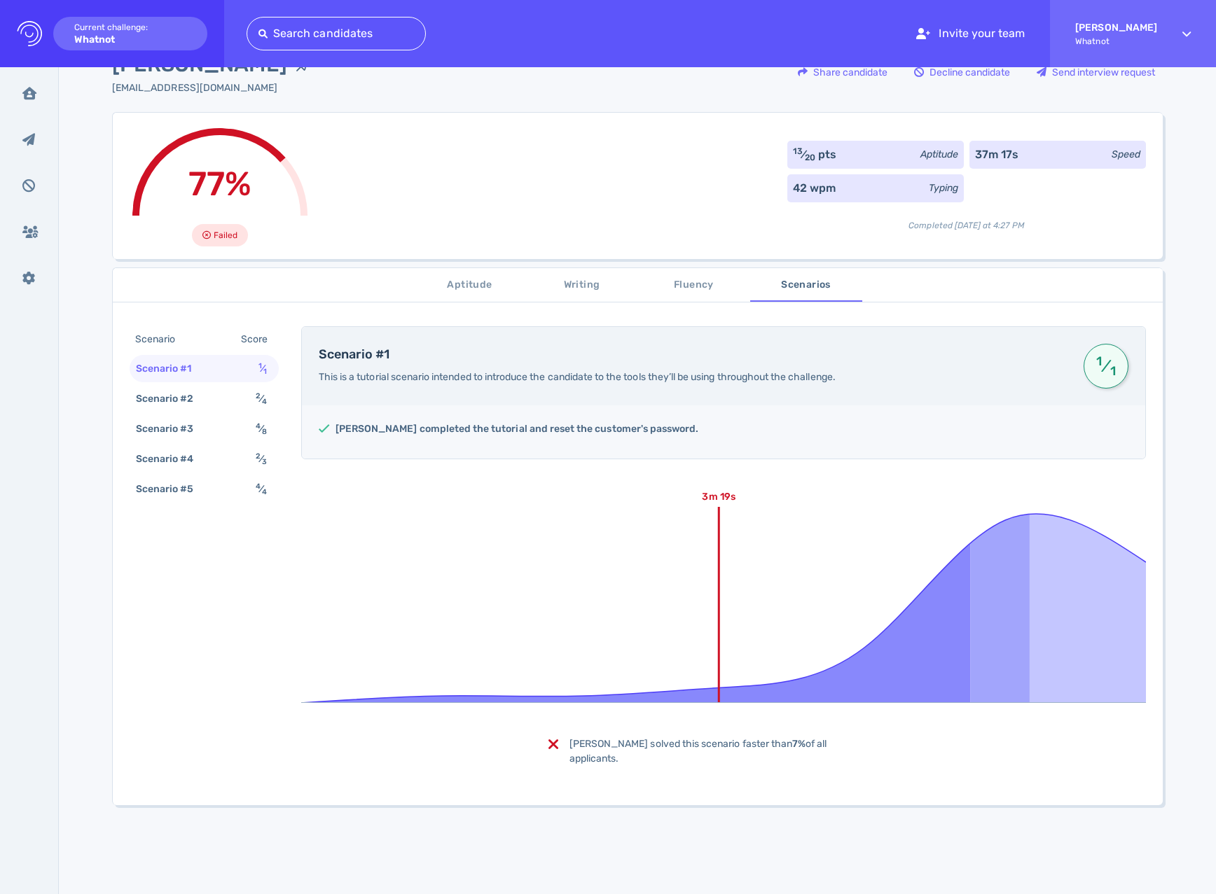
scroll to position [0, 0]
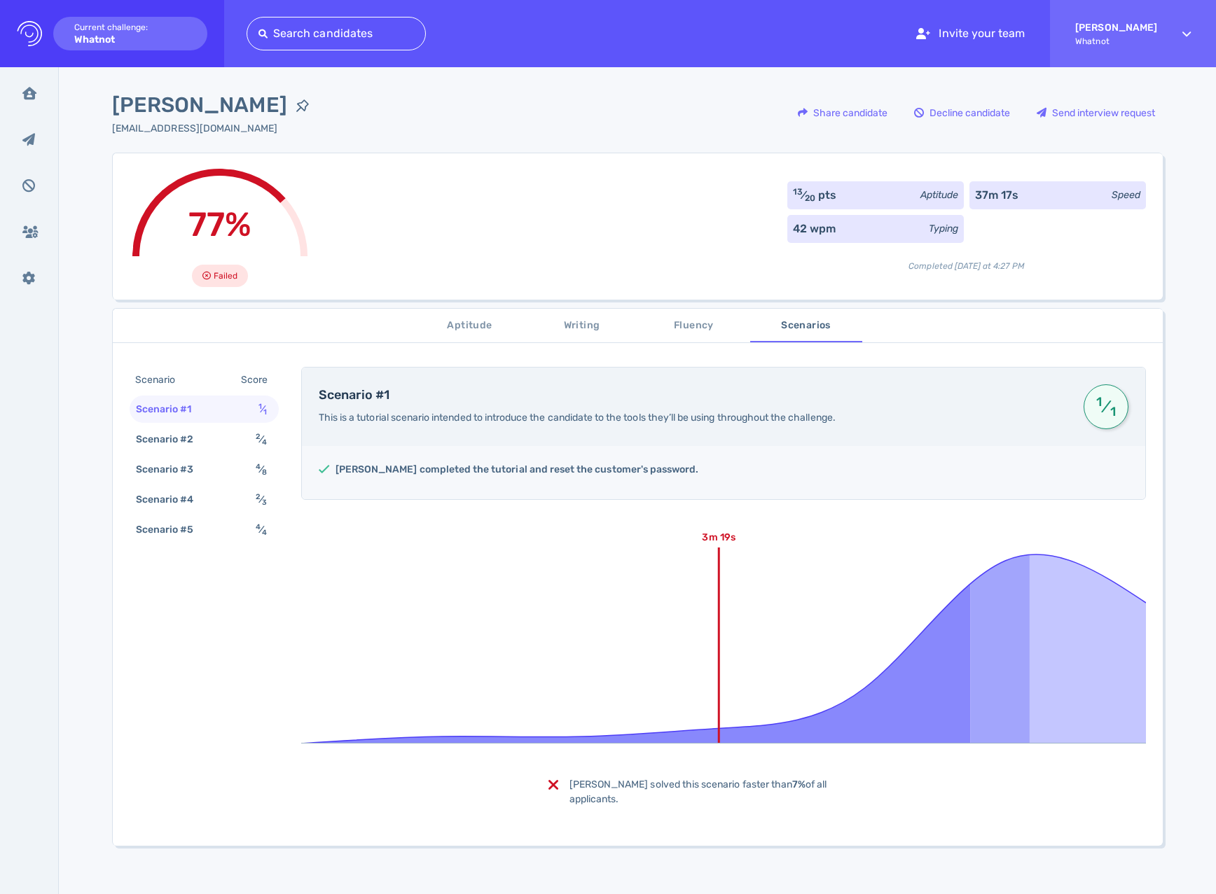
click at [475, 190] on div "77% Failed 13 ⁄ 20 pts Aptitude 37m 17s Speed 42 wpm Typing Completed today at …" at bounding box center [637, 226] width 1051 height 147
click at [20, 89] on div "Inbox" at bounding box center [29, 93] width 36 height 35
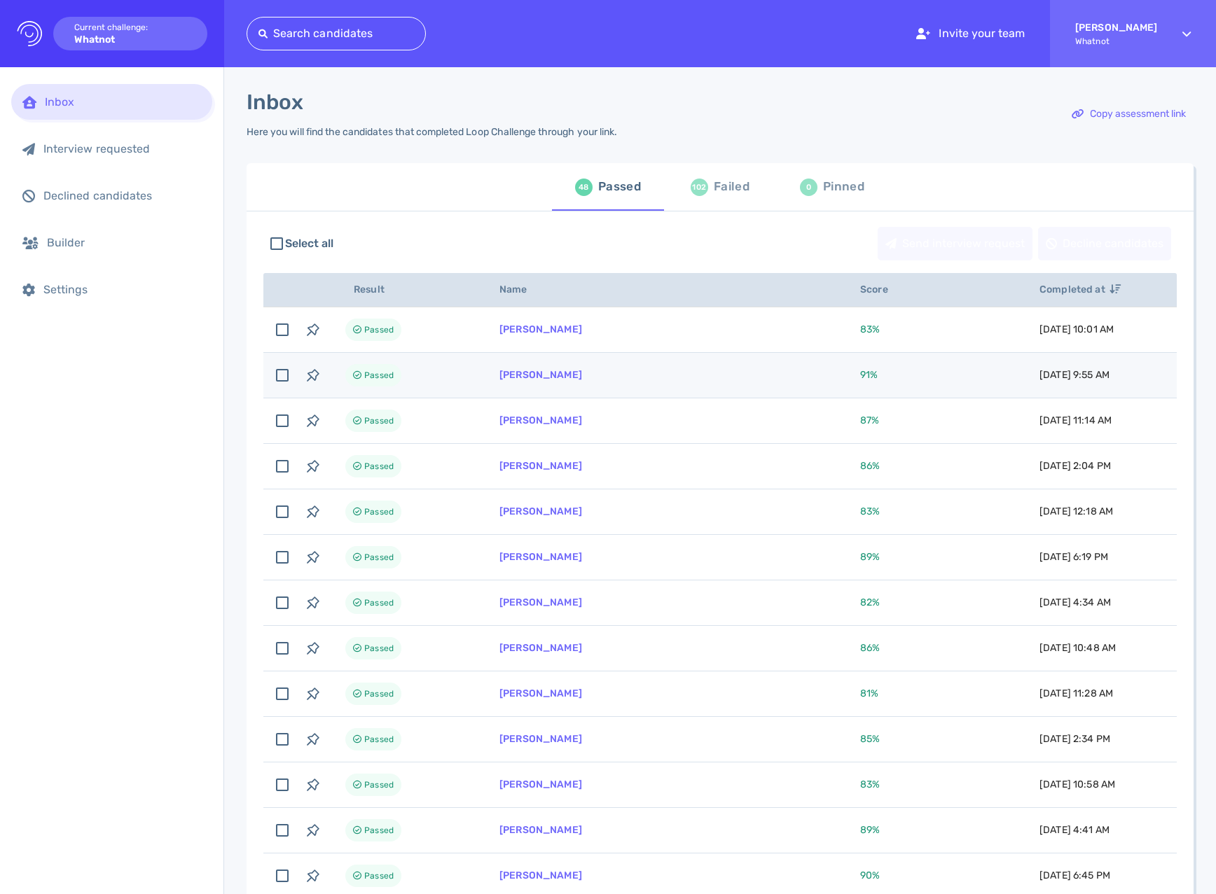
click at [598, 375] on td "[PERSON_NAME]" at bounding box center [663, 376] width 361 height 46
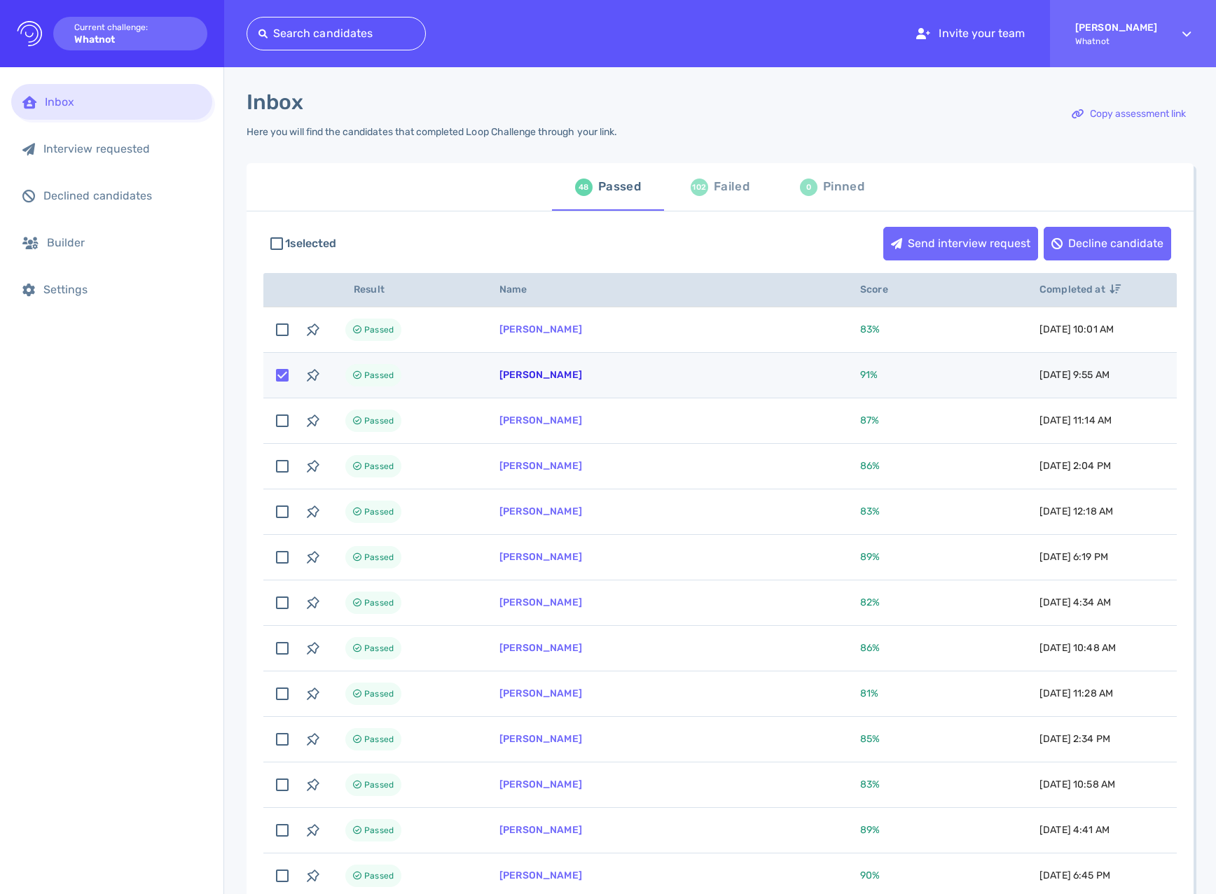
click at [521, 378] on link "[PERSON_NAME]" at bounding box center [540, 375] width 83 height 12
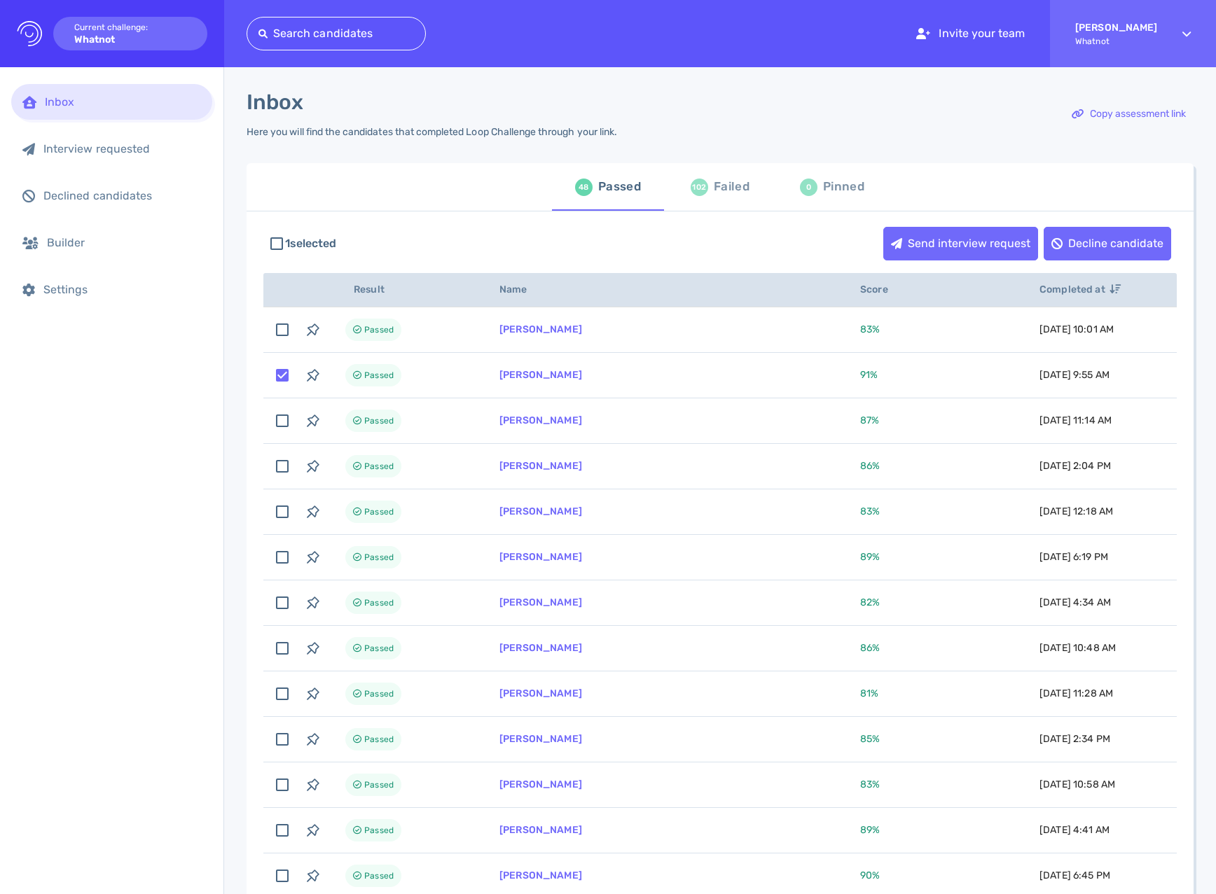
click at [684, 191] on span "102 Failed" at bounding box center [719, 186] width 95 height 39
checkbox input "false"
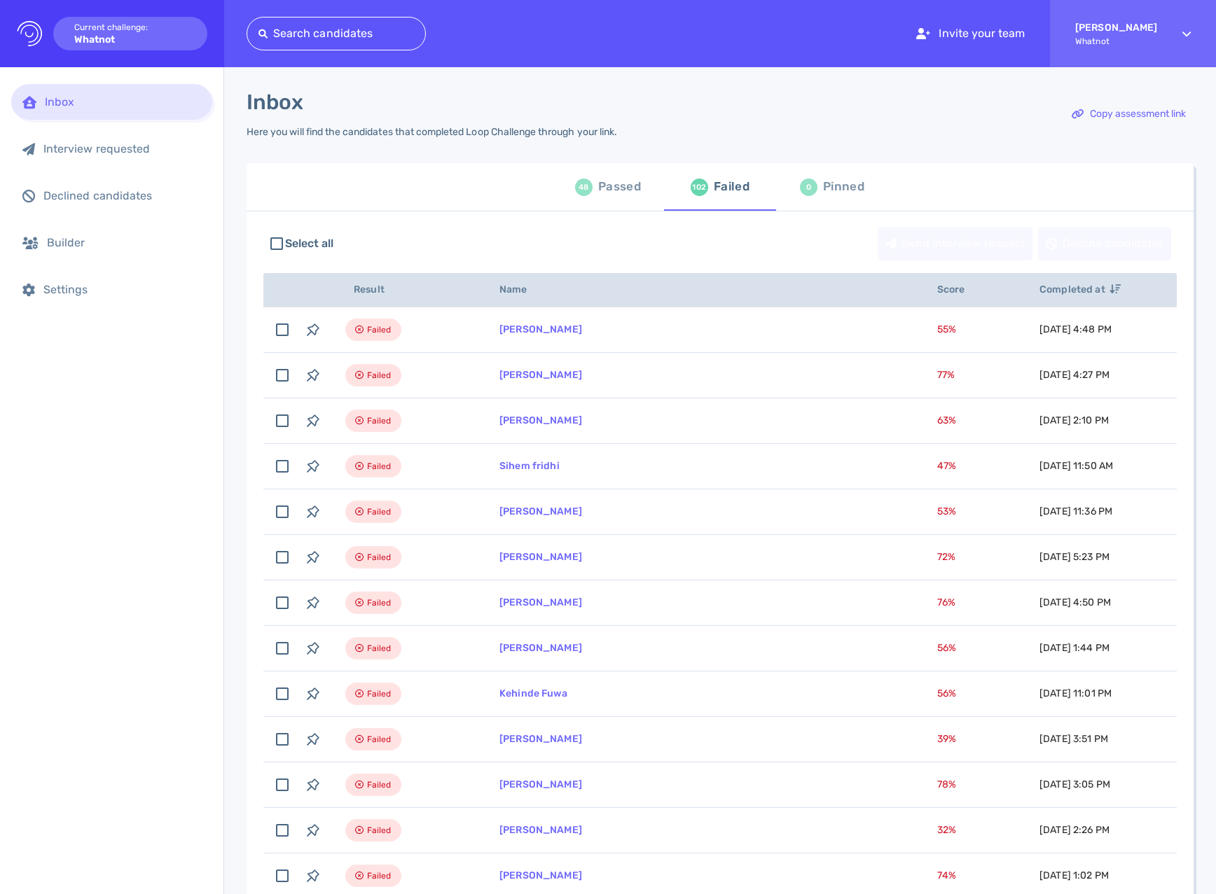
click at [628, 199] on div "48 Passed" at bounding box center [608, 186] width 66 height 39
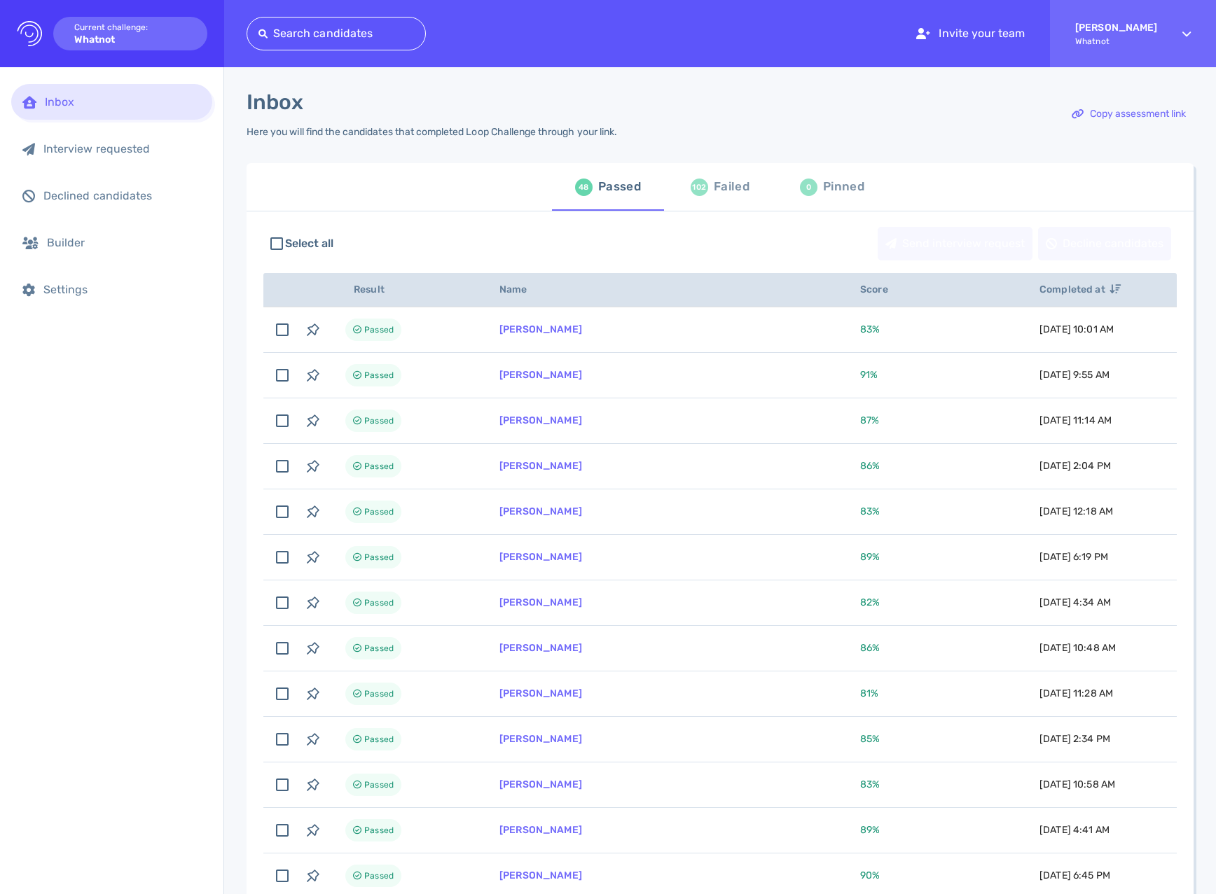
click at [177, 686] on div "Inbox Interview requested Declined candidates Builder Settings" at bounding box center [111, 480] width 223 height 827
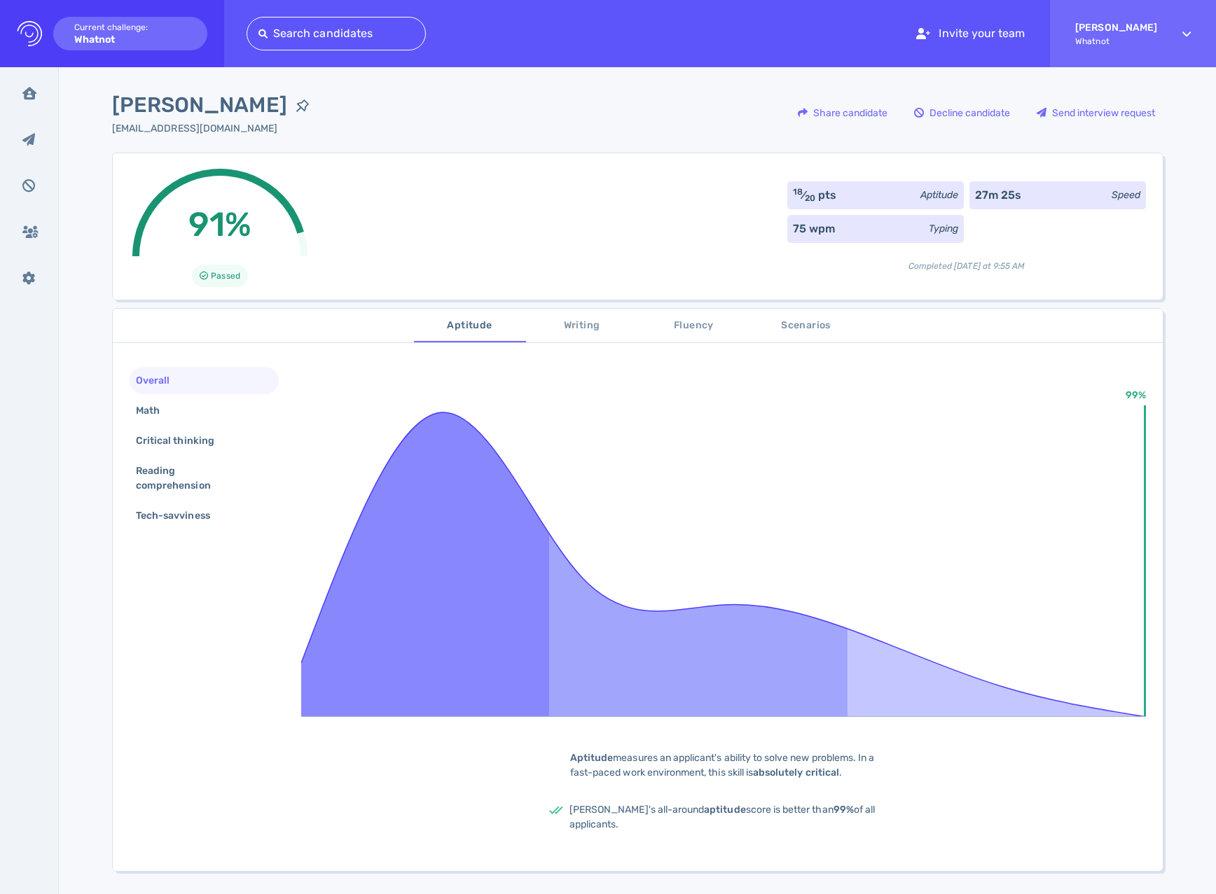
click at [356, 205] on div "91% Passed 18 ⁄ 20 pts Aptitude 27m 25s Speed 75 wpm Typing Completed today at …" at bounding box center [637, 226] width 1051 height 147
